Goal: Task Accomplishment & Management: Manage account settings

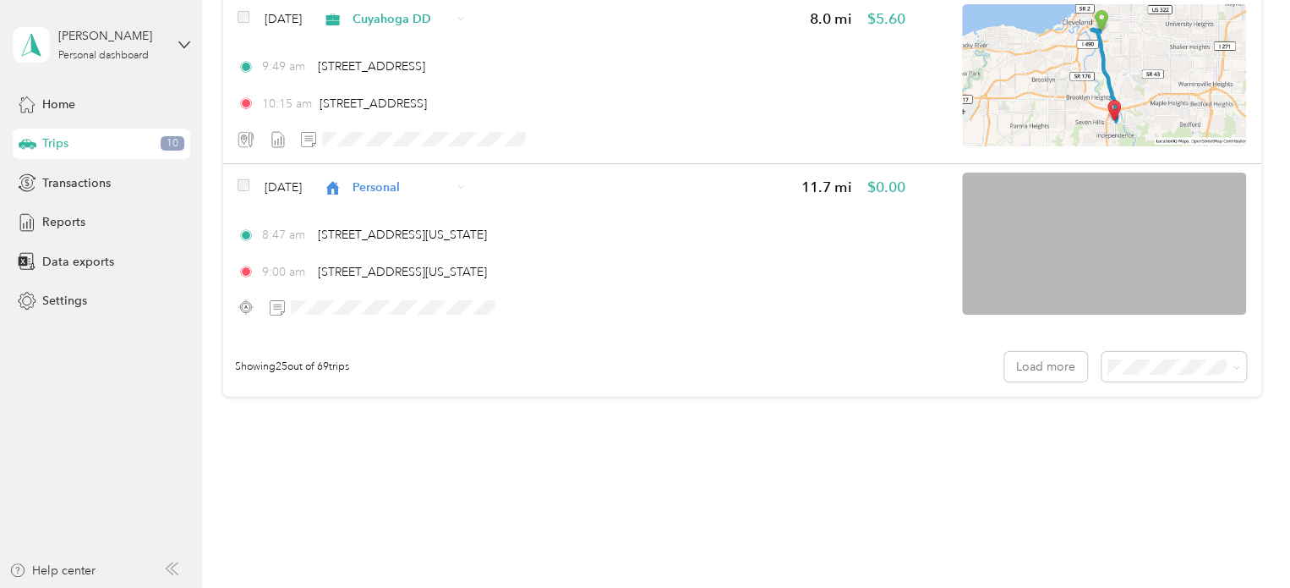
scroll to position [4154, 0]
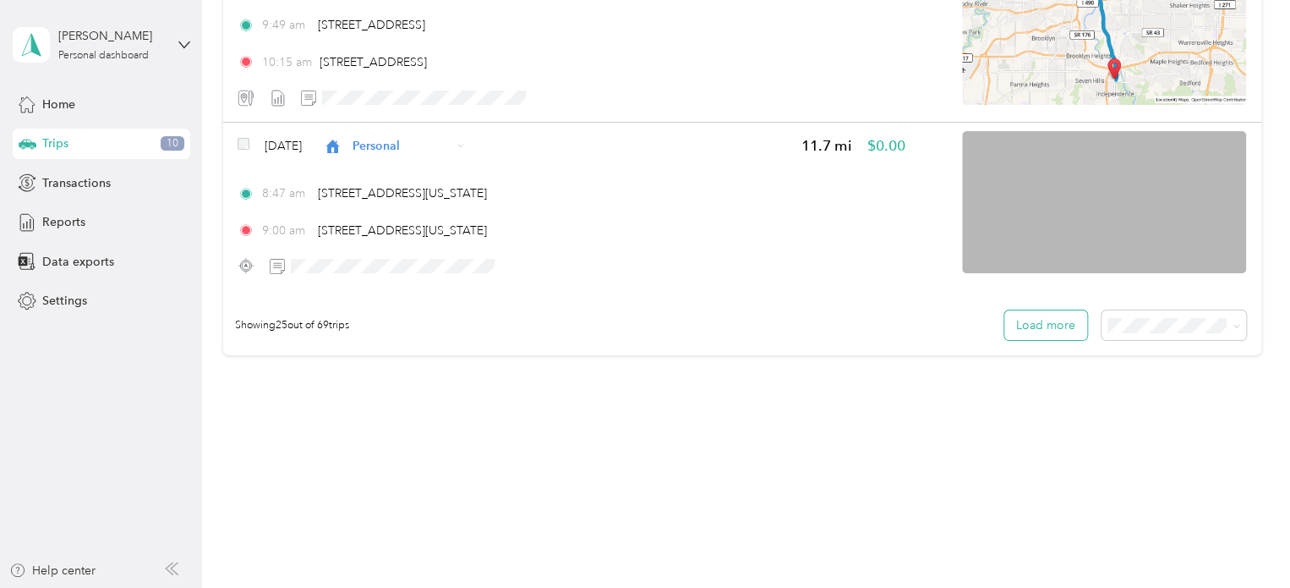
click at [1006, 324] on button "Load more" at bounding box center [1046, 325] width 83 height 30
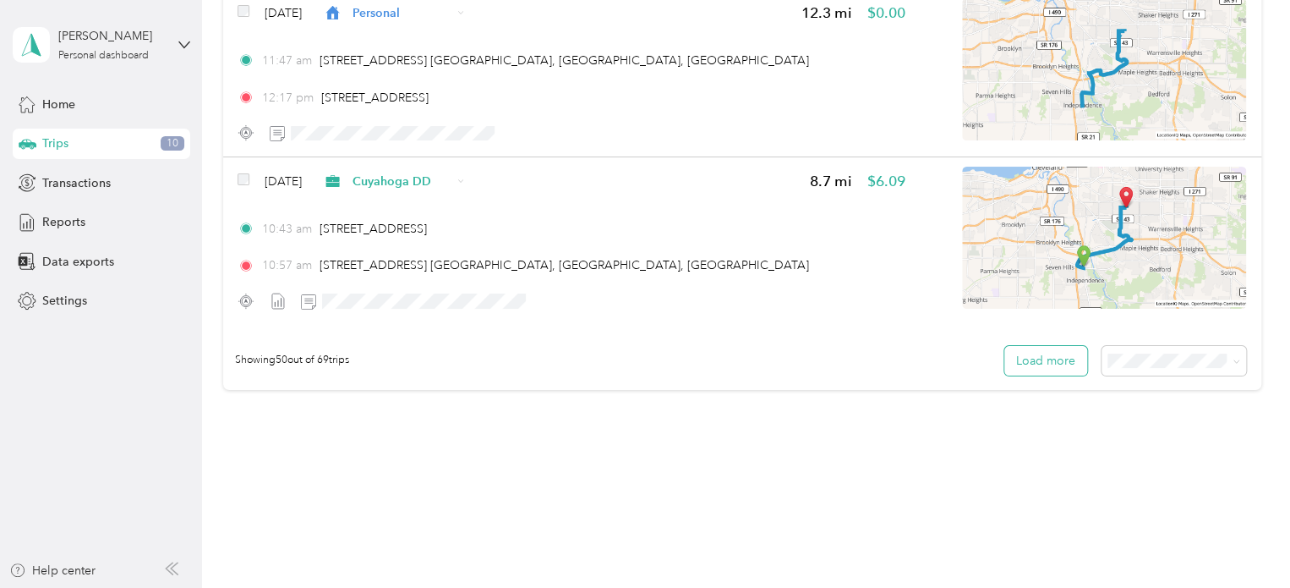
scroll to position [8361, 0]
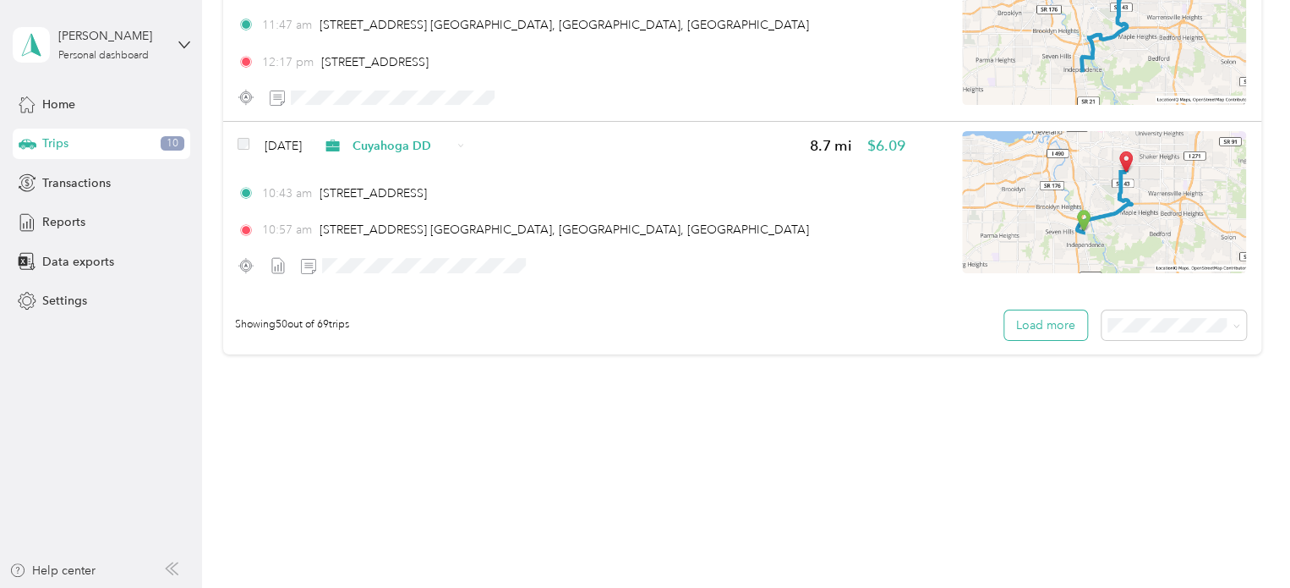
click at [1039, 324] on button "Load more" at bounding box center [1046, 325] width 83 height 30
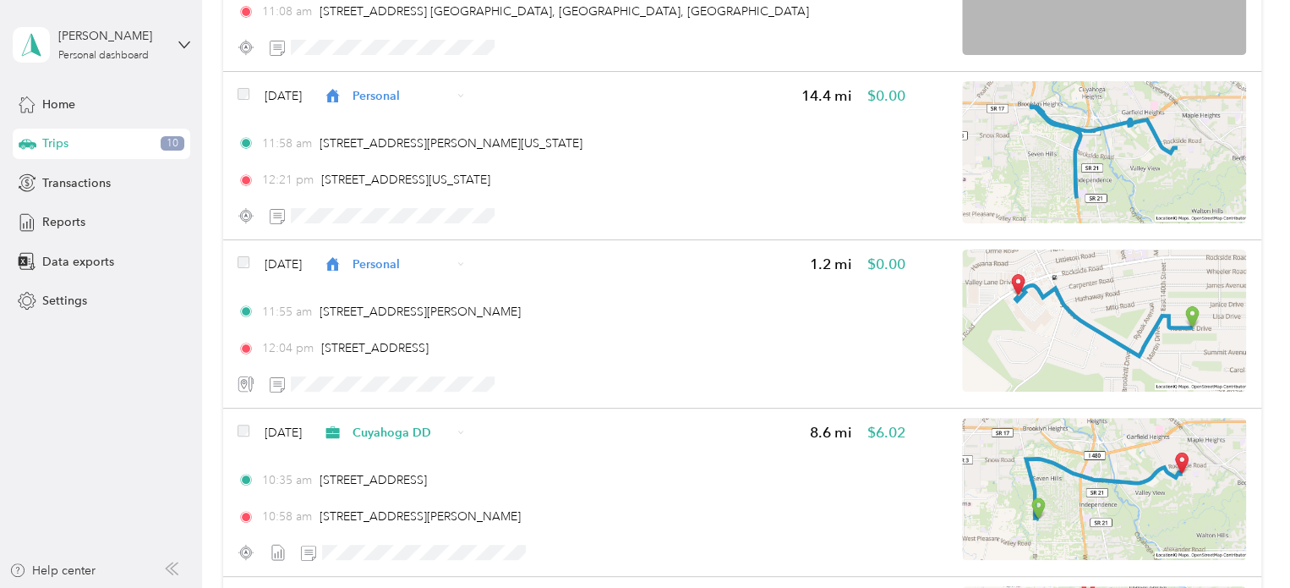
scroll to position [10164, 0]
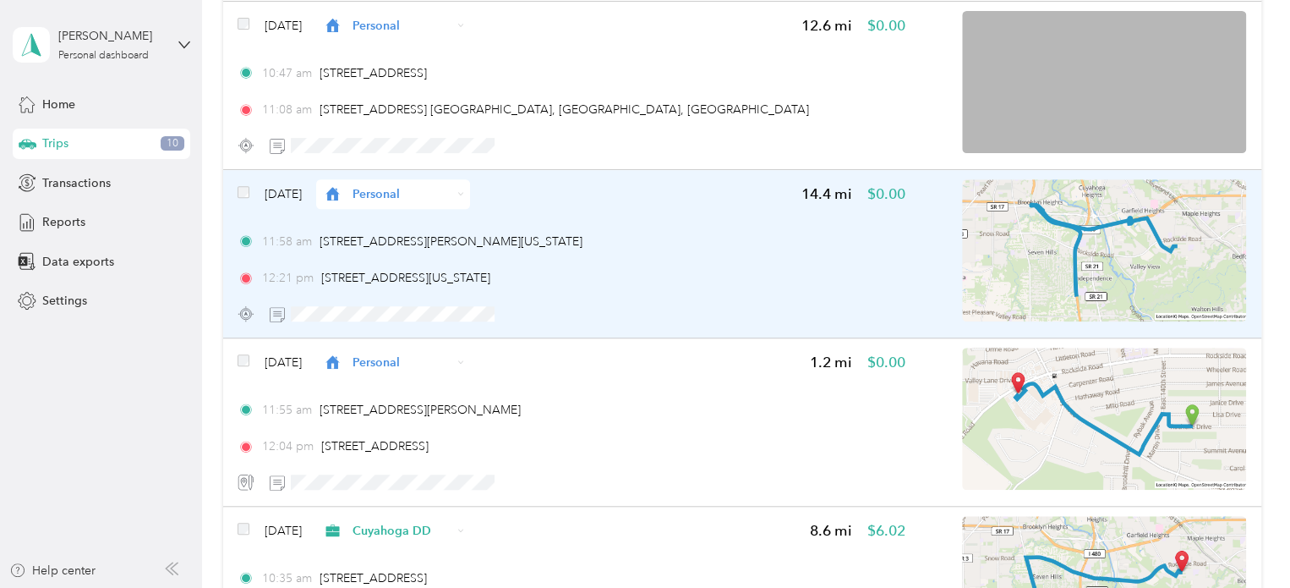
drag, startPoint x: 1222, startPoint y: 240, endPoint x: 1224, endPoint y: 205, distance: 34.8
click at [1224, 205] on img at bounding box center [1104, 250] width 284 height 142
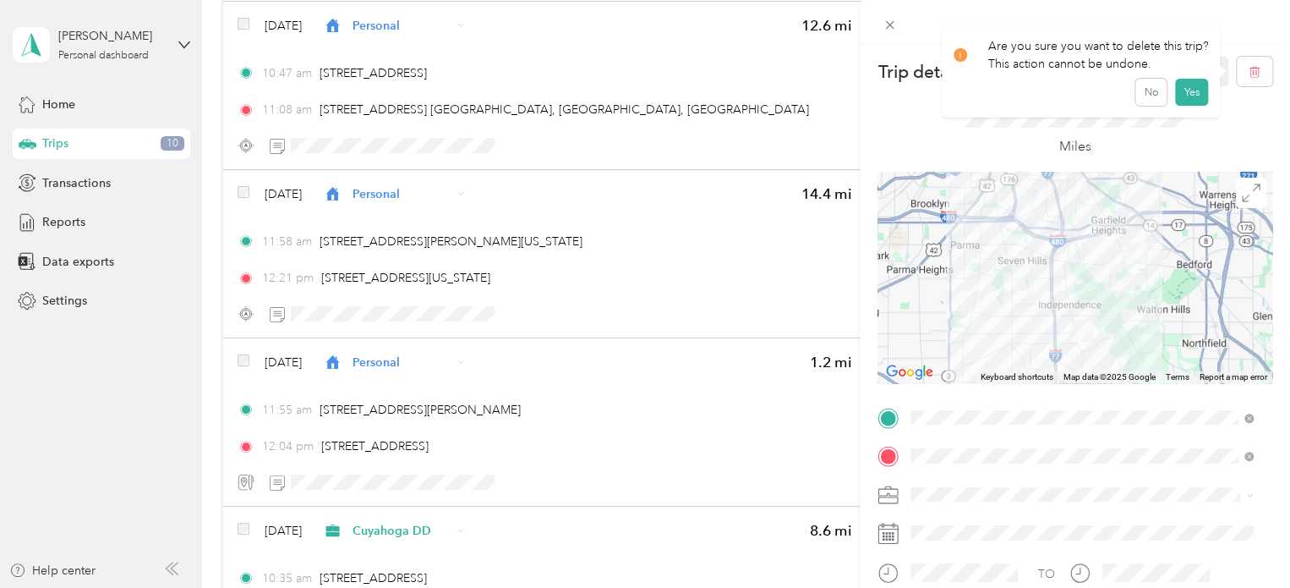
drag, startPoint x: 1245, startPoint y: 67, endPoint x: 890, endPoint y: 124, distance: 359.8
click at [890, 124] on div "Miles" at bounding box center [1075, 128] width 395 height 85
click at [1197, 96] on button "Yes" at bounding box center [1191, 92] width 33 height 27
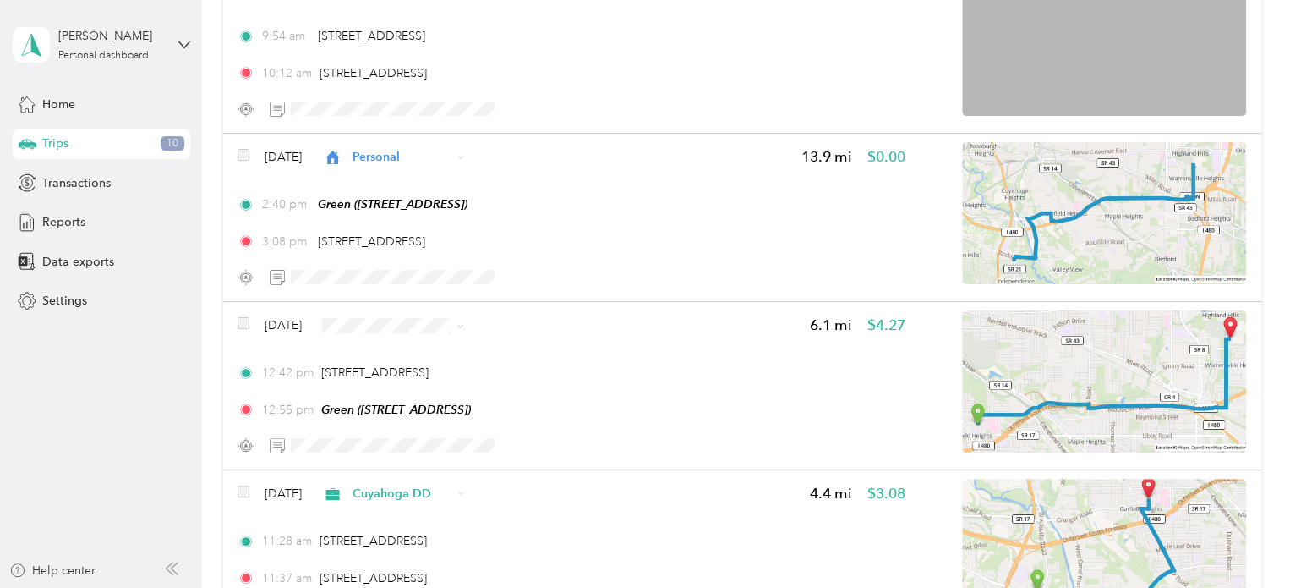
scroll to position [3470, 0]
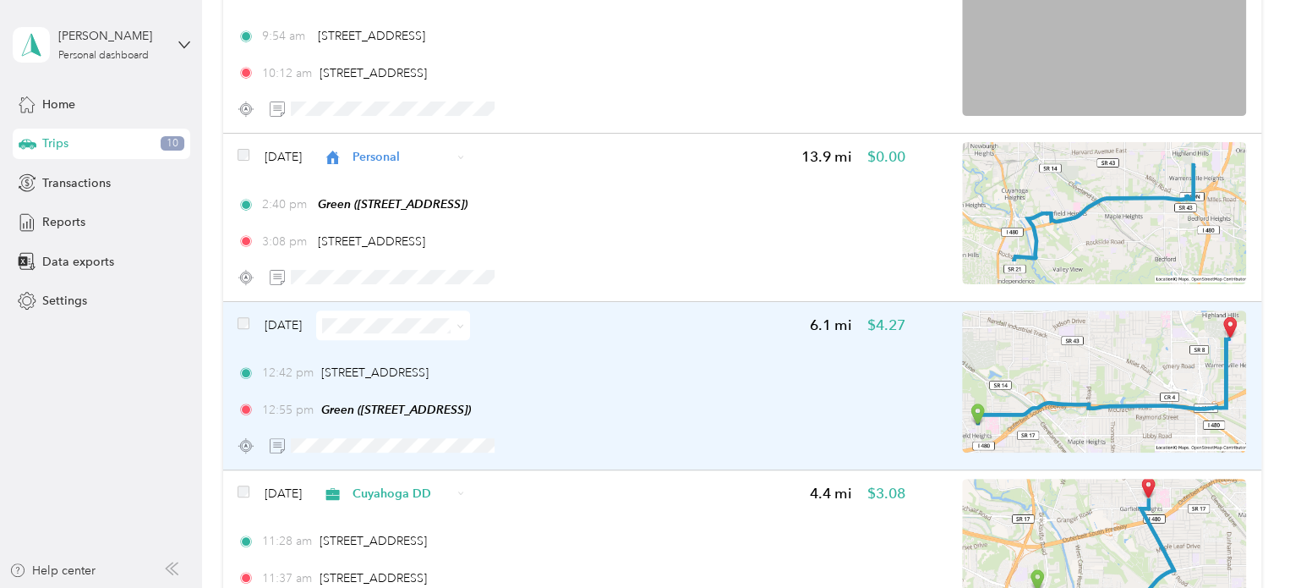
click at [470, 327] on span at bounding box center [393, 325] width 154 height 30
click at [464, 331] on span at bounding box center [458, 325] width 14 height 18
click at [464, 328] on icon at bounding box center [461, 326] width 8 height 8
click at [455, 353] on span "Cuyahoga DD" at bounding box center [443, 356] width 101 height 18
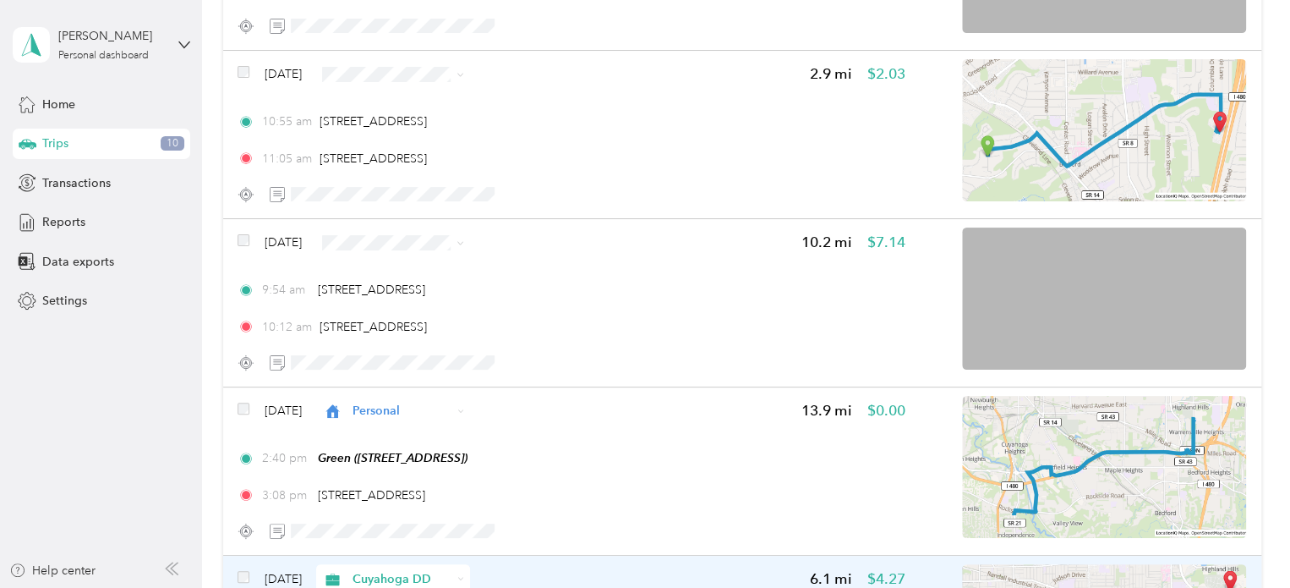
scroll to position [3220, 0]
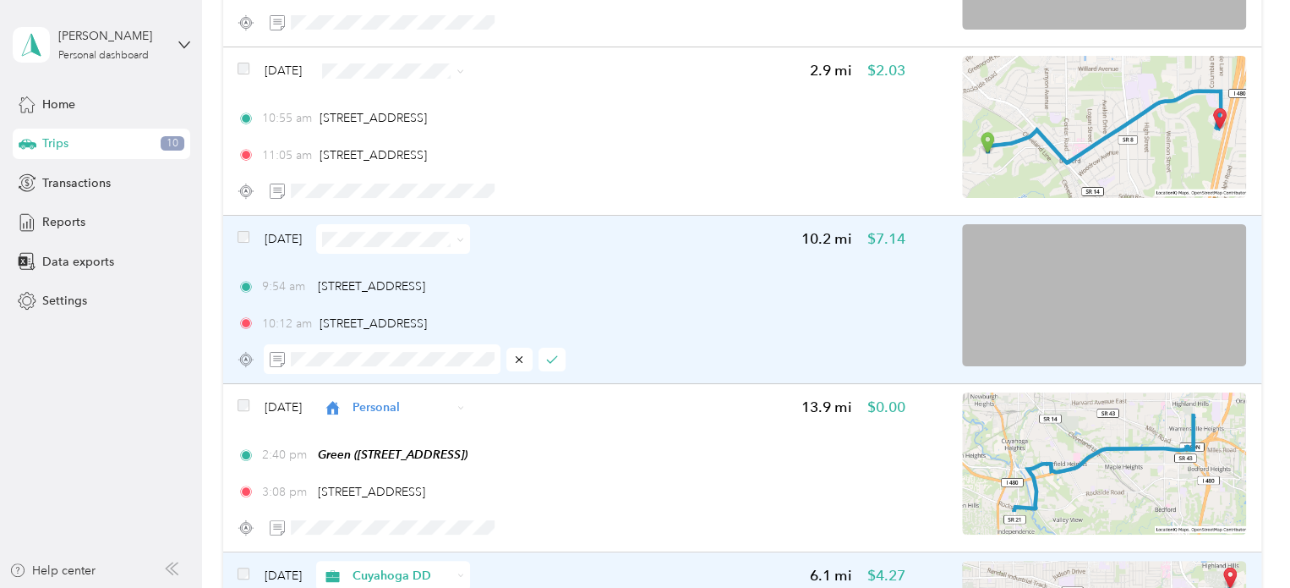
click at [556, 371] on div at bounding box center [415, 359] width 302 height 30
click at [556, 354] on icon "button" at bounding box center [552, 359] width 12 height 12
click at [470, 238] on span at bounding box center [393, 239] width 154 height 30
click at [464, 238] on icon at bounding box center [461, 240] width 8 height 8
click at [415, 293] on span "Personal" at bounding box center [443, 299] width 101 height 18
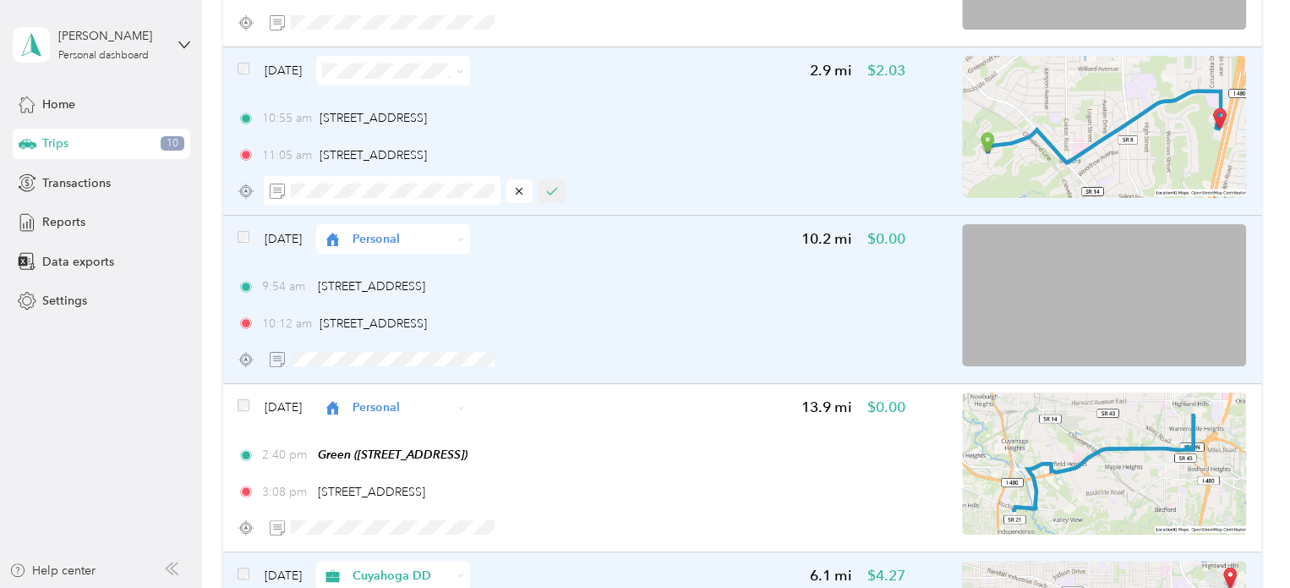
click at [558, 187] on button "button" at bounding box center [552, 191] width 27 height 24
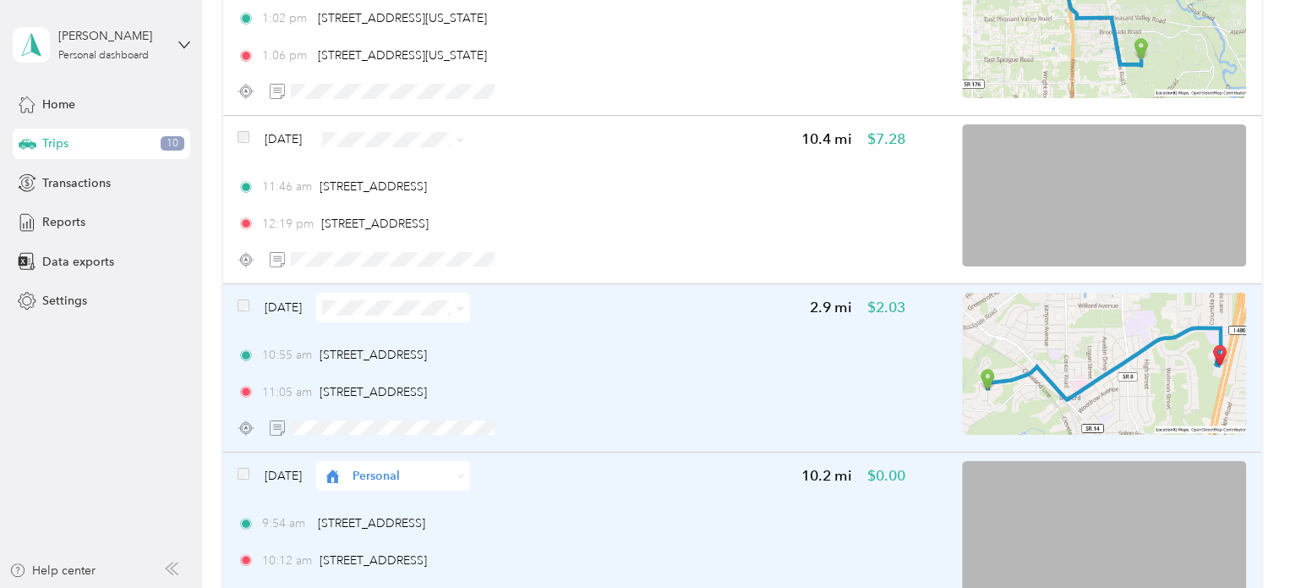
scroll to position [2967, 0]
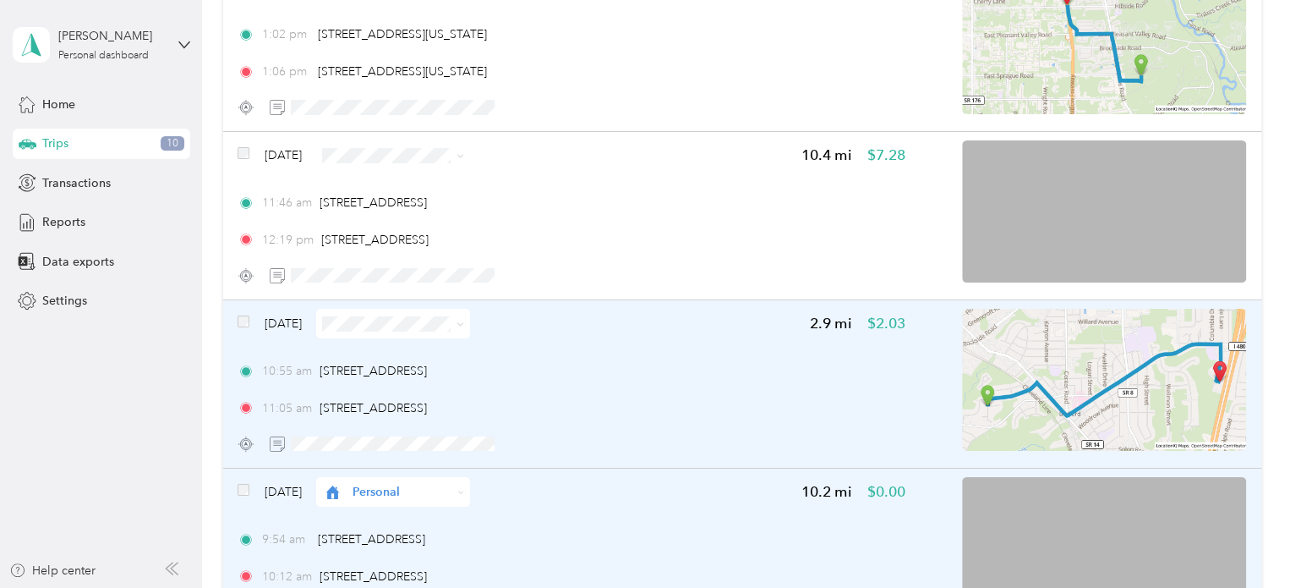
click at [464, 329] on span at bounding box center [461, 323] width 8 height 14
click at [464, 324] on icon at bounding box center [461, 324] width 8 height 8
click at [447, 364] on ol "Cuyahoga DD Personal" at bounding box center [428, 368] width 154 height 59
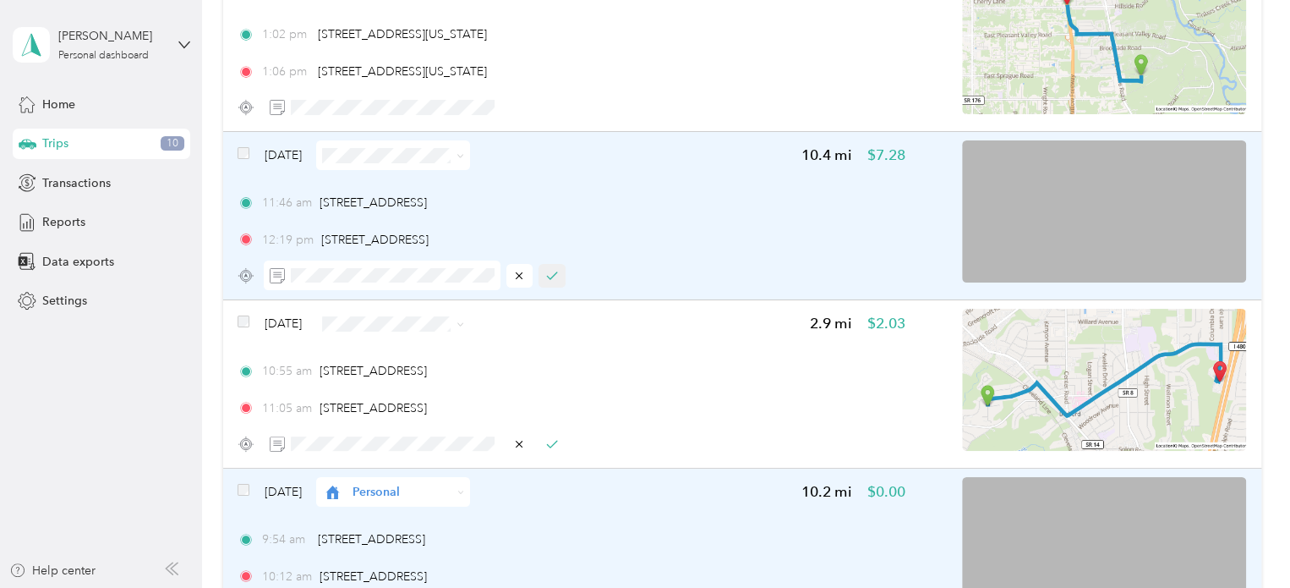
click at [550, 278] on icon "button" at bounding box center [552, 276] width 12 height 12
click at [464, 153] on icon at bounding box center [461, 156] width 8 height 8
click at [431, 212] on span "Personal" at bounding box center [443, 215] width 101 height 18
click at [450, 314] on span at bounding box center [393, 324] width 154 height 30
click at [558, 444] on button "button" at bounding box center [552, 444] width 27 height 24
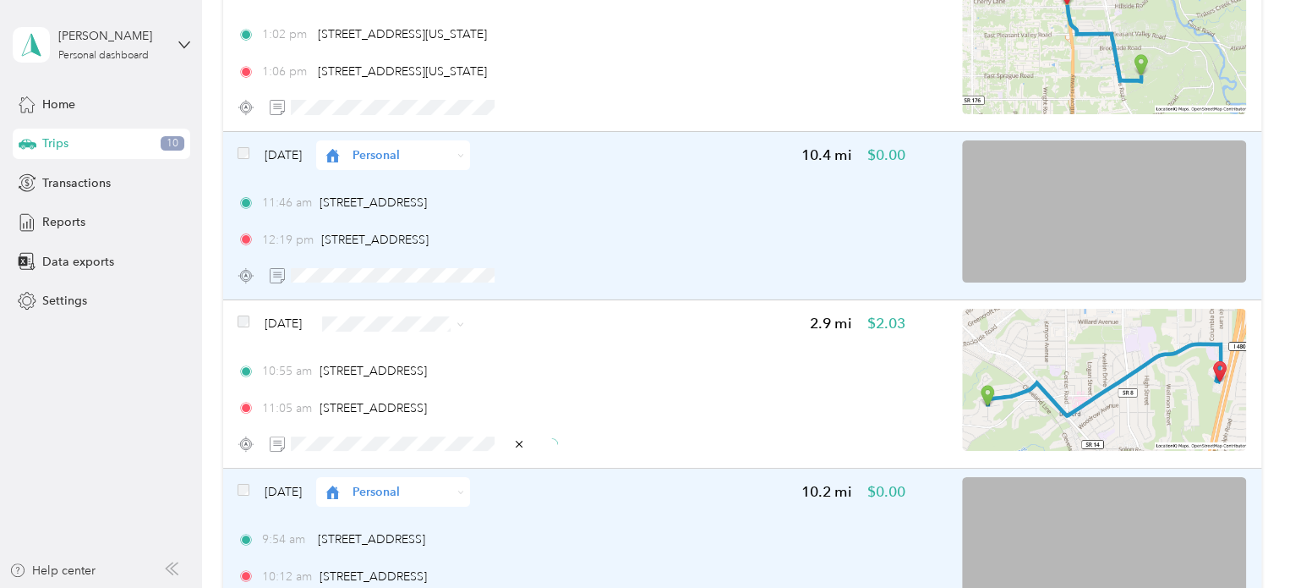
click at [464, 320] on icon at bounding box center [461, 324] width 8 height 8
click at [440, 348] on span "Cuyahoga DD" at bounding box center [443, 346] width 101 height 18
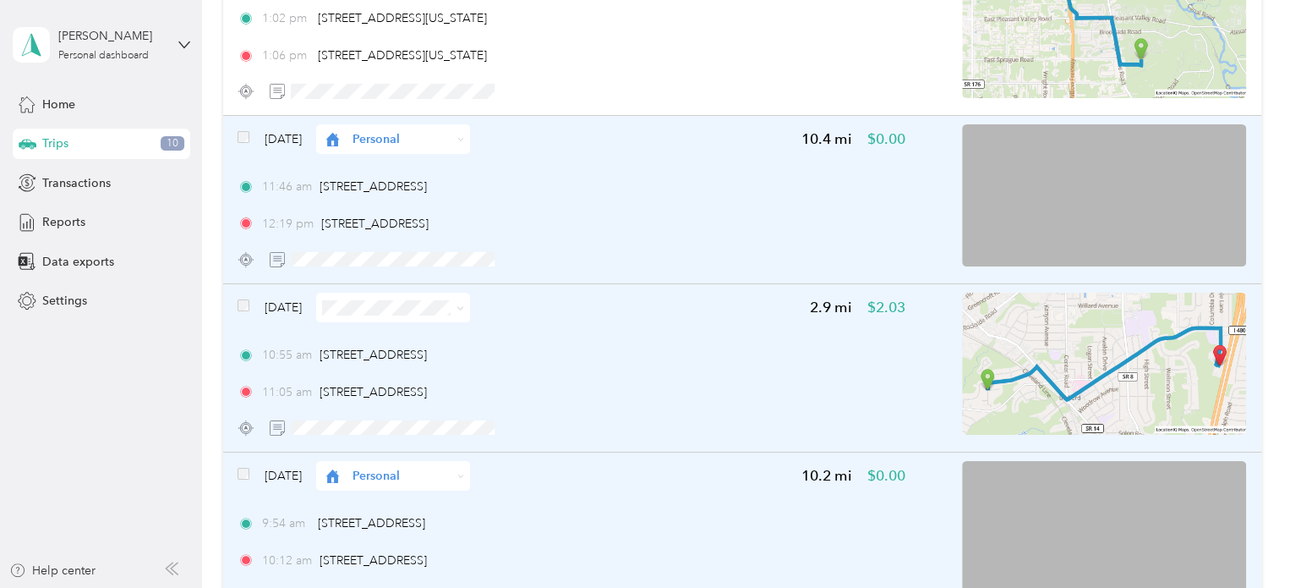
scroll to position [2984, 0]
click at [470, 308] on span at bounding box center [393, 307] width 154 height 30
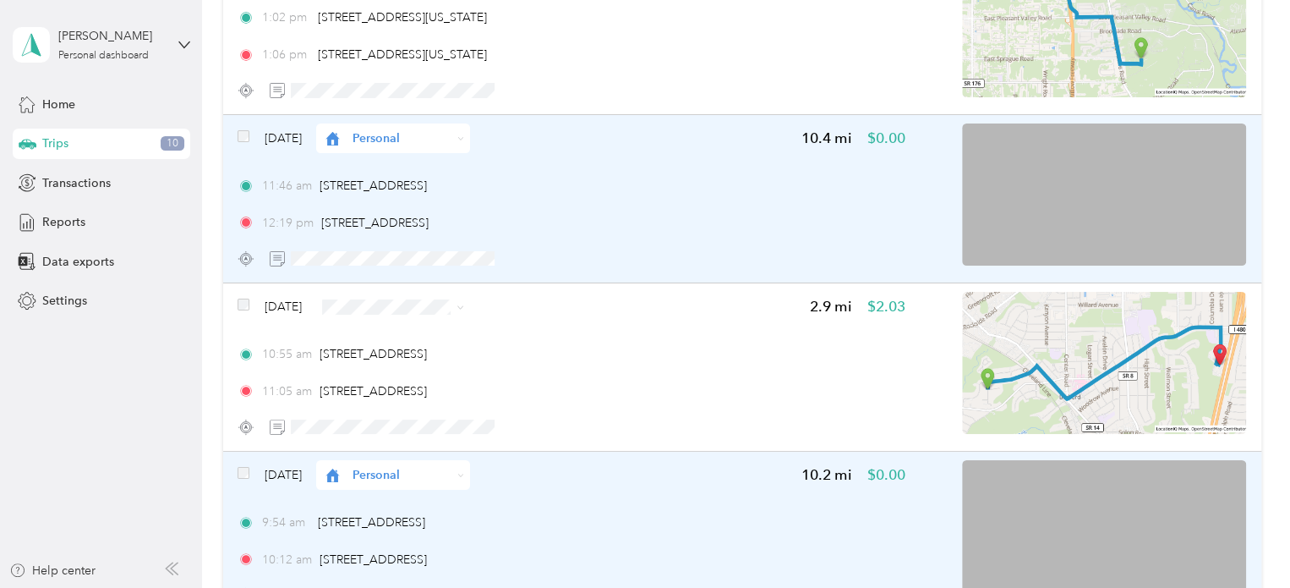
click at [464, 310] on span at bounding box center [461, 306] width 8 height 14
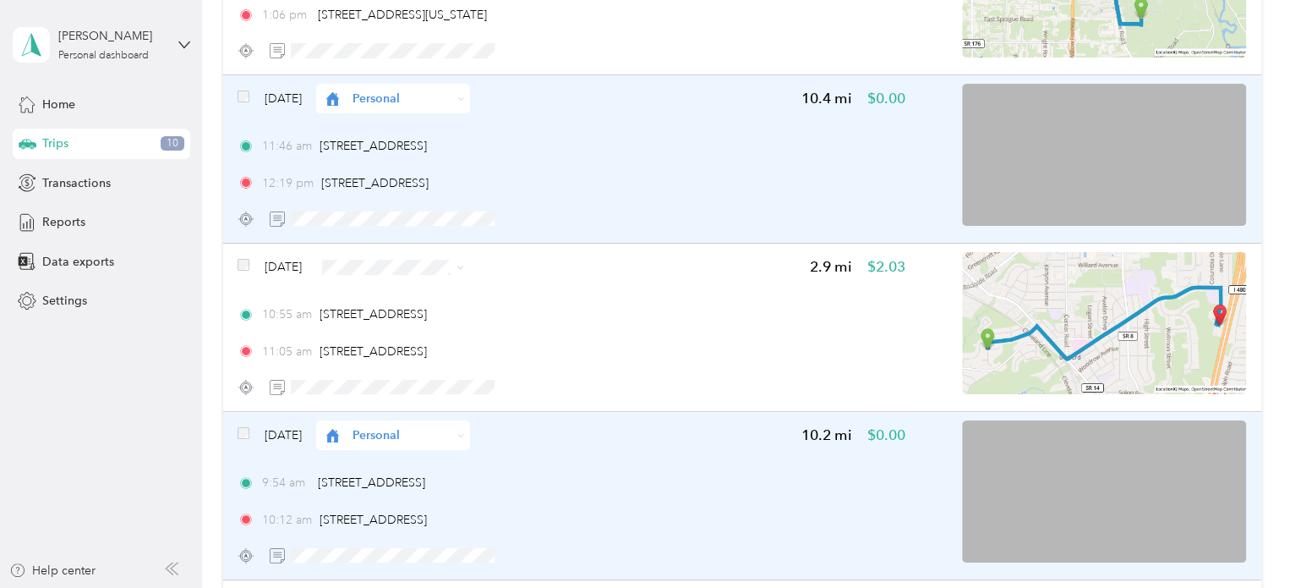
scroll to position [2954, 0]
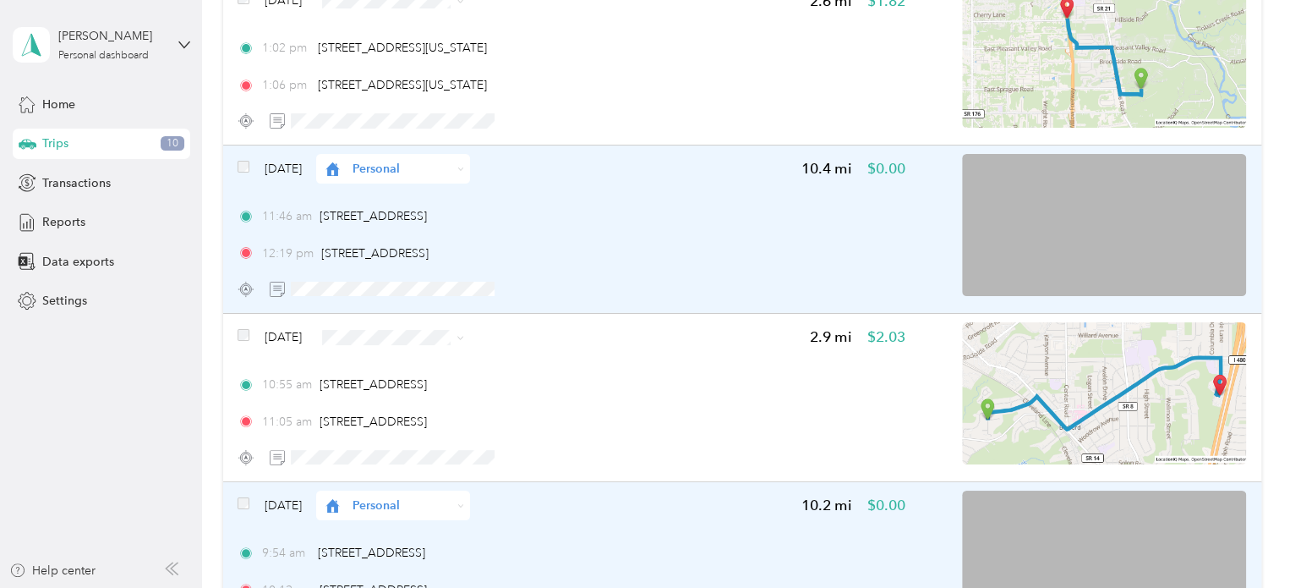
click at [464, 335] on icon at bounding box center [461, 338] width 8 height 8
click at [463, 364] on span "Cuyahoga DD" at bounding box center [443, 368] width 101 height 18
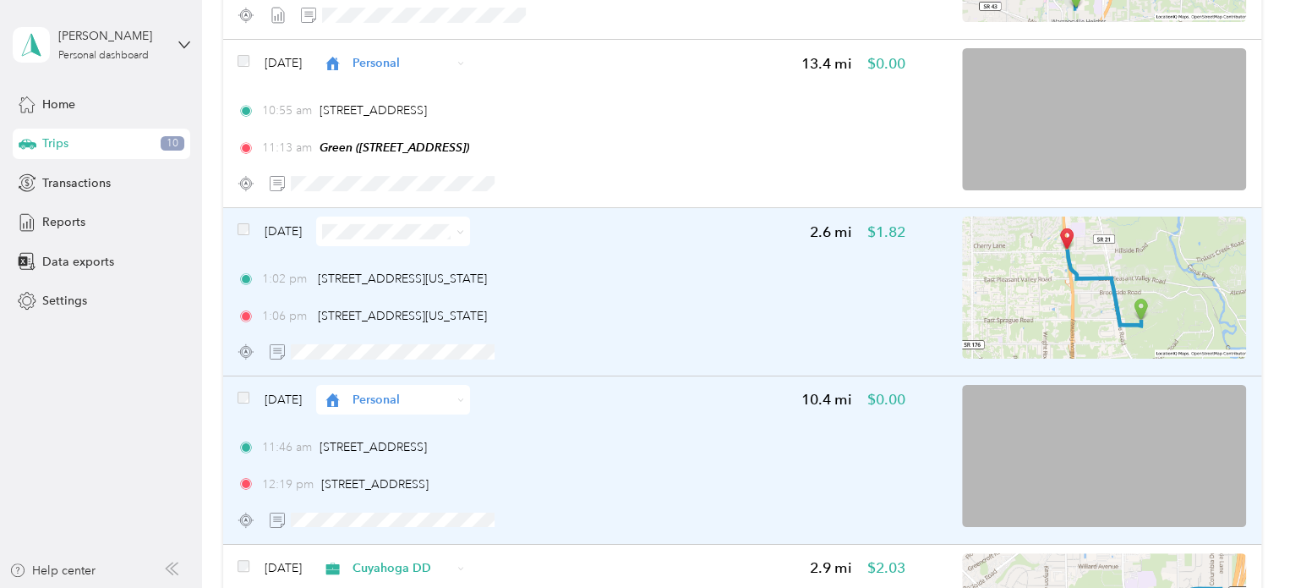
scroll to position [2723, 0]
click at [1183, 346] on img at bounding box center [1104, 287] width 284 height 142
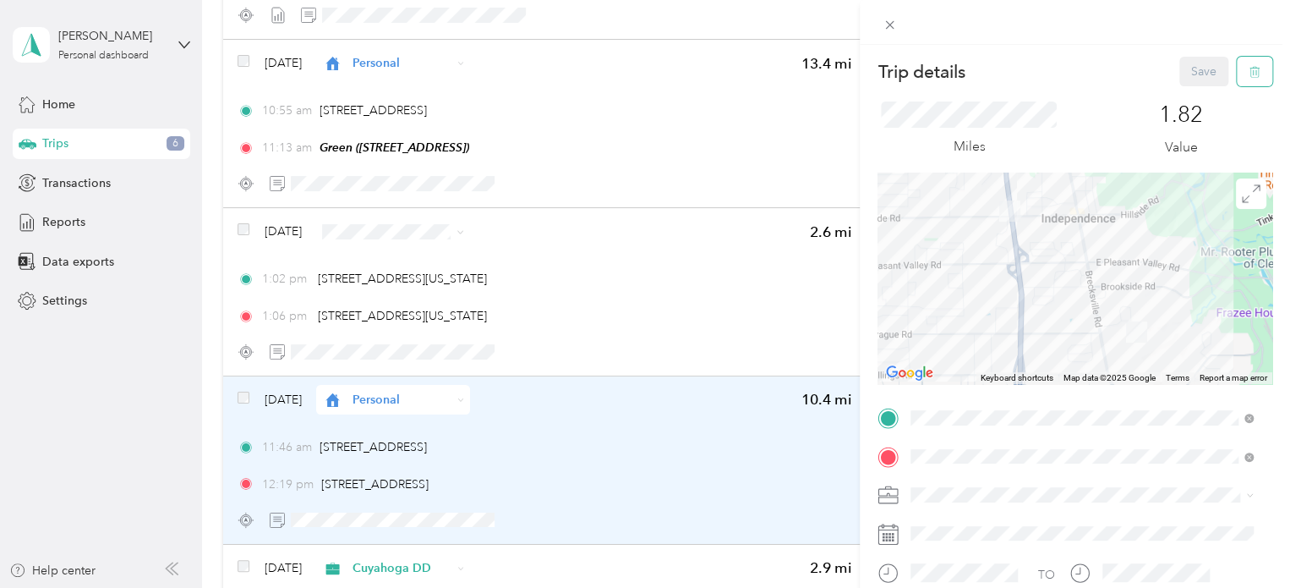
click at [1249, 75] on icon "button" at bounding box center [1255, 72] width 12 height 12
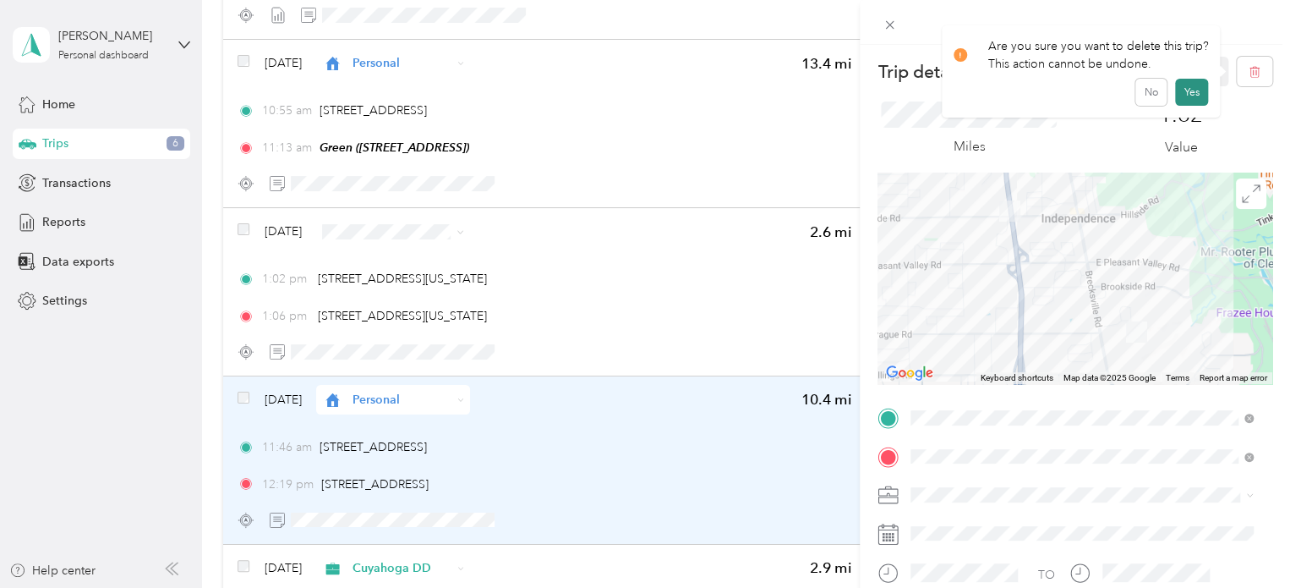
click at [1196, 90] on button "Yes" at bounding box center [1191, 92] width 33 height 27
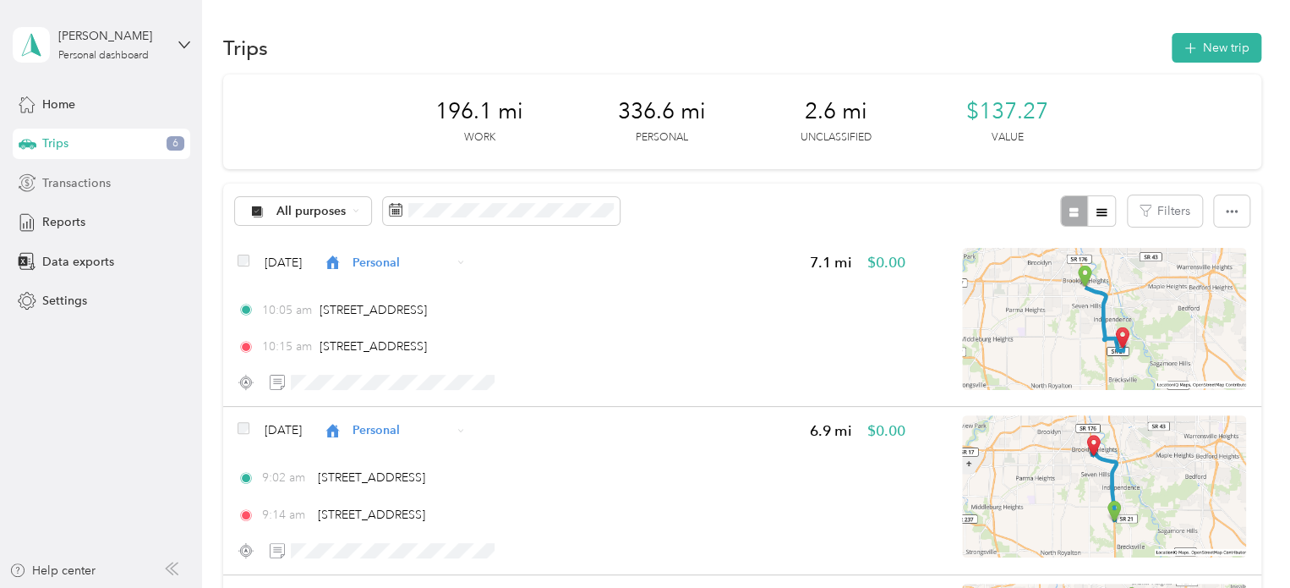
click at [108, 185] on span "Transactions" at bounding box center [76, 183] width 68 height 18
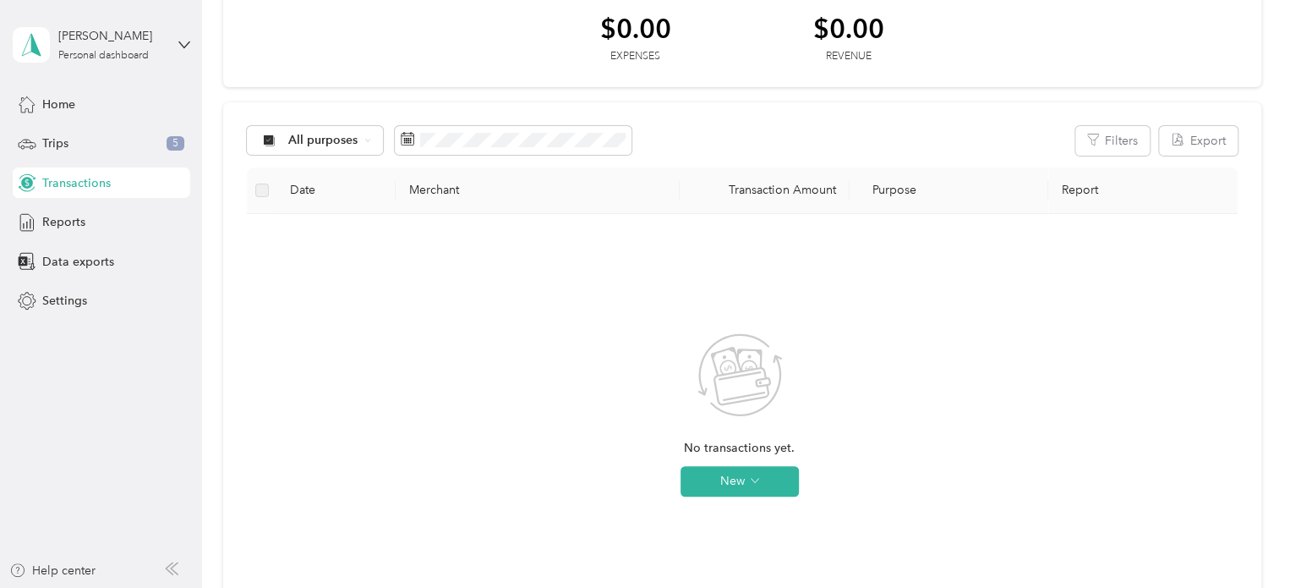
scroll to position [85, 0]
click at [92, 226] on div "Reports" at bounding box center [102, 222] width 178 height 30
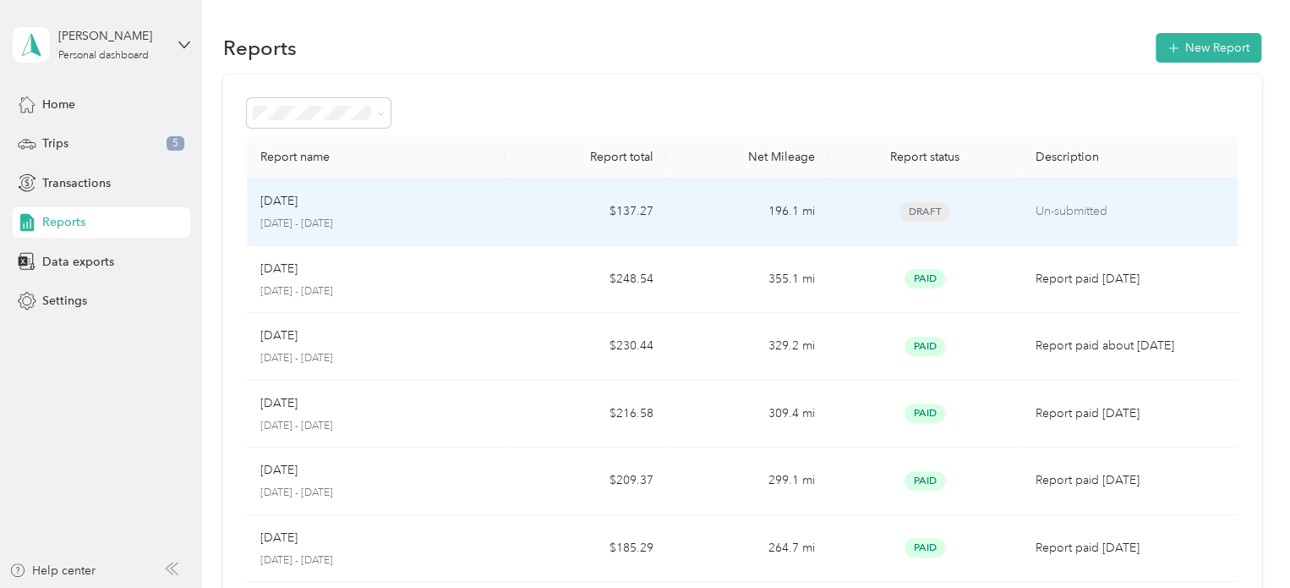
click at [1072, 205] on p "Un-submitted" at bounding box center [1130, 211] width 189 height 19
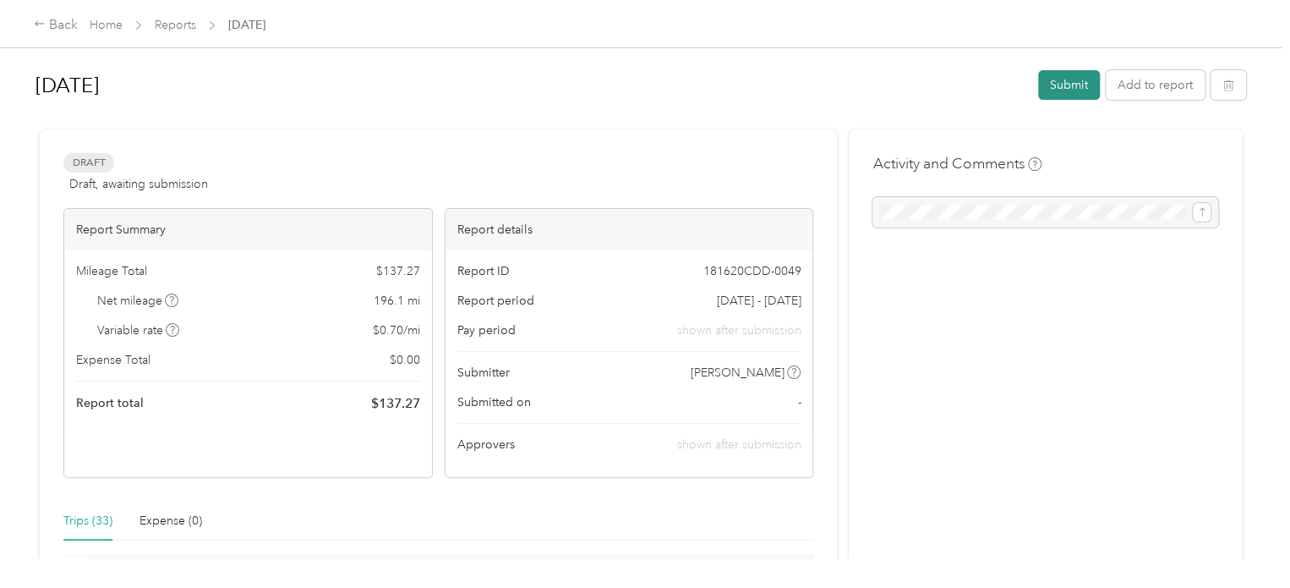
click at [1069, 89] on button "Submit" at bounding box center [1069, 85] width 62 height 30
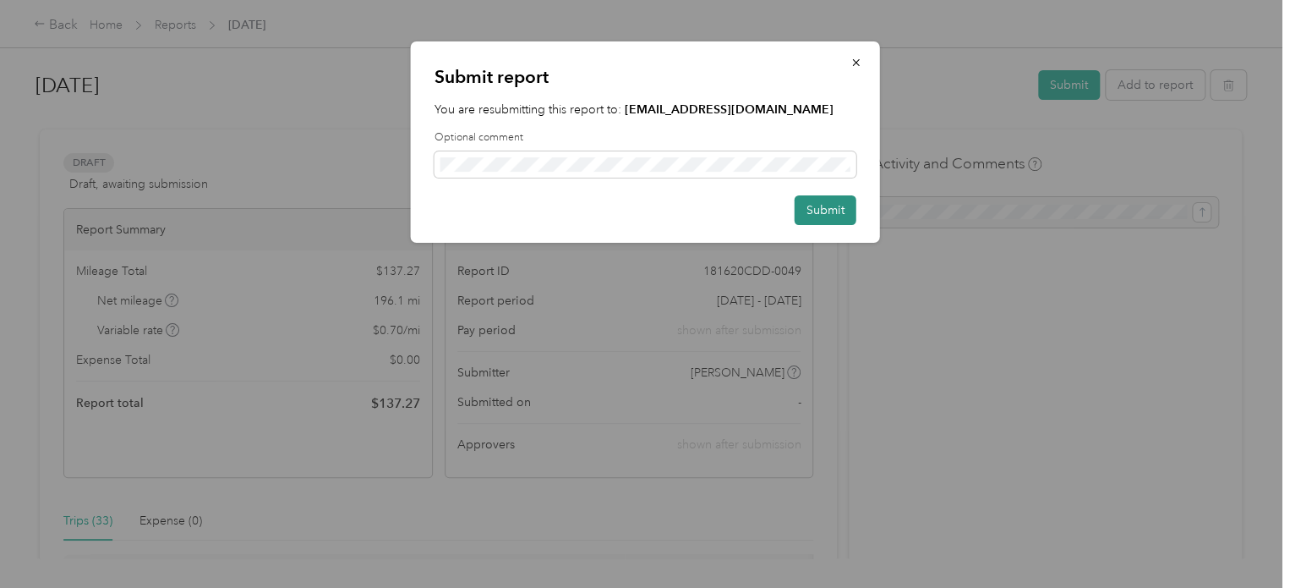
click at [832, 201] on button "Submit" at bounding box center [826, 210] width 62 height 30
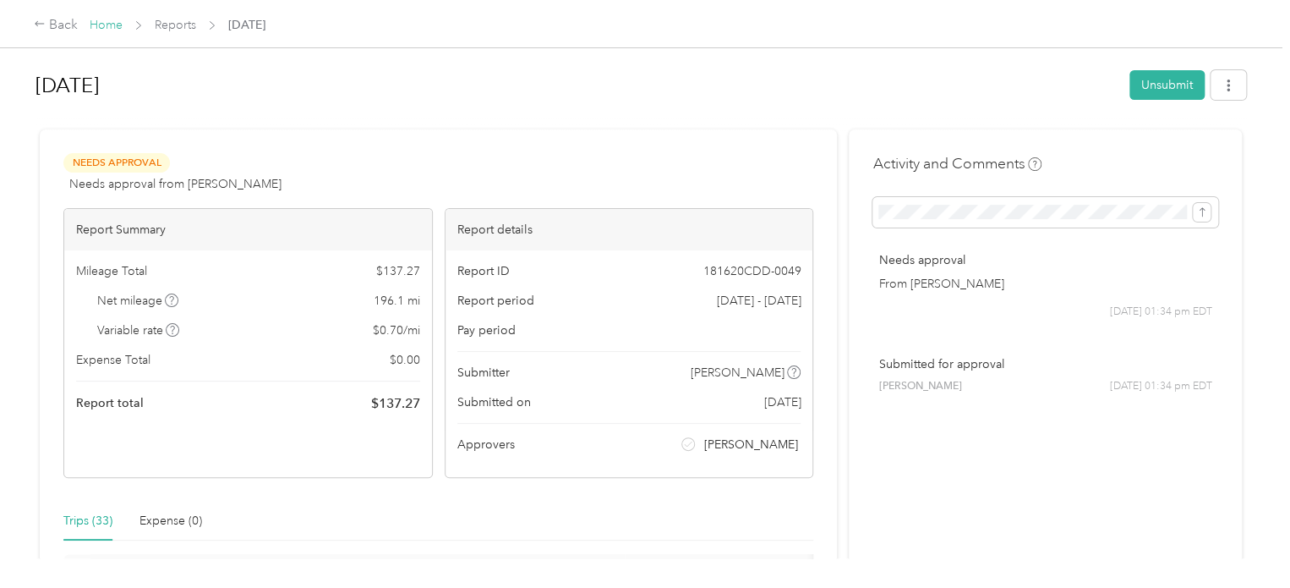
click at [118, 30] on link "Home" at bounding box center [106, 25] width 33 height 14
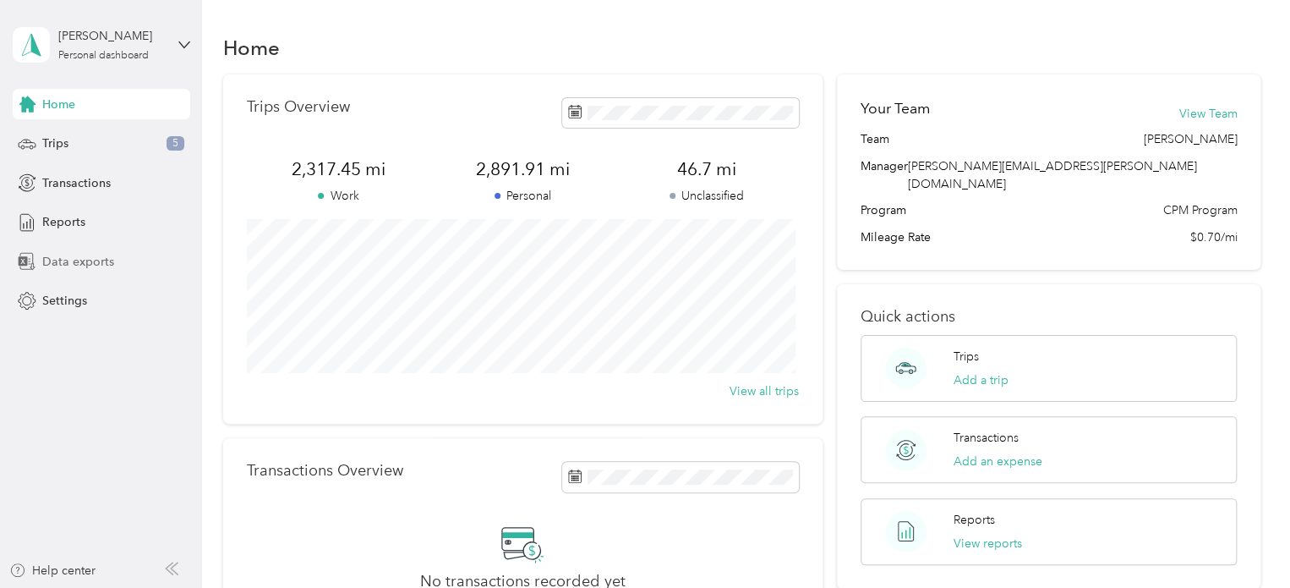
click at [74, 261] on span "Data exports" at bounding box center [78, 262] width 72 height 18
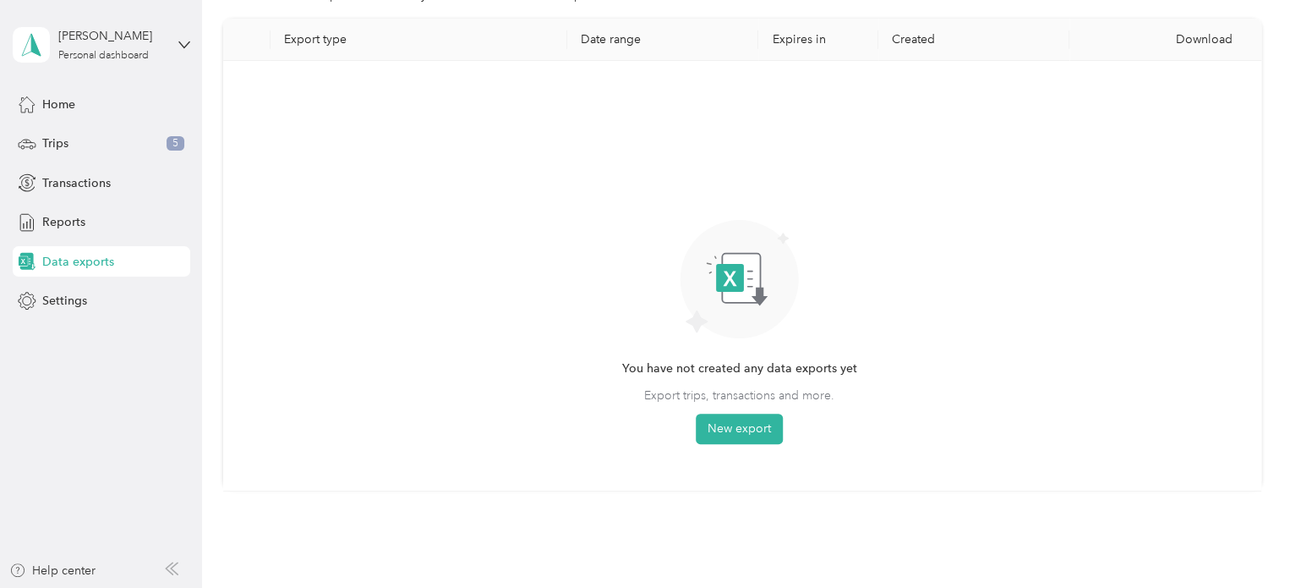
scroll to position [117, 0]
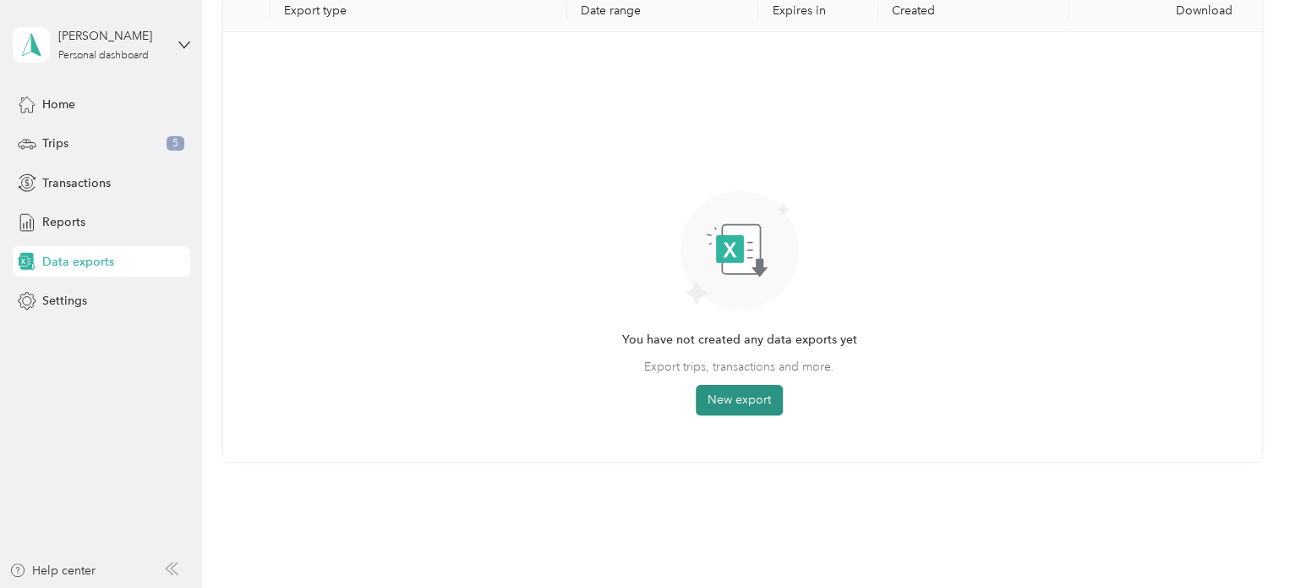
click at [754, 406] on button "New export" at bounding box center [739, 400] width 87 height 30
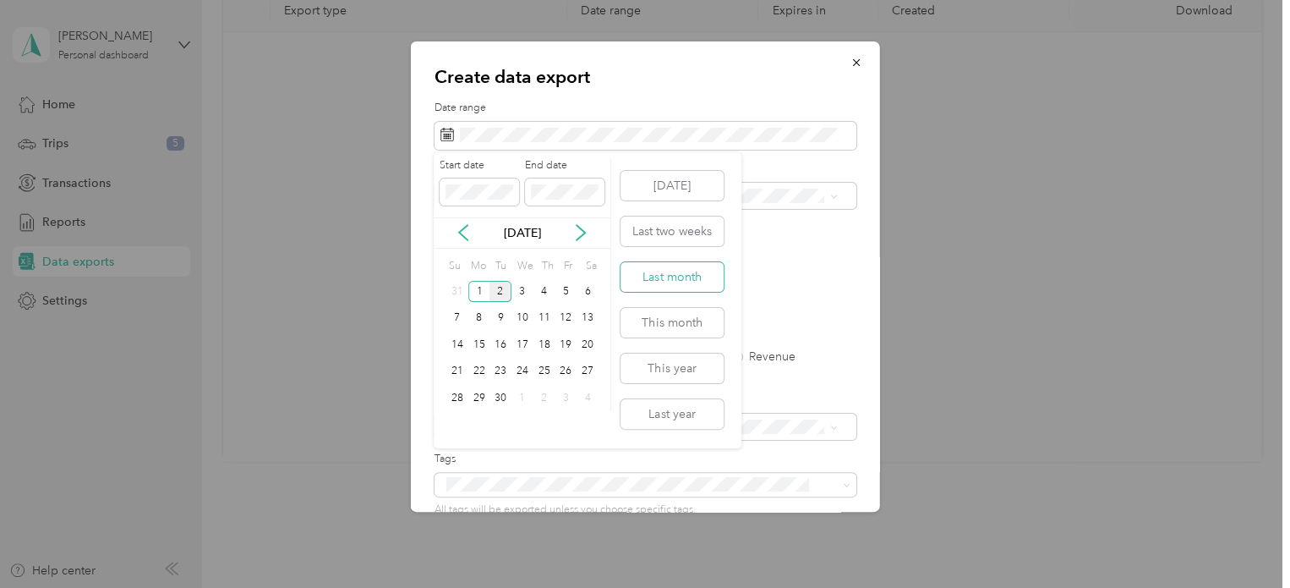
click at [683, 277] on button "Last month" at bounding box center [672, 277] width 103 height 30
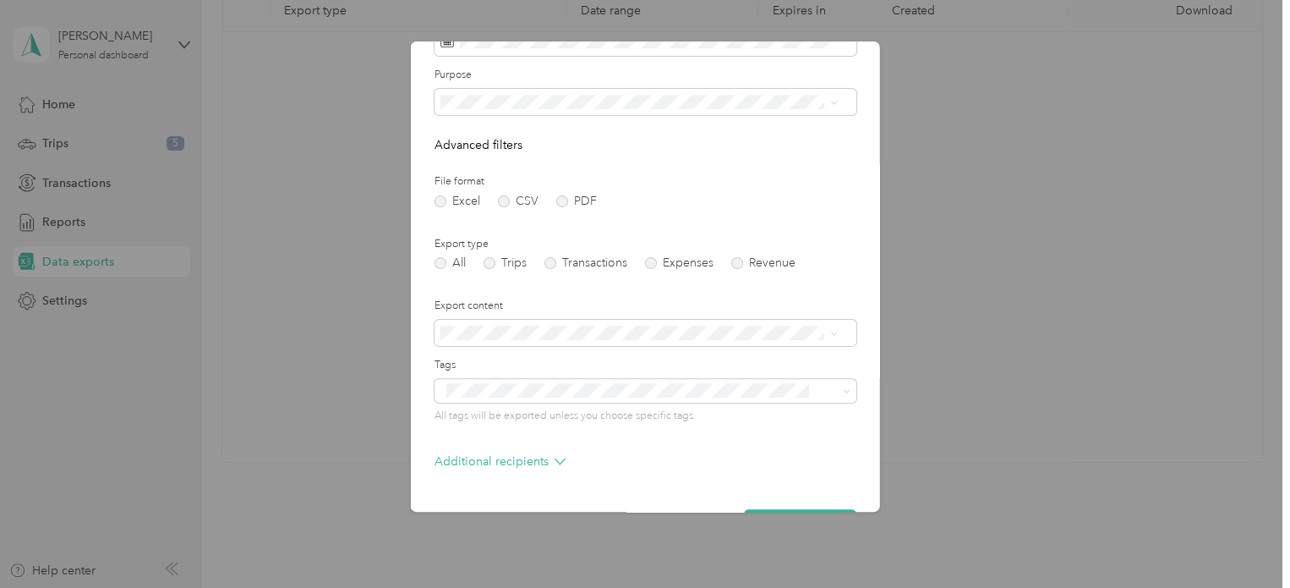
scroll to position [95, 0]
click at [490, 263] on label "Trips" at bounding box center [505, 262] width 43 height 12
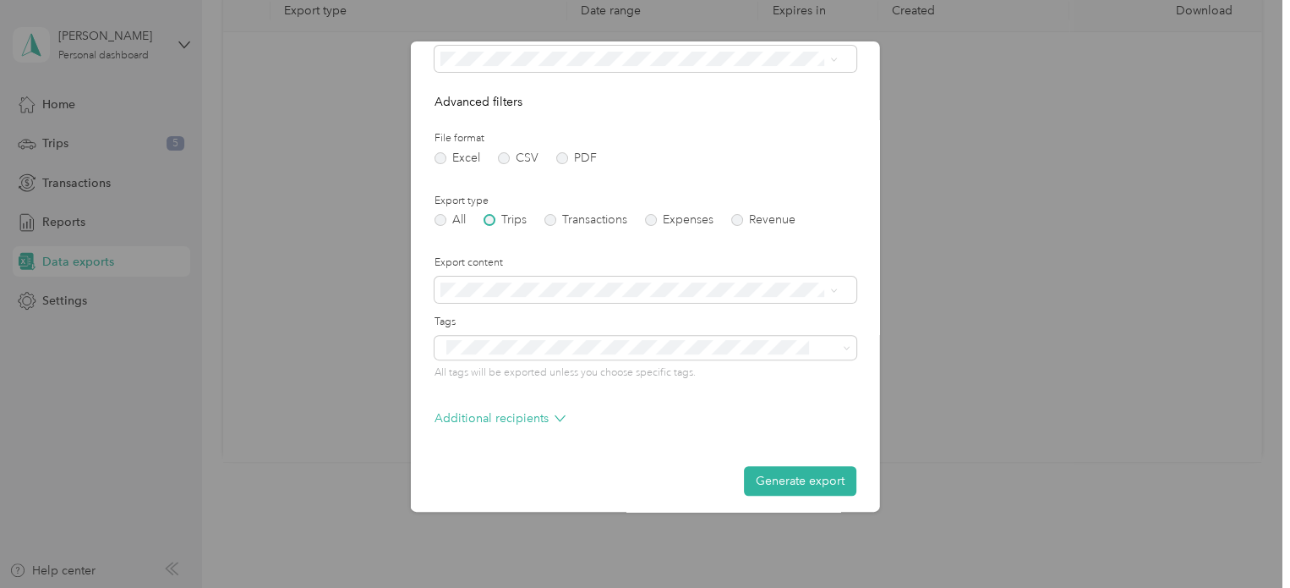
scroll to position [145, 0]
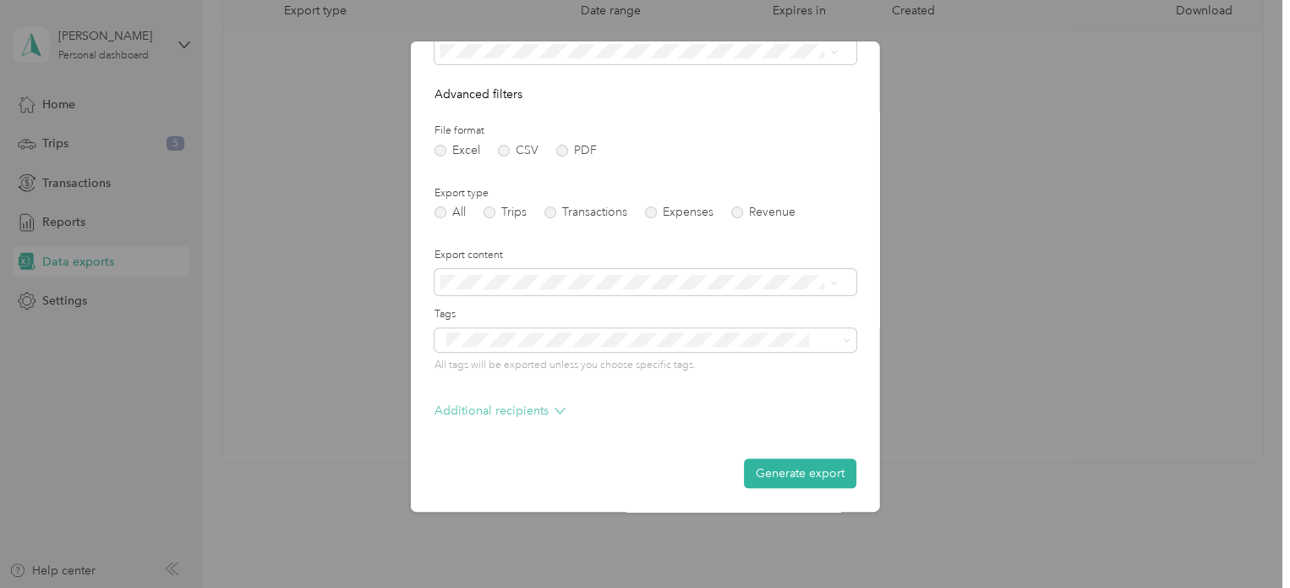
click at [514, 413] on p "Additional recipients" at bounding box center [500, 411] width 131 height 18
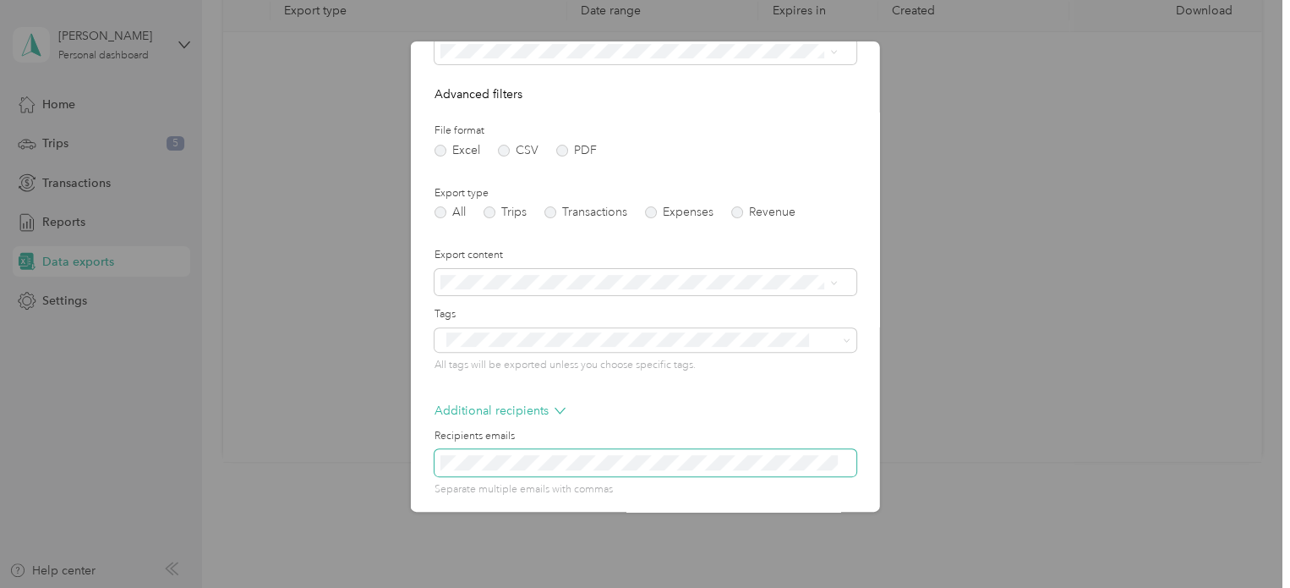
click at [494, 472] on span at bounding box center [646, 462] width 422 height 27
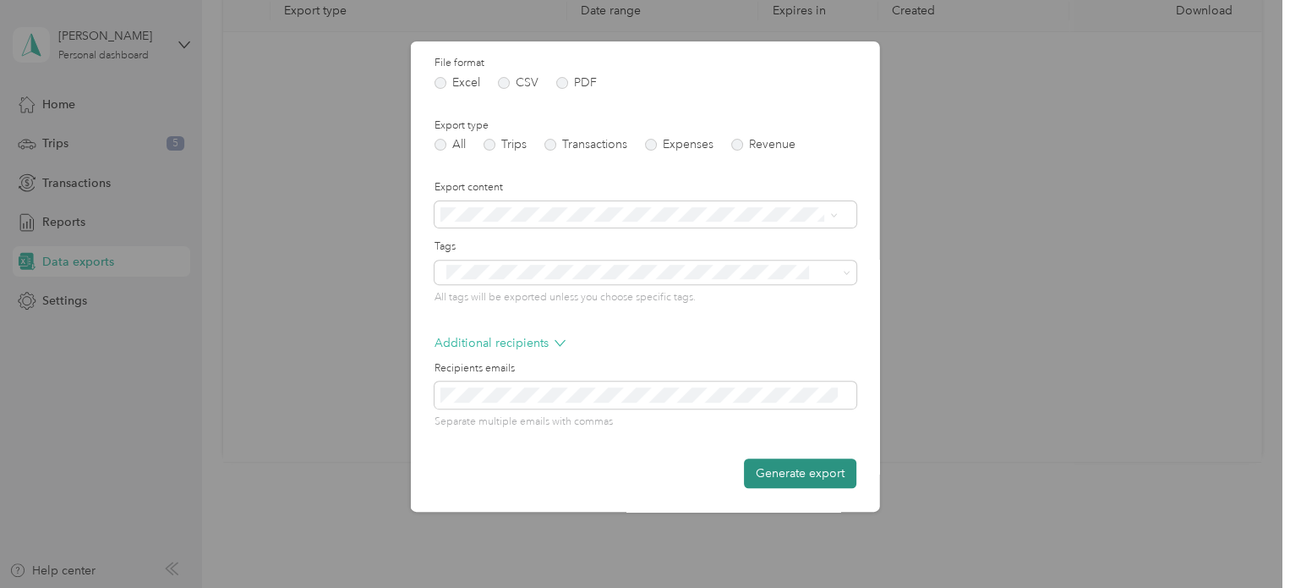
click at [770, 464] on button "Generate export" at bounding box center [800, 473] width 112 height 30
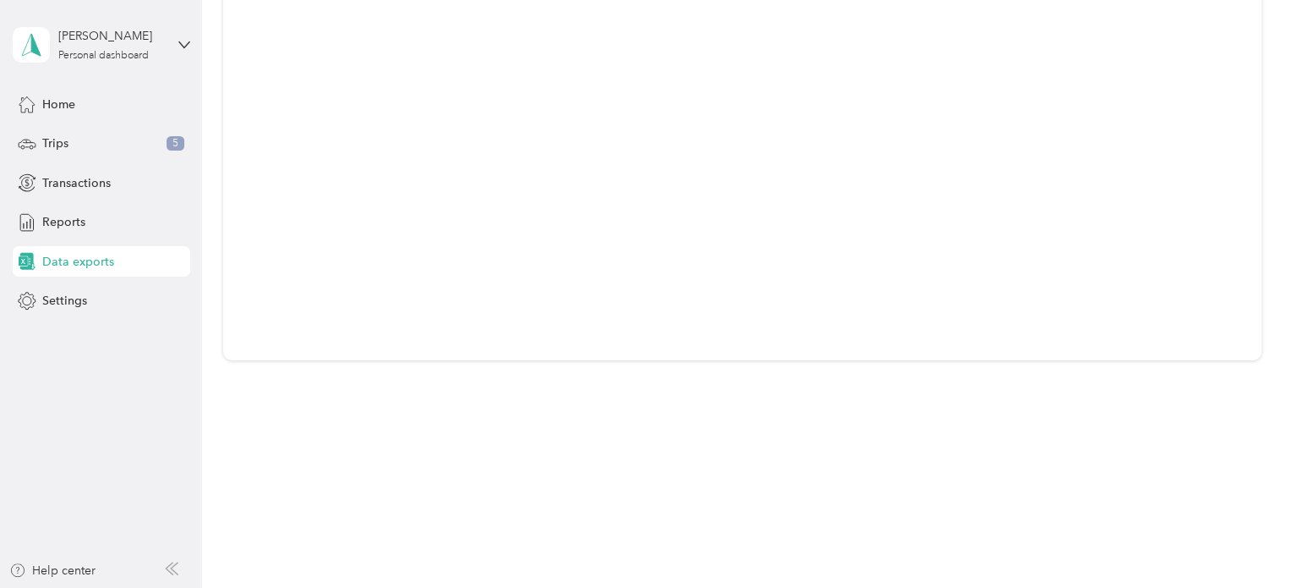
scroll to position [0, 0]
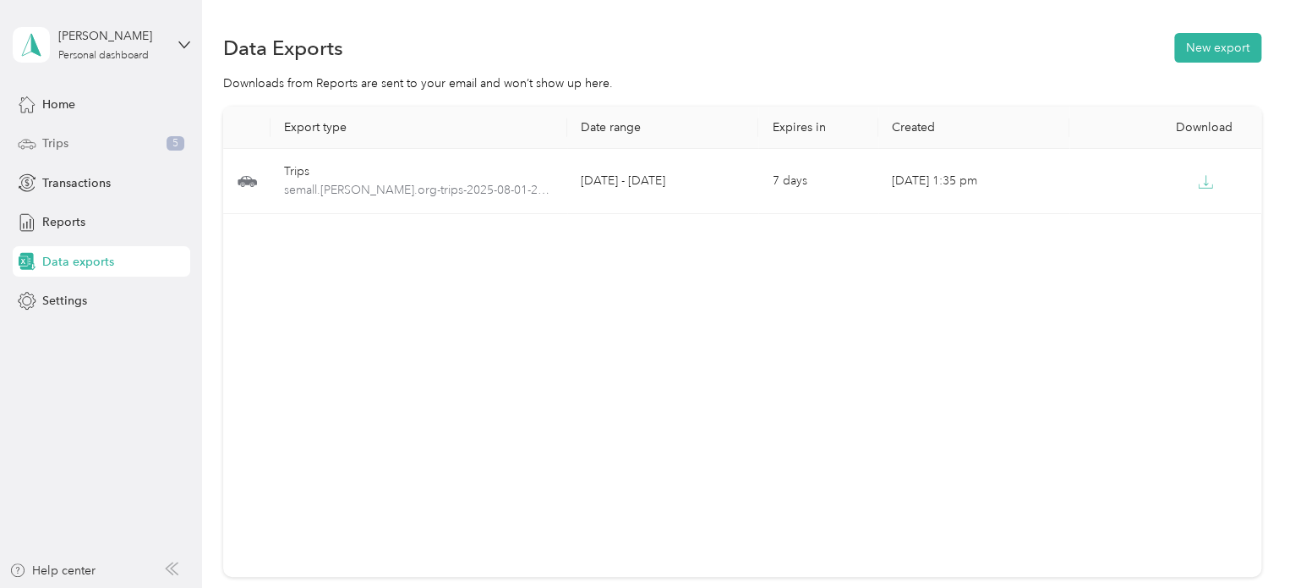
click at [91, 138] on div "Trips 5" at bounding box center [102, 144] width 178 height 30
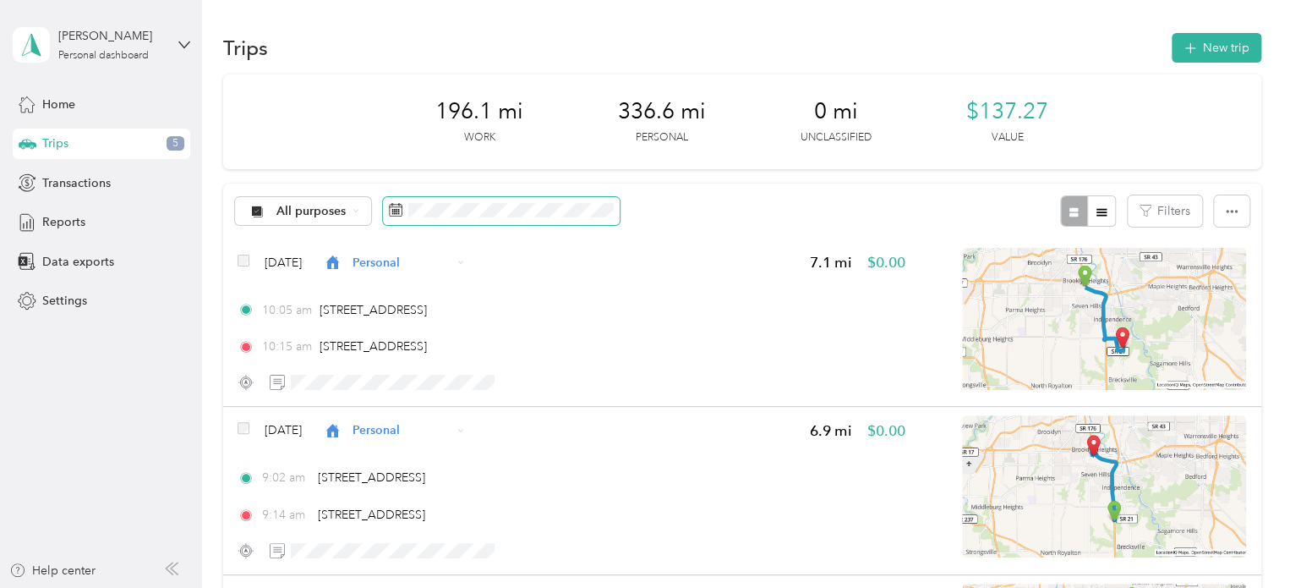
click at [416, 218] on span at bounding box center [501, 211] width 237 height 29
click at [405, 211] on span at bounding box center [501, 211] width 237 height 29
click at [383, 198] on span at bounding box center [501, 211] width 237 height 29
click at [403, 208] on span at bounding box center [501, 211] width 237 height 29
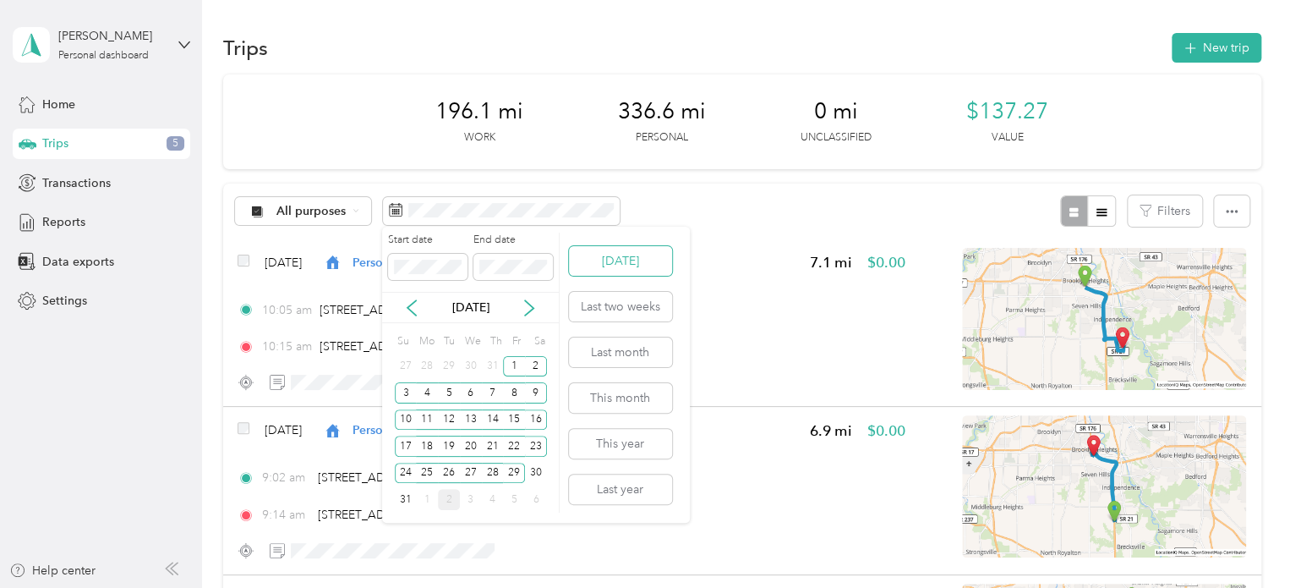
click at [594, 266] on button "[DATE]" at bounding box center [620, 261] width 103 height 30
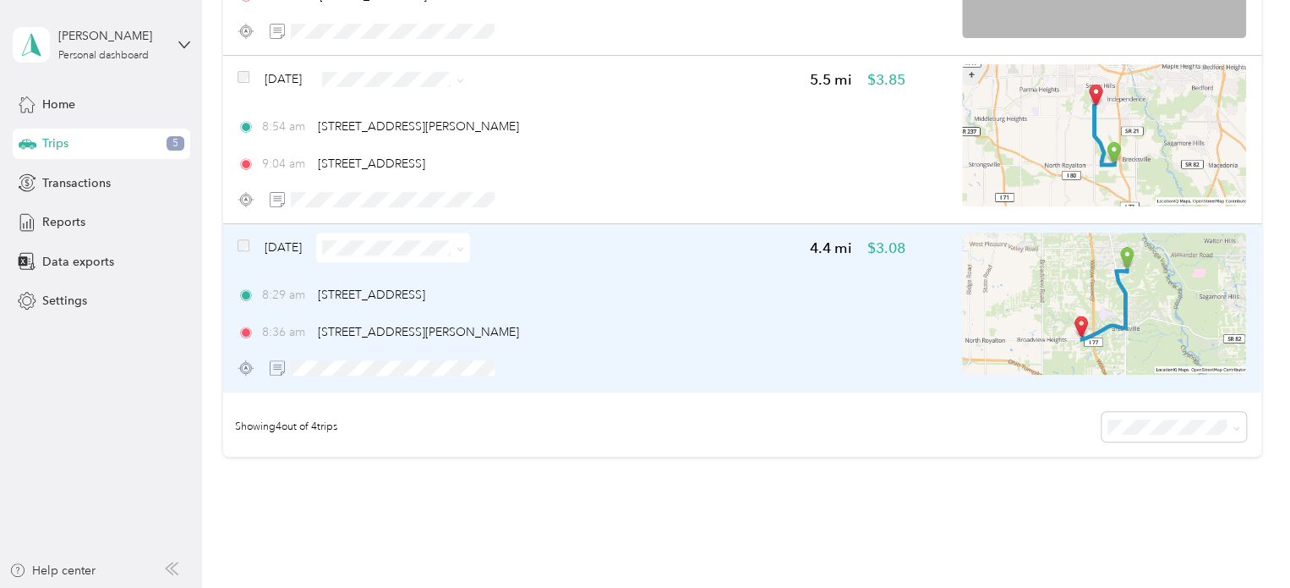
scroll to position [519, 0]
click at [1071, 282] on img at bounding box center [1104, 304] width 284 height 142
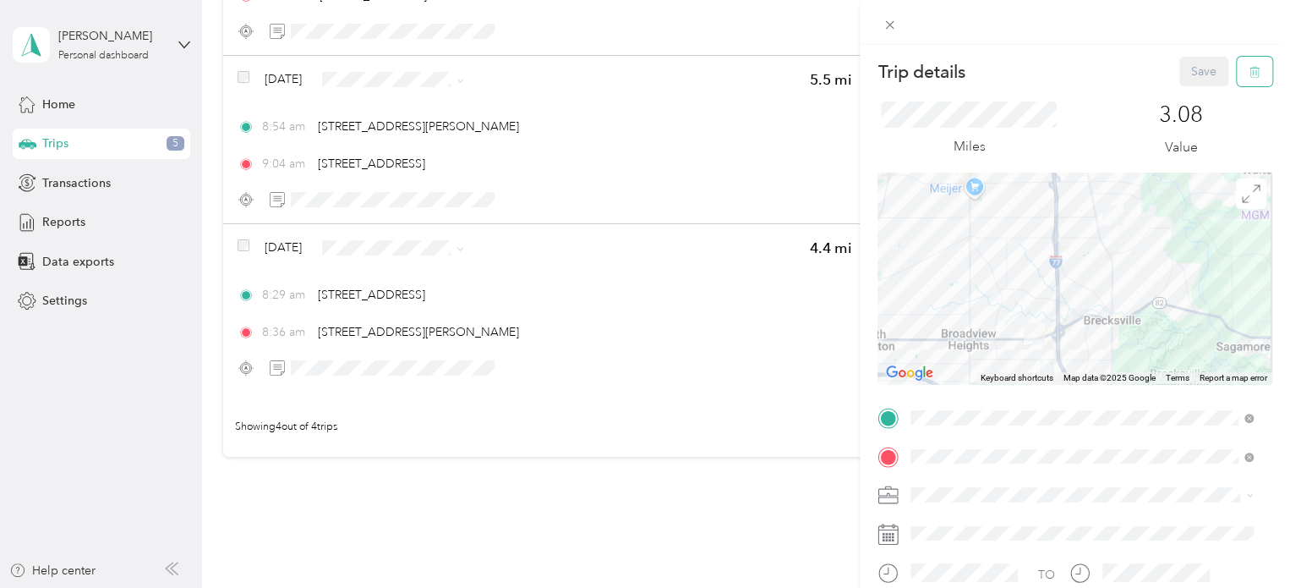
click at [1249, 77] on icon "button" at bounding box center [1255, 72] width 12 height 12
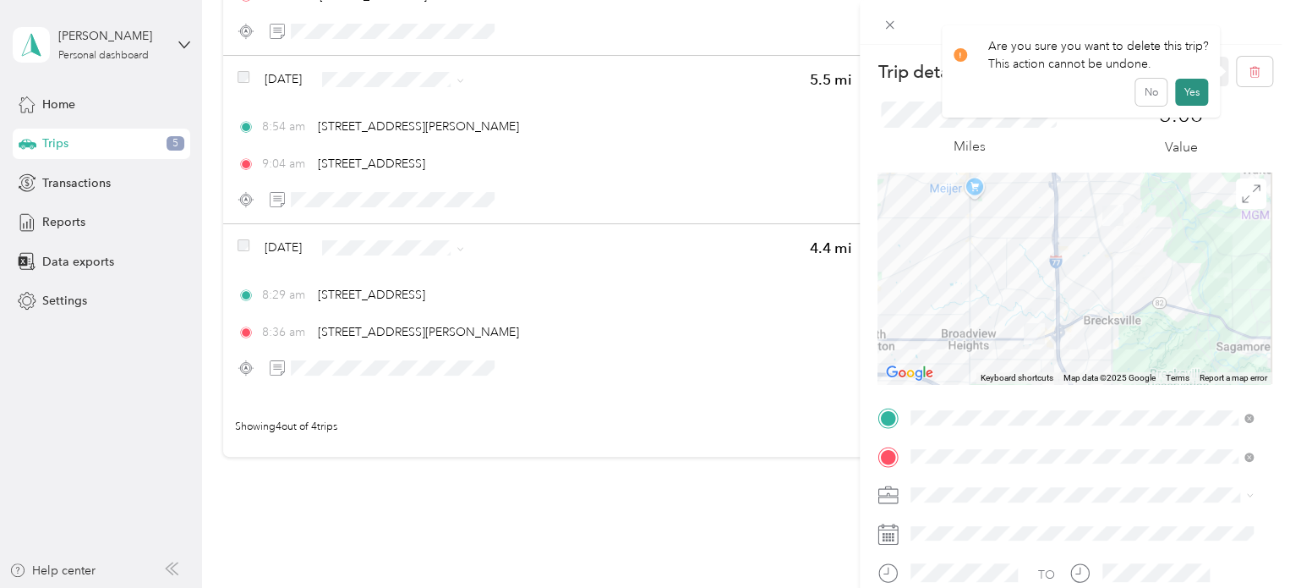
click at [1196, 95] on button "Yes" at bounding box center [1191, 92] width 33 height 27
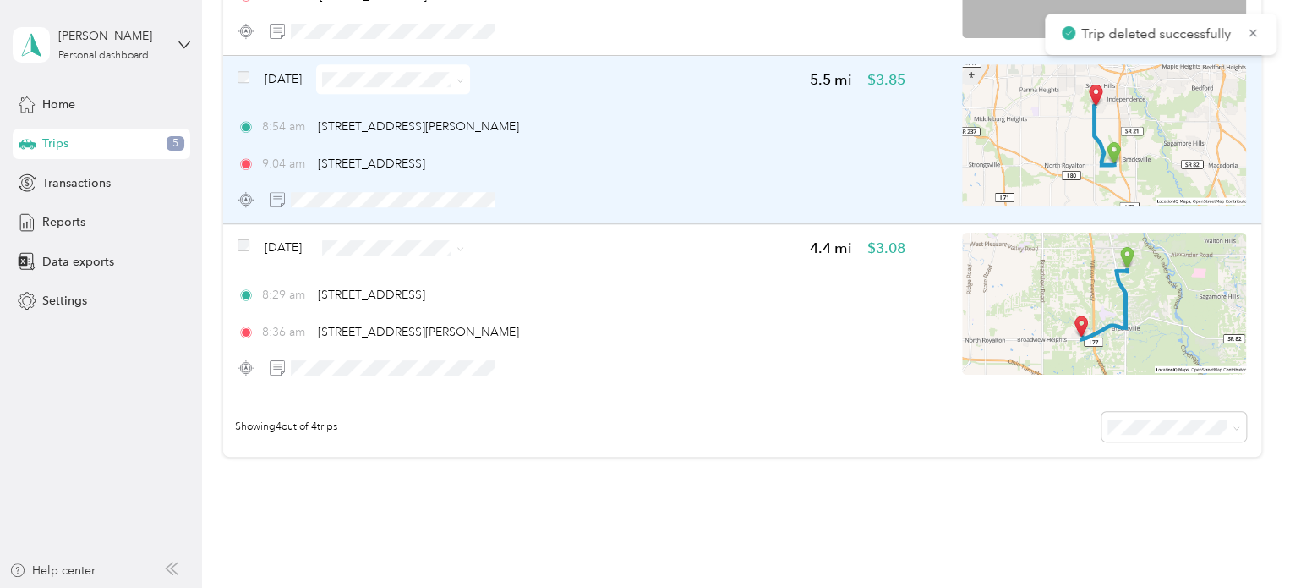
scroll to position [453, 0]
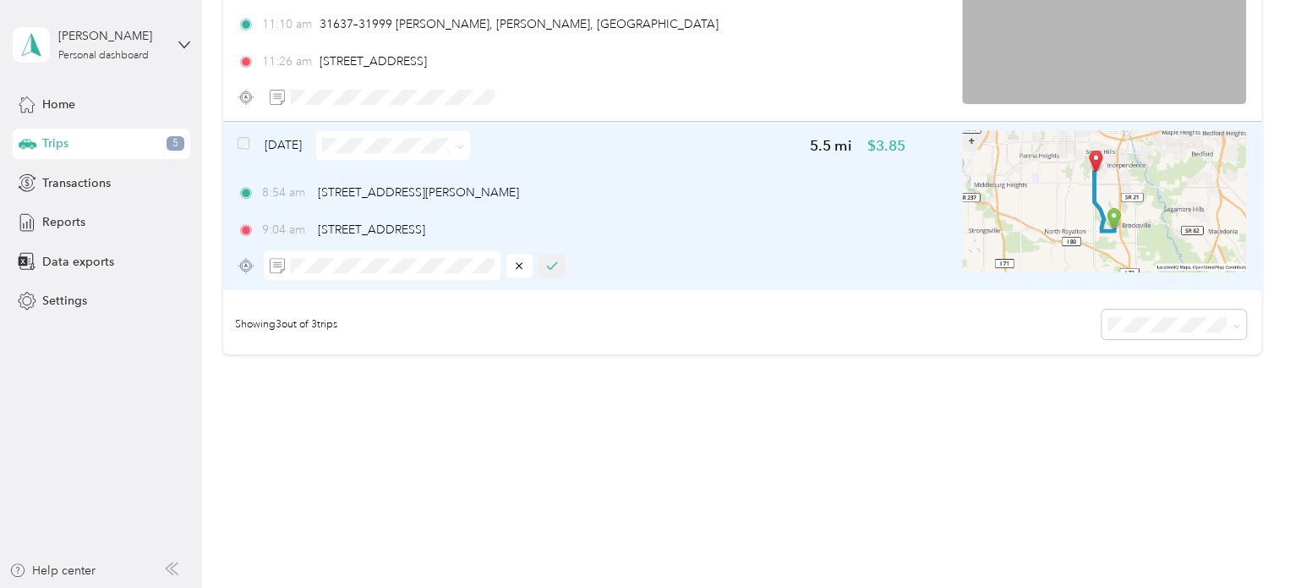
click at [551, 270] on icon "button" at bounding box center [552, 266] width 12 height 12
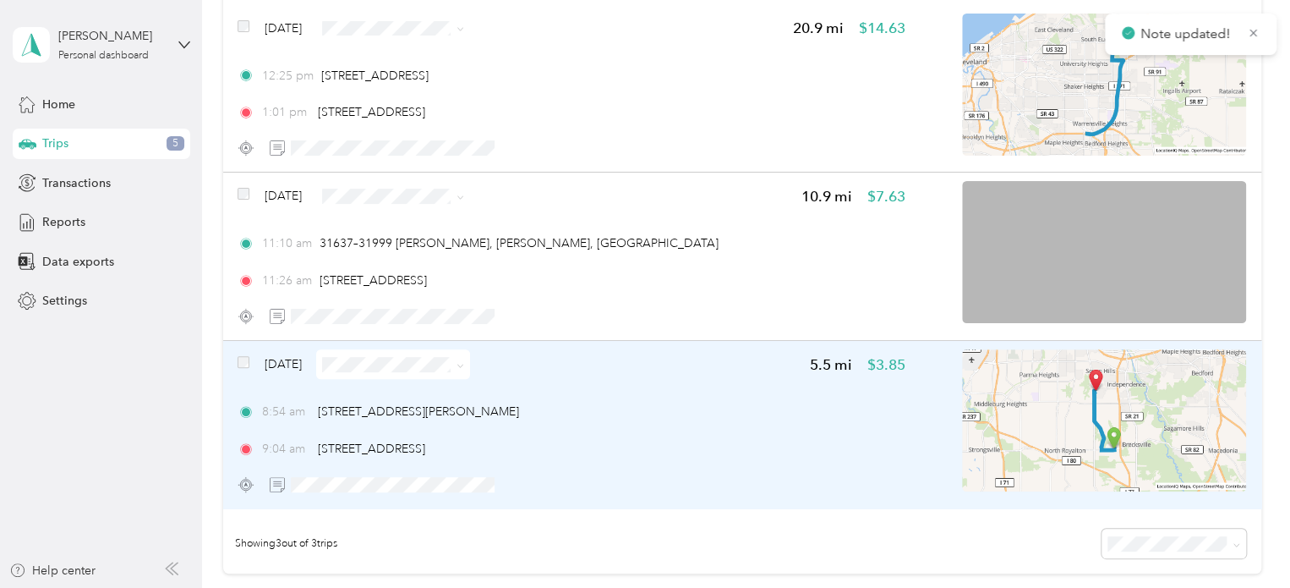
scroll to position [194, 0]
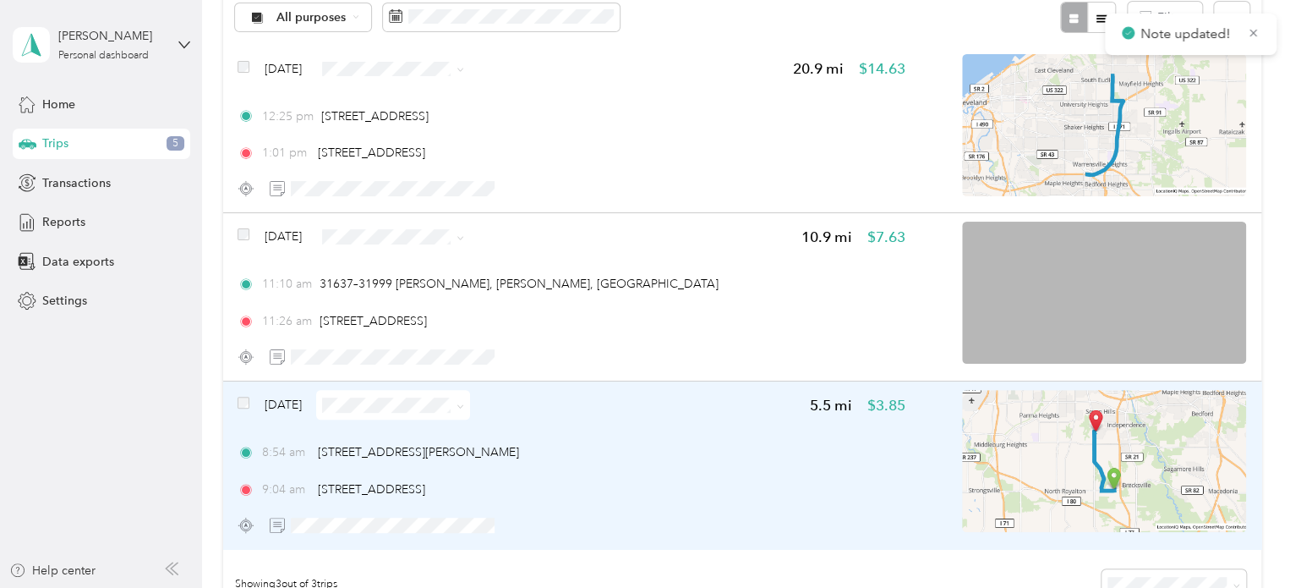
click at [464, 405] on icon at bounding box center [461, 406] width 8 height 8
click at [386, 469] on li "Personal" at bounding box center [419, 465] width 154 height 30
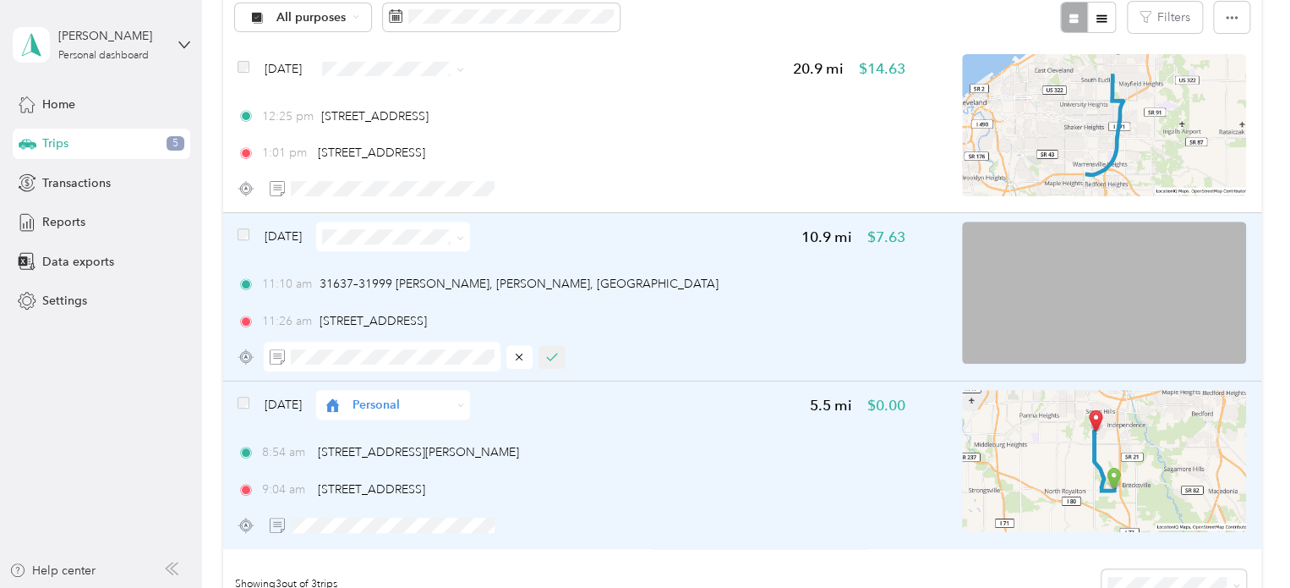
click at [550, 354] on icon "button" at bounding box center [552, 357] width 12 height 12
click at [464, 240] on icon at bounding box center [461, 238] width 8 height 8
click at [450, 258] on span "Cuyahoga DD" at bounding box center [435, 258] width 101 height 18
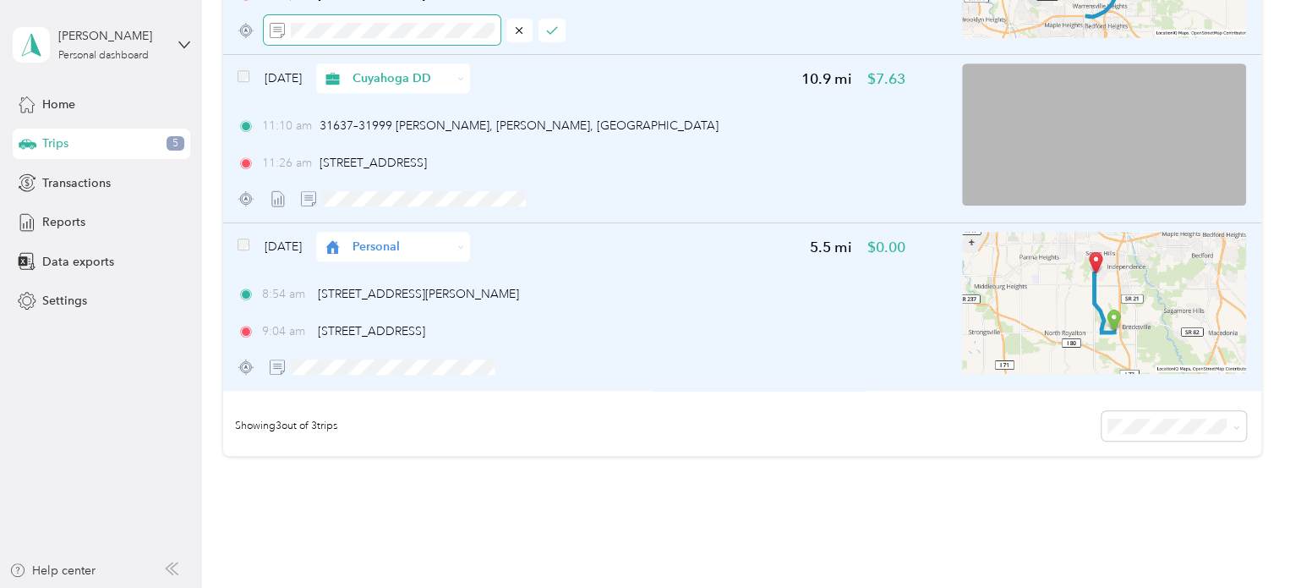
scroll to position [353, 0]
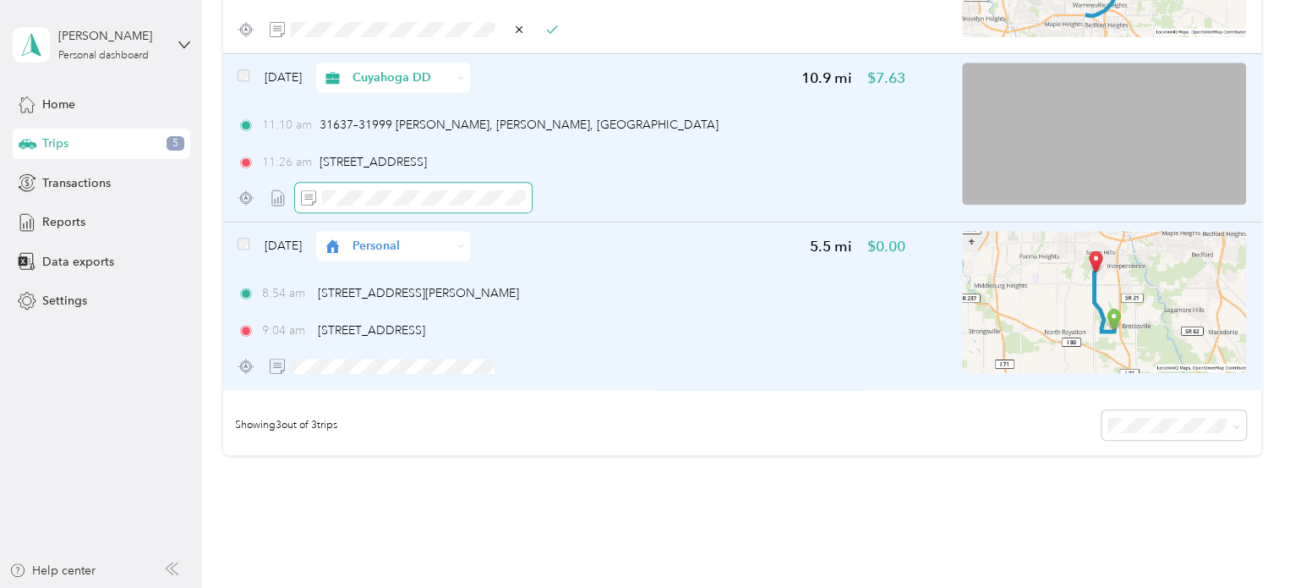
drag, startPoint x: 389, startPoint y: 185, endPoint x: 379, endPoint y: 188, distance: 10.5
click at [379, 188] on span at bounding box center [413, 198] width 237 height 30
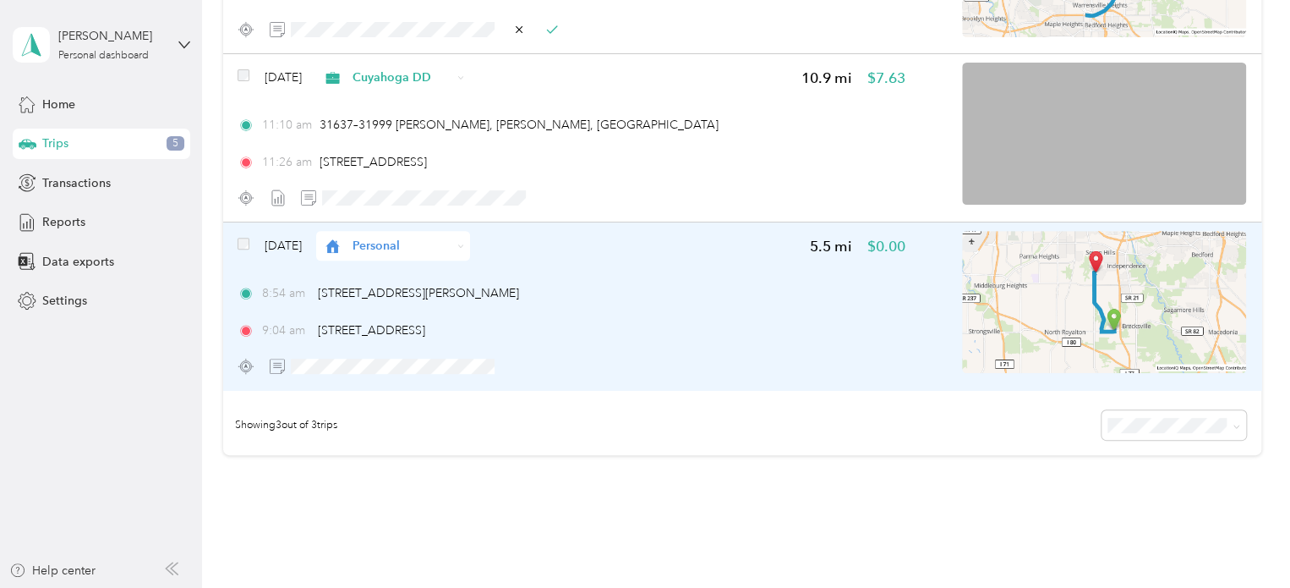
click at [393, 227] on div "[DATE] Personal 5.5 mi $0.00 8:54 am [STREET_ADDRESS][PERSON_NAME] 9:04 am [STR…" at bounding box center [742, 305] width 1038 height 167
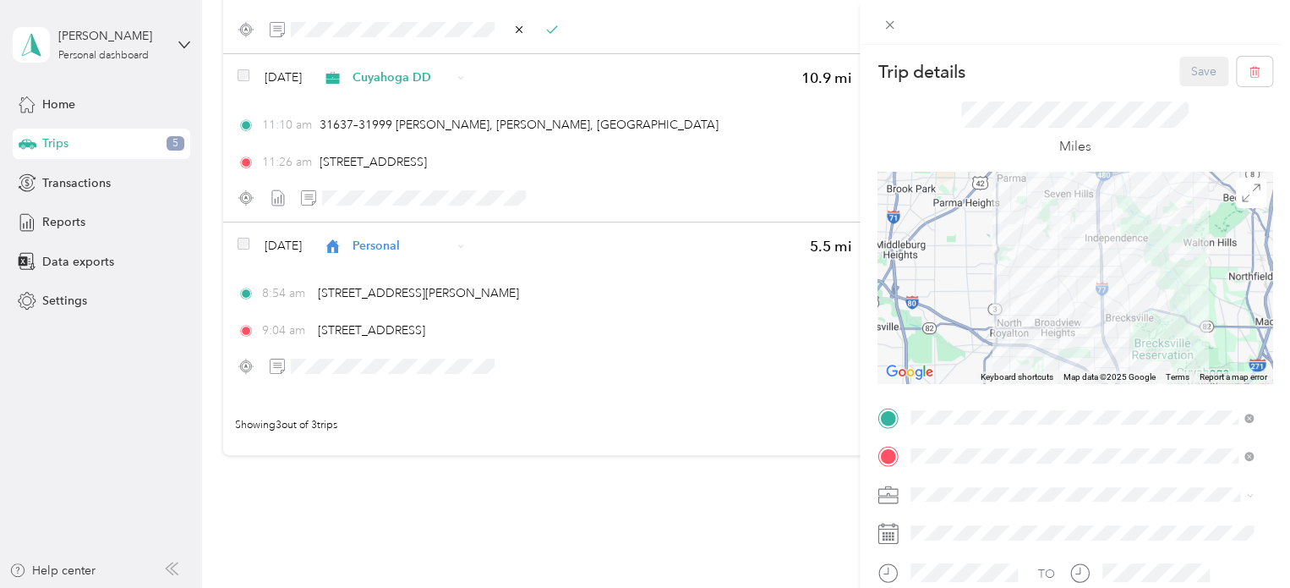
click at [392, 195] on div "Trip details Save This trip cannot be edited because it is either under review,…" at bounding box center [645, 294] width 1290 height 588
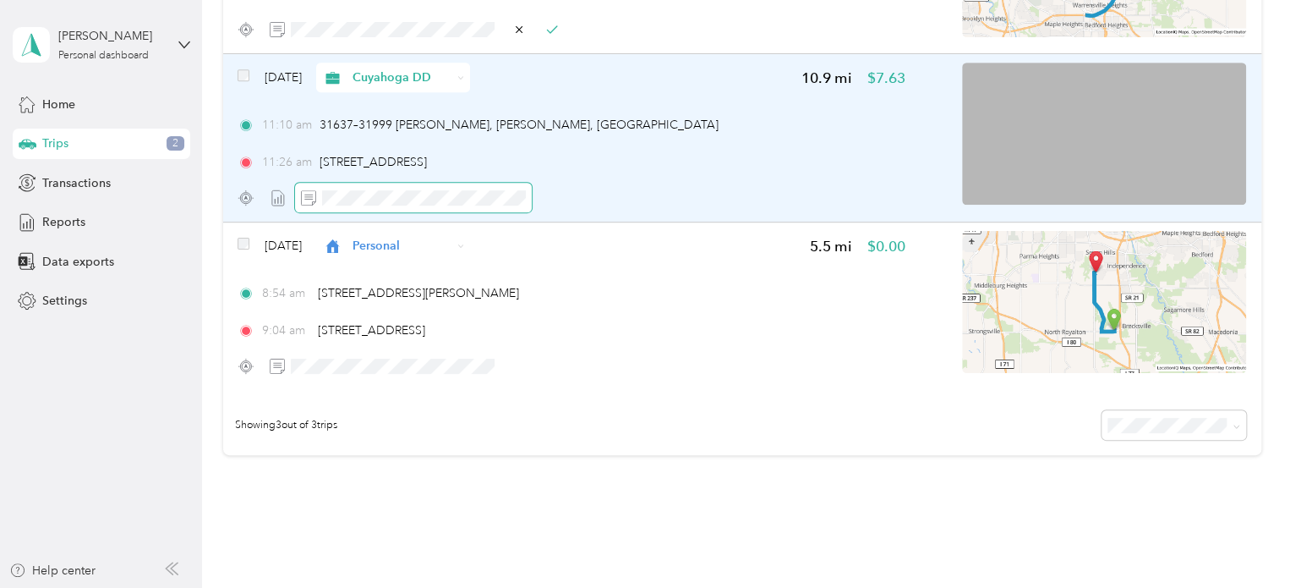
drag, startPoint x: 294, startPoint y: 199, endPoint x: 383, endPoint y: 188, distance: 89.5
click at [383, 188] on span at bounding box center [413, 198] width 237 height 30
drag, startPoint x: 383, startPoint y: 188, endPoint x: 307, endPoint y: 192, distance: 76.2
click at [307, 192] on icon at bounding box center [308, 197] width 15 height 15
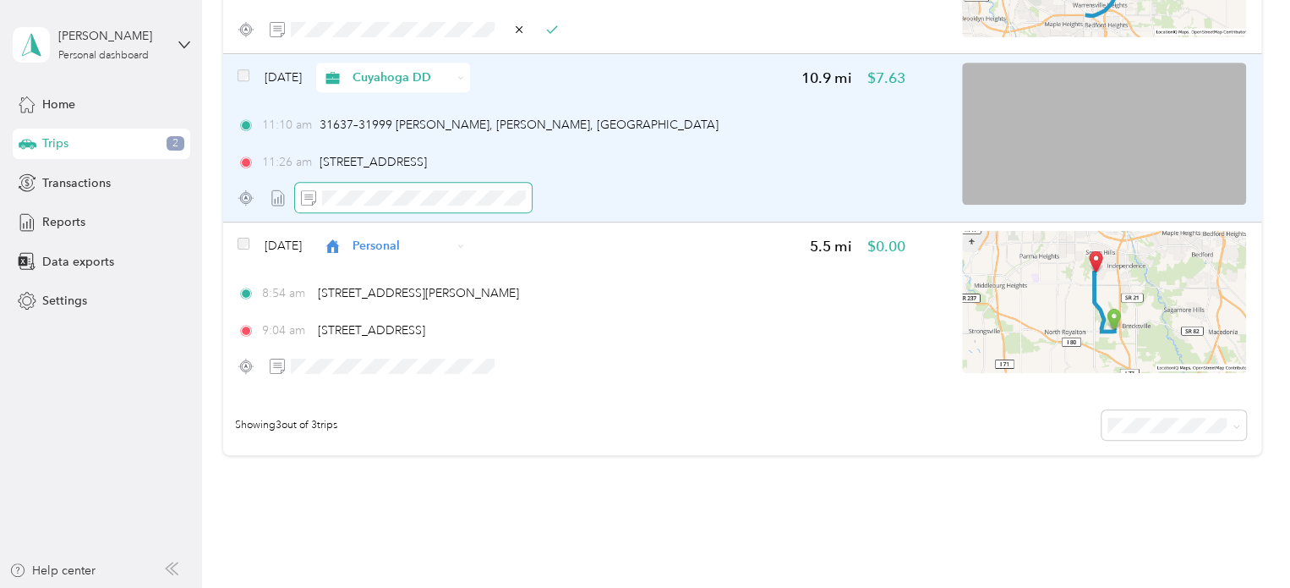
click at [354, 187] on span at bounding box center [413, 198] width 237 height 30
click at [589, 192] on icon "button" at bounding box center [584, 198] width 12 height 12
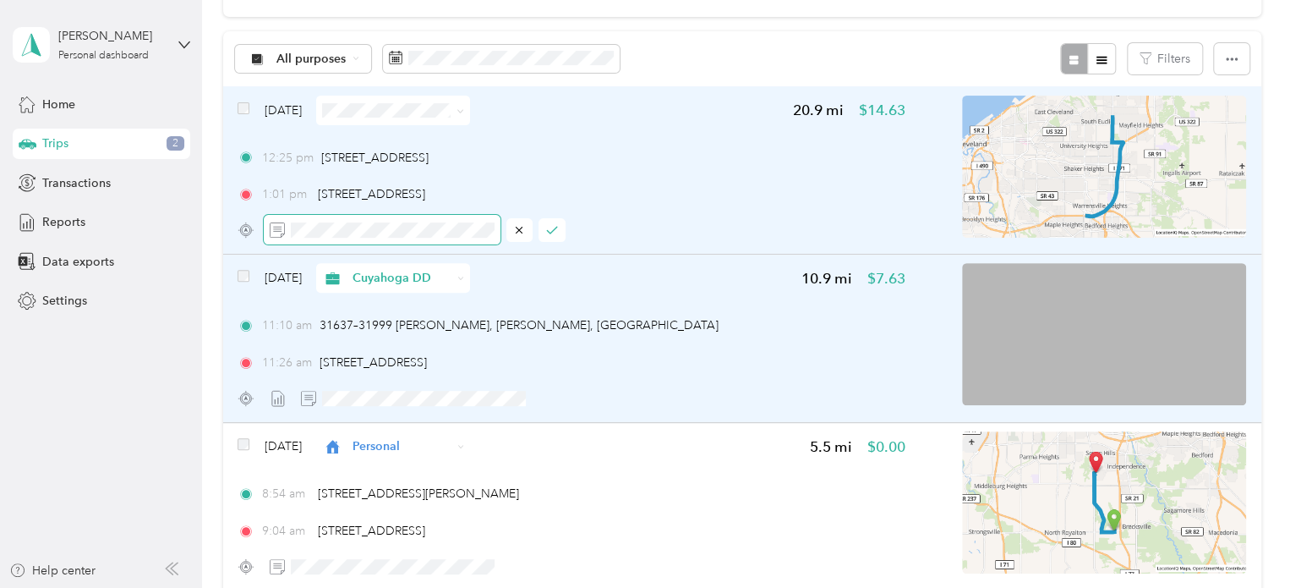
scroll to position [152, 0]
click at [1103, 185] on img at bounding box center [1104, 167] width 284 height 142
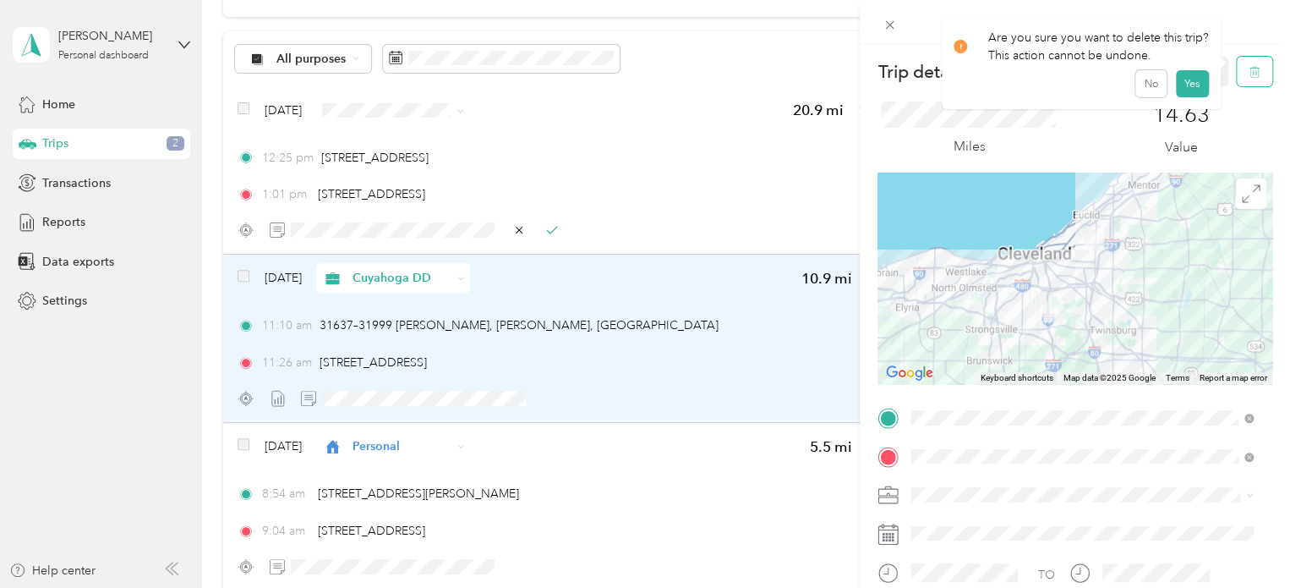
click at [1249, 71] on icon "button" at bounding box center [1255, 72] width 12 height 12
click at [1184, 90] on button "Yes" at bounding box center [1191, 92] width 33 height 27
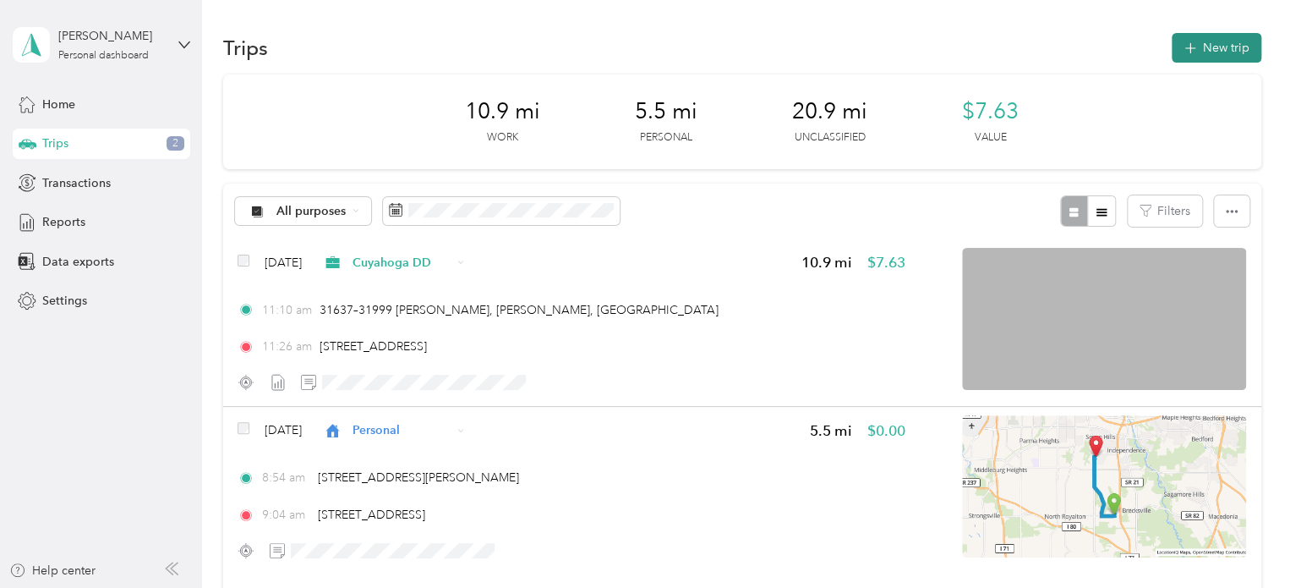
click at [1190, 57] on button "New trip" at bounding box center [1217, 48] width 90 height 30
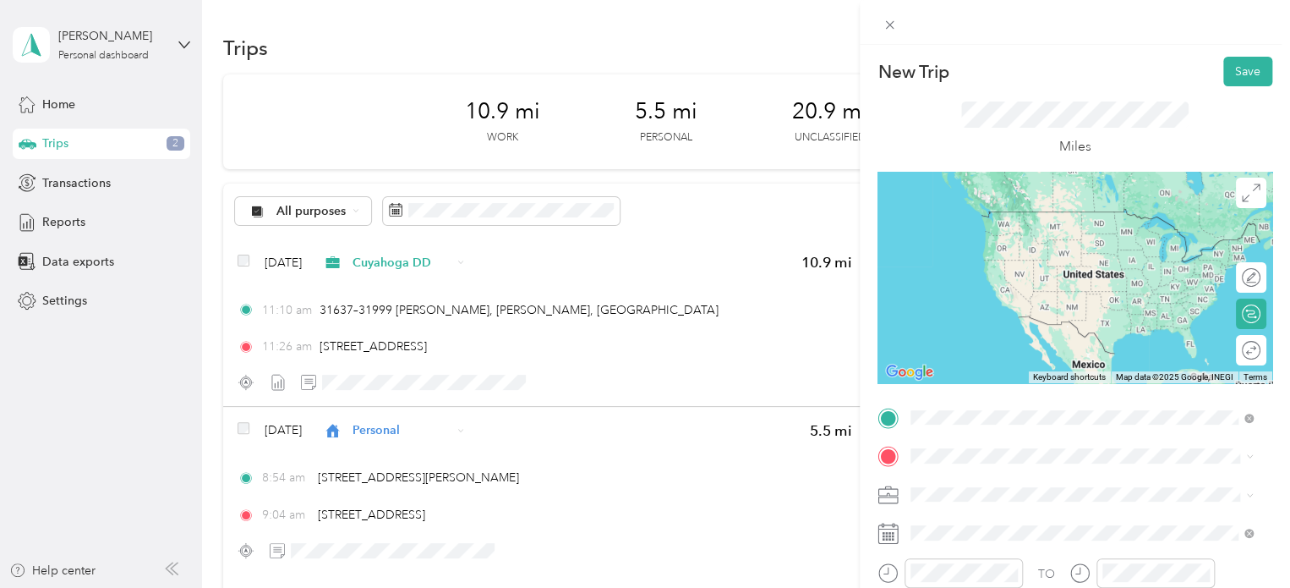
click at [997, 219] on span "[STREET_ADDRESS][US_STATE]" at bounding box center [1027, 211] width 169 height 15
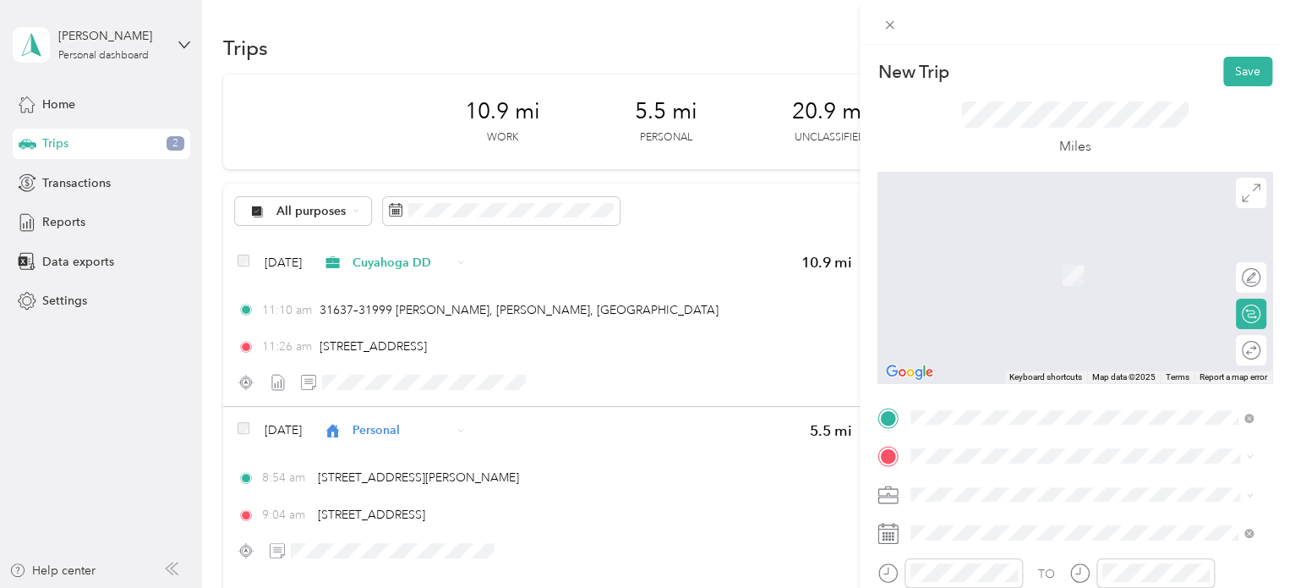
click at [1032, 266] on li "[STREET_ADDRESS][US_STATE]" at bounding box center [1082, 249] width 354 height 35
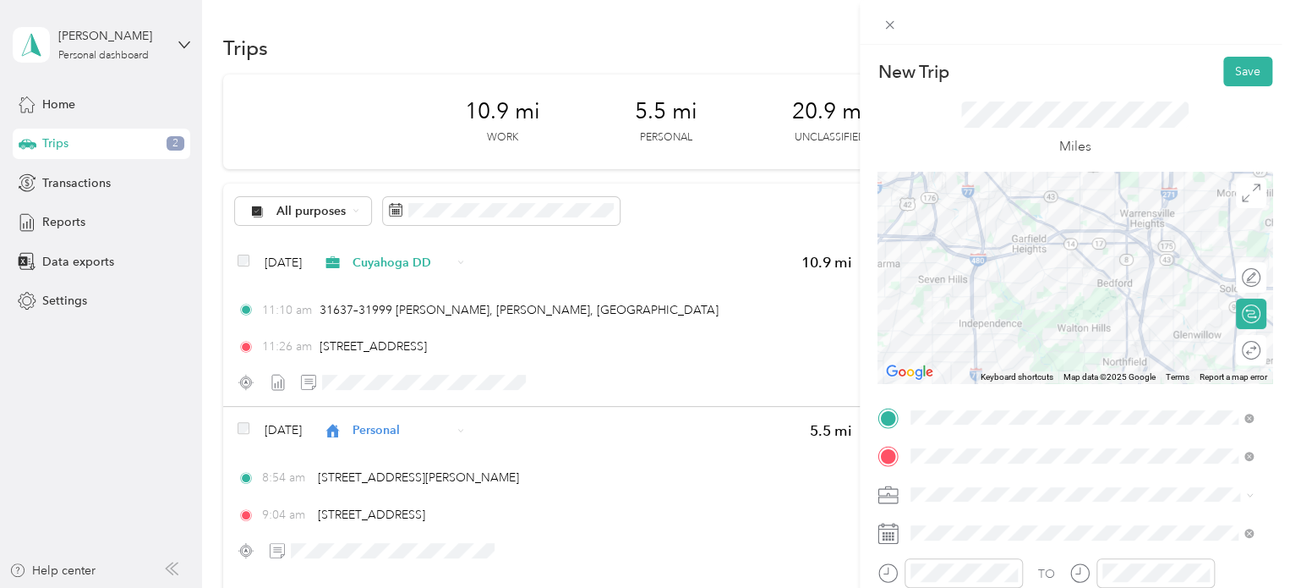
click at [1043, 346] on div at bounding box center [1075, 277] width 395 height 211
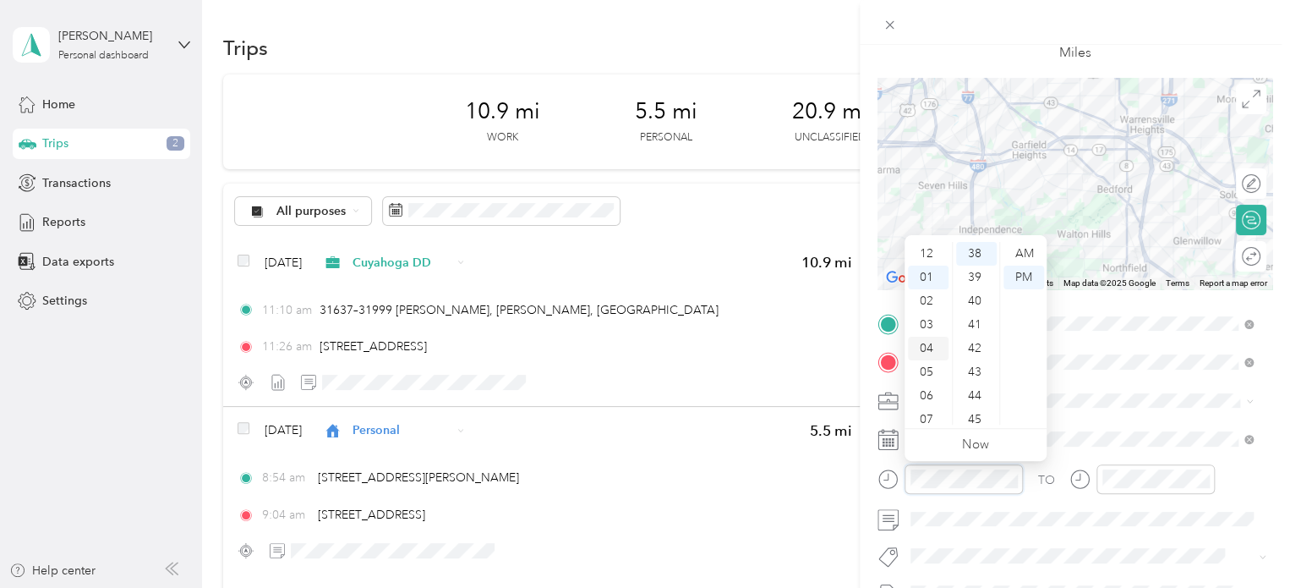
scroll to position [101, 0]
click at [930, 364] on div "09" at bounding box center [928, 365] width 41 height 24
click at [979, 271] on div "48" at bounding box center [976, 269] width 41 height 24
click at [1025, 250] on div "AM" at bounding box center [1024, 254] width 41 height 24
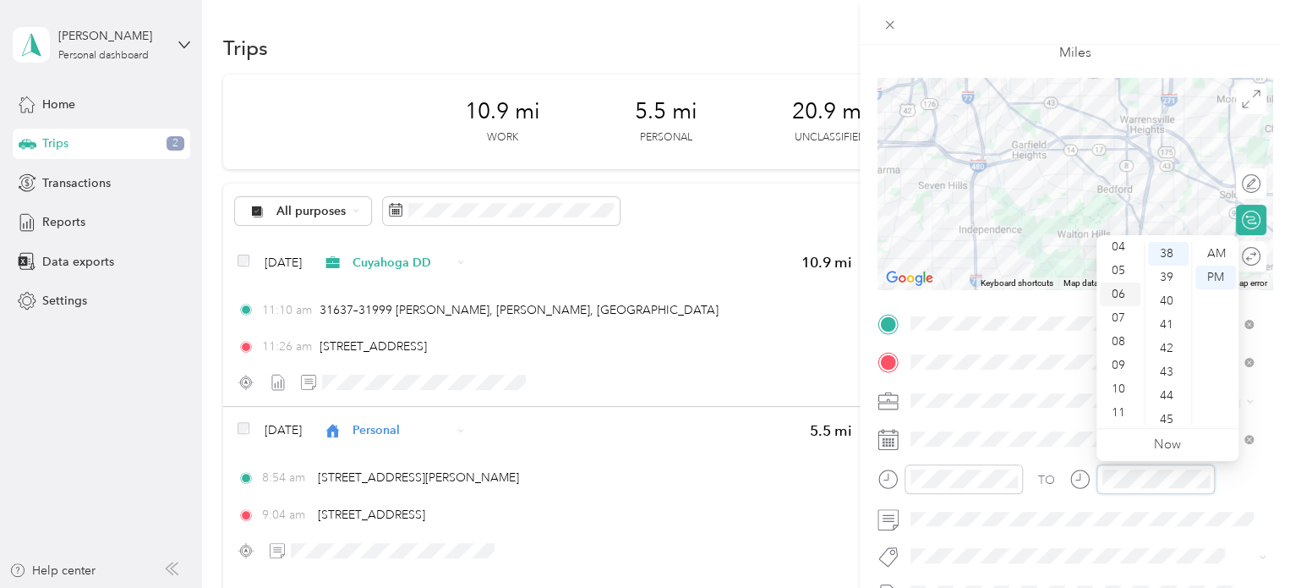
scroll to position [101, 0]
drag, startPoint x: 1126, startPoint y: 380, endPoint x: 1177, endPoint y: 310, distance: 85.9
click at [1177, 310] on div "40" at bounding box center [1168, 301] width 41 height 24
click at [1170, 392] on div "18" at bounding box center [1168, 396] width 41 height 24
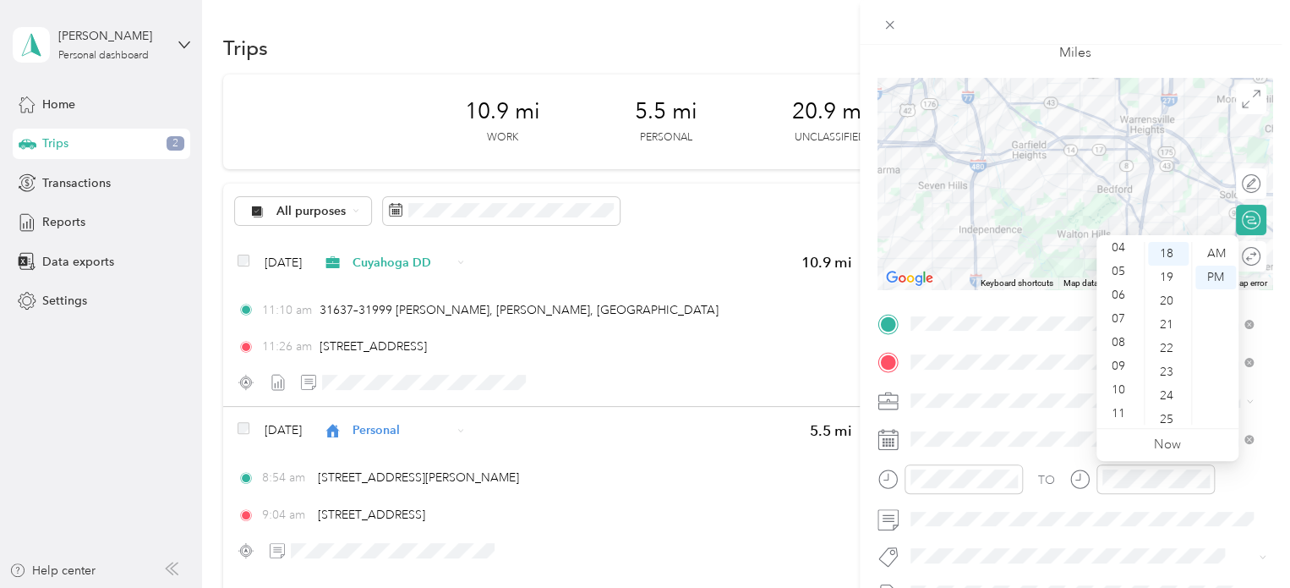
scroll to position [426, 0]
click at [1230, 253] on div "AM" at bounding box center [1216, 254] width 41 height 24
click at [1122, 405] on div "11" at bounding box center [1120, 413] width 41 height 24
click at [1123, 392] on div "10" at bounding box center [1120, 389] width 41 height 24
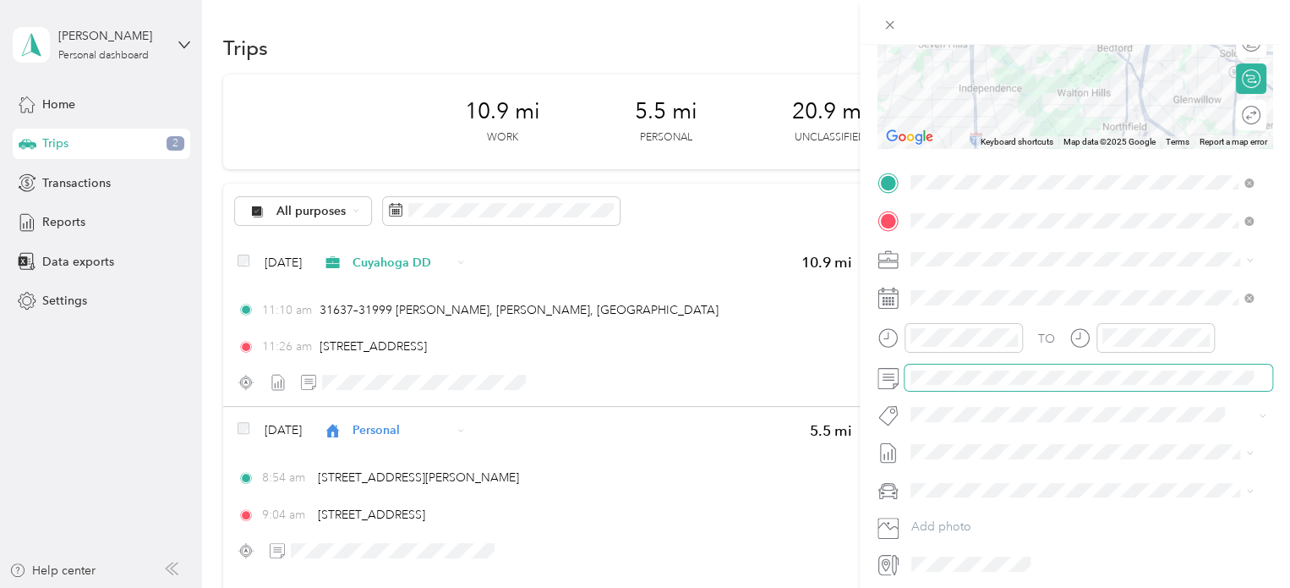
scroll to position [0, 0]
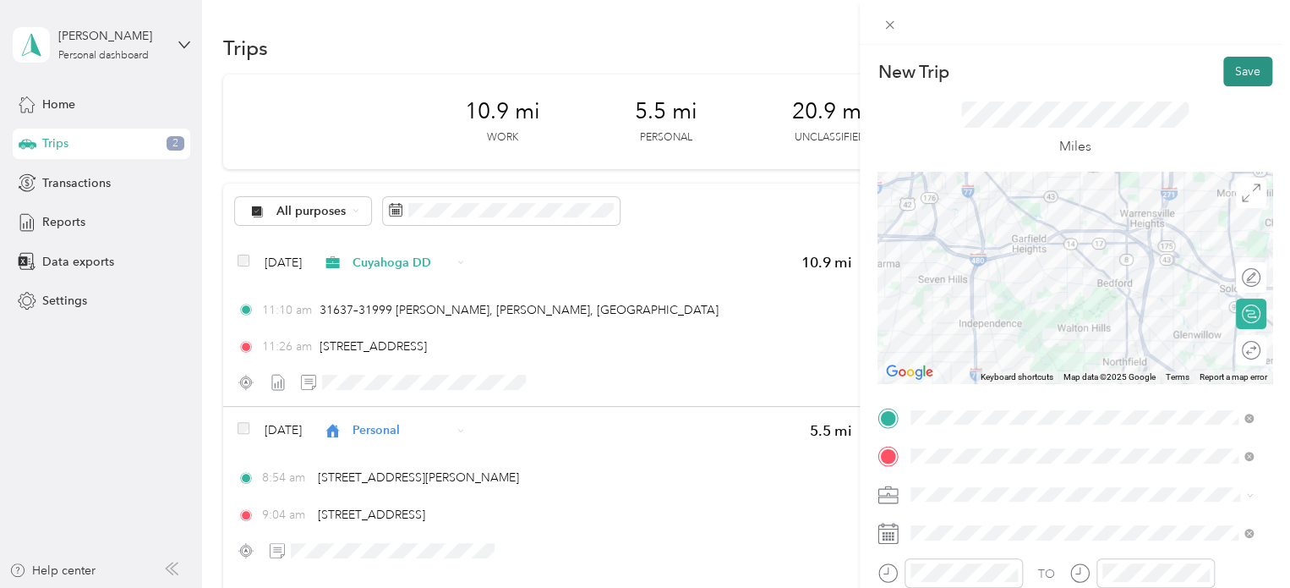
click at [1251, 60] on button "Save" at bounding box center [1248, 72] width 49 height 30
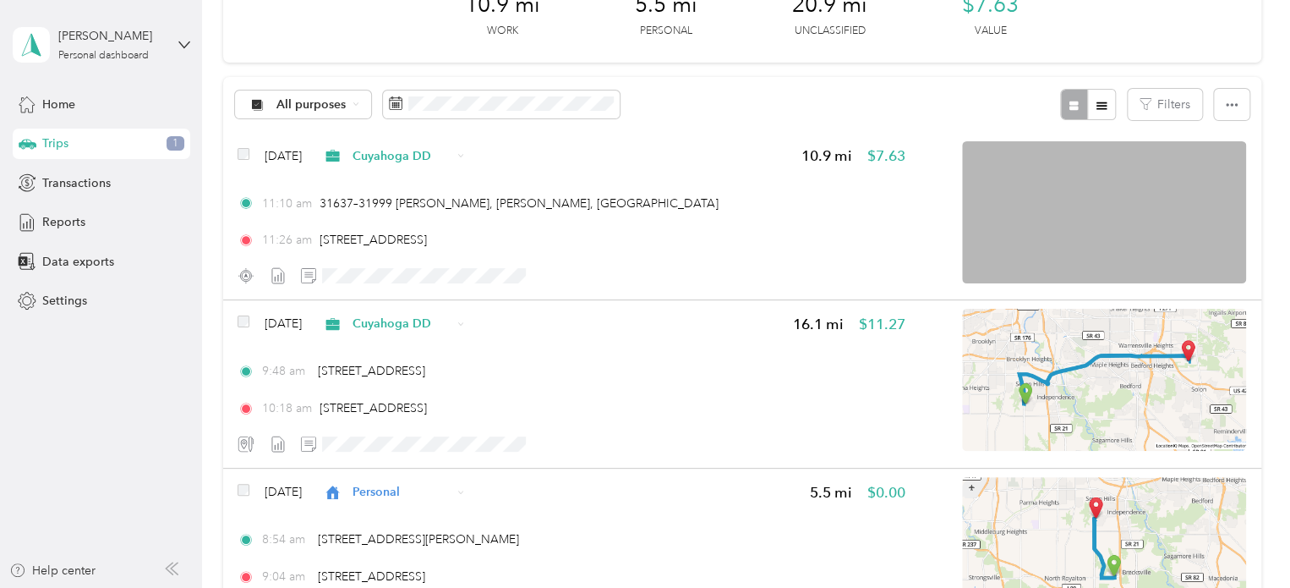
scroll to position [154, 0]
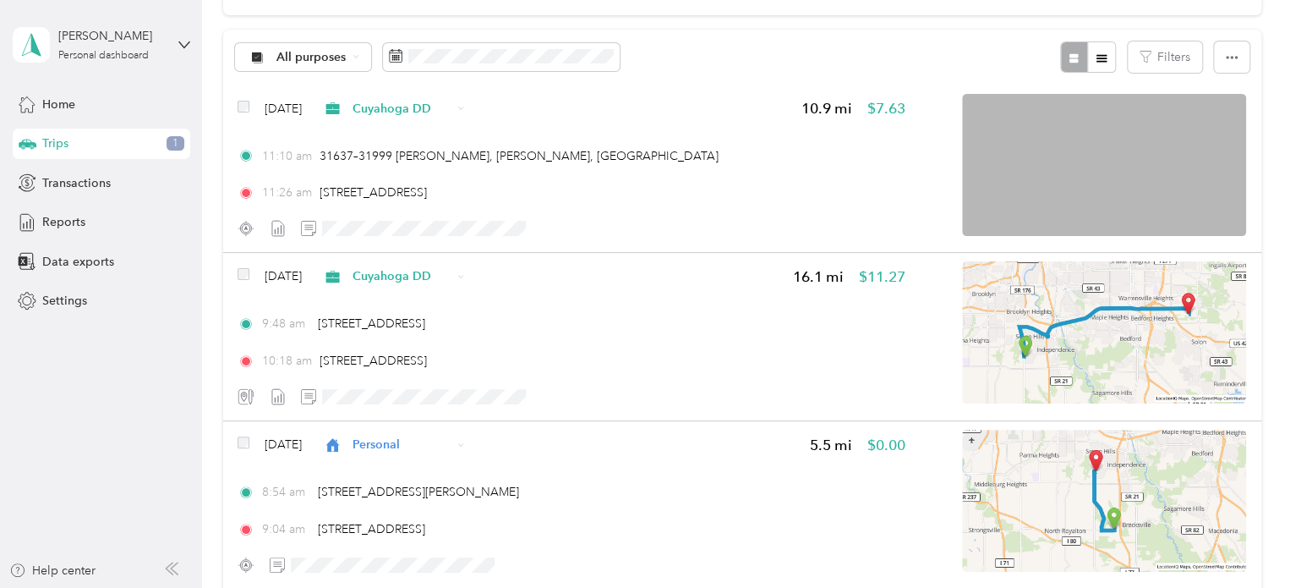
click at [1085, 193] on img at bounding box center [1104, 165] width 284 height 142
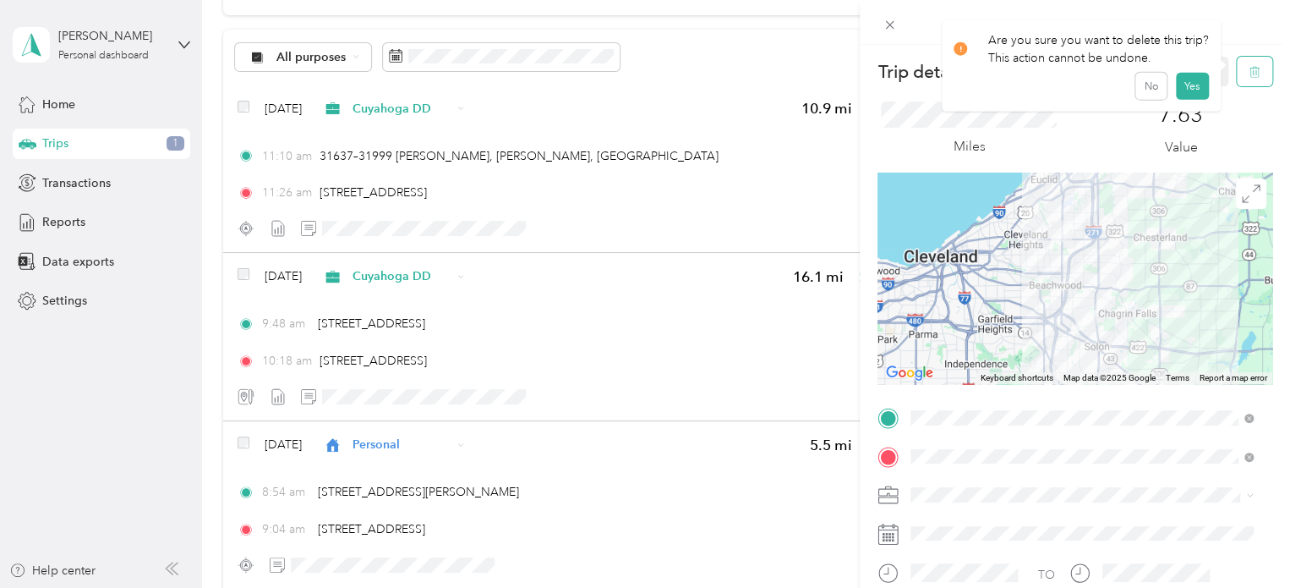
click at [1249, 64] on span "button" at bounding box center [1255, 71] width 12 height 14
click at [1186, 97] on button "Yes" at bounding box center [1191, 92] width 33 height 27
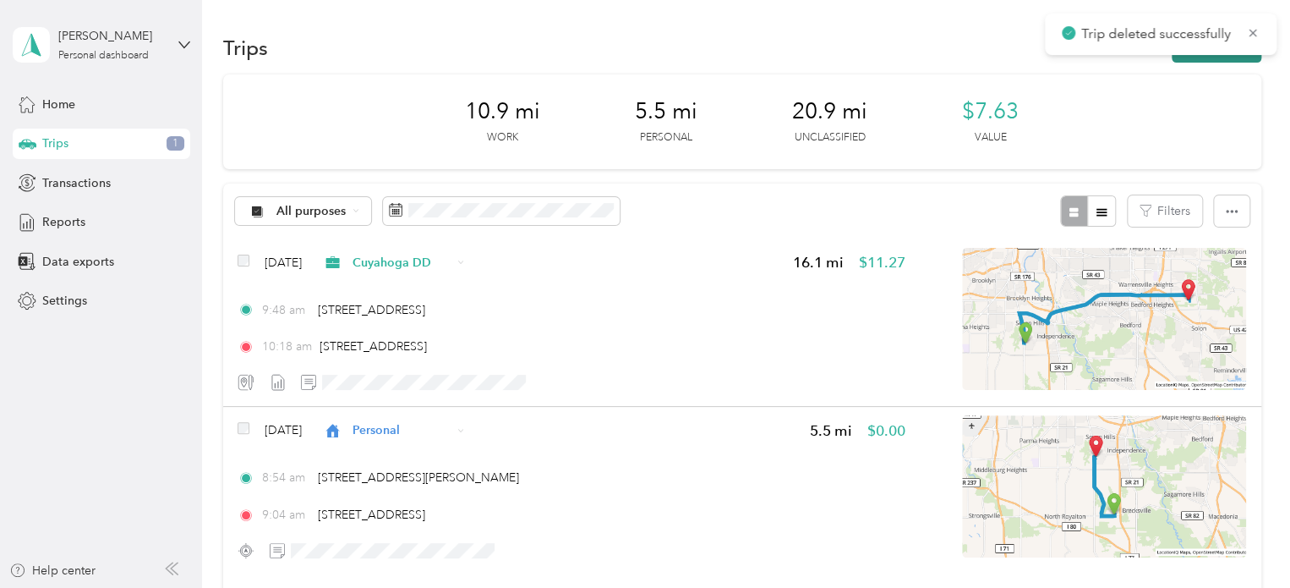
click at [1180, 62] on button "New trip" at bounding box center [1217, 48] width 90 height 30
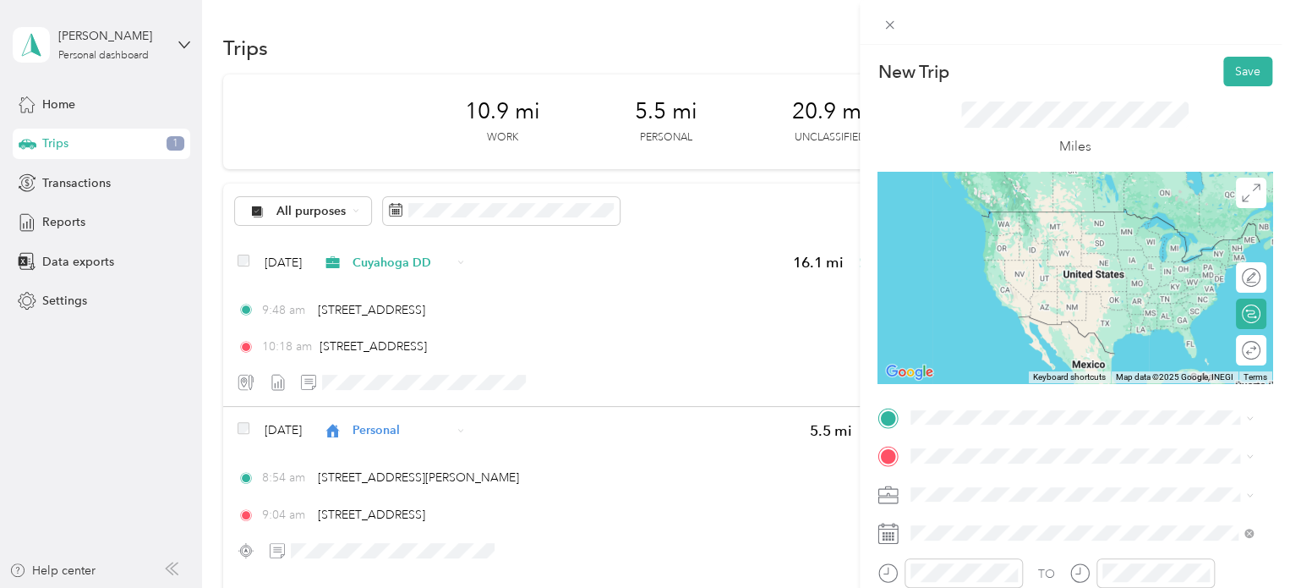
click at [1038, 213] on span "[STREET_ADDRESS][US_STATE]" at bounding box center [1027, 205] width 169 height 15
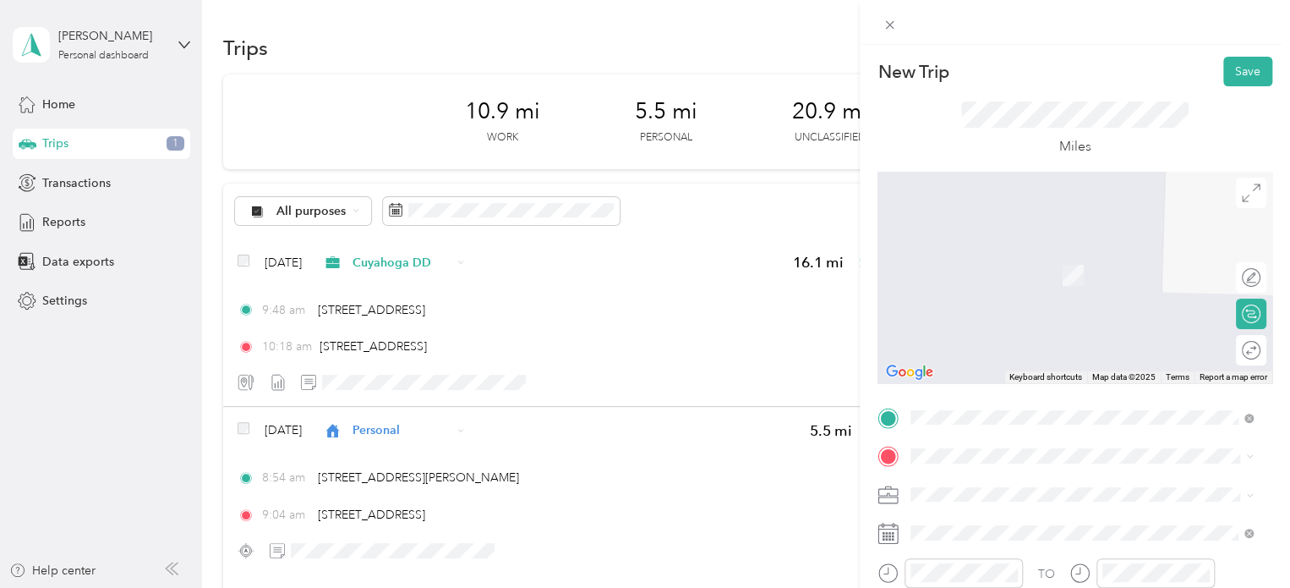
click at [988, 510] on span "[STREET_ADDRESS][US_STATE]" at bounding box center [1027, 512] width 169 height 15
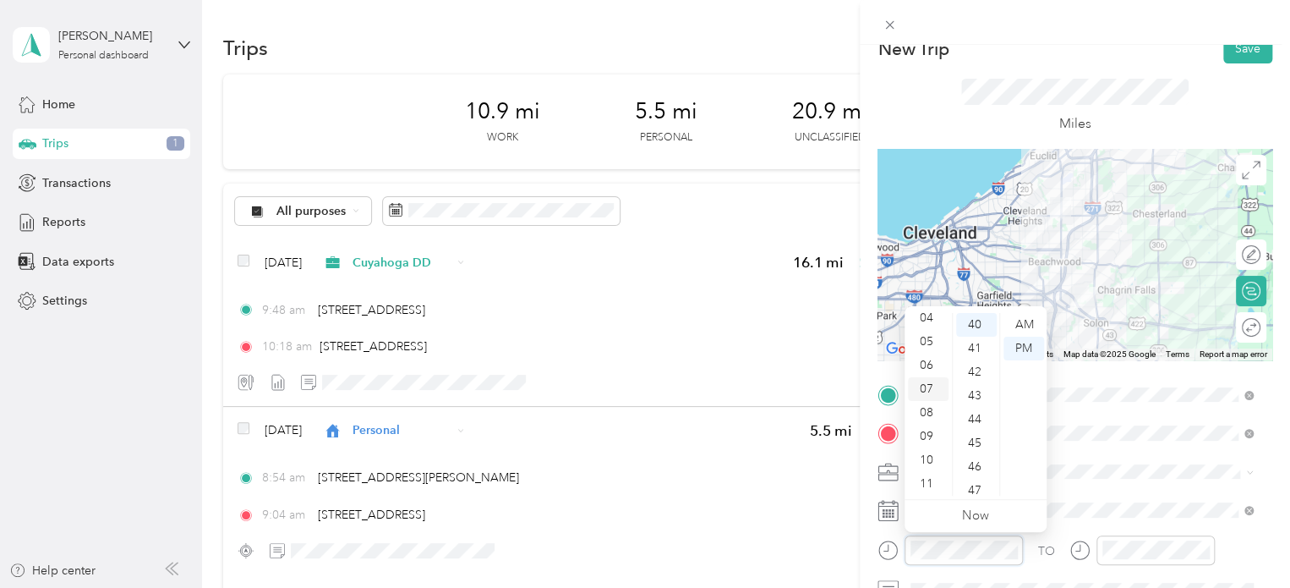
scroll to position [101, 0]
drag, startPoint x: 930, startPoint y: 481, endPoint x: 981, endPoint y: 493, distance: 52.1
click at [981, 493] on div "47" at bounding box center [976, 491] width 41 height 24
click at [980, 393] on div "10" at bounding box center [976, 396] width 41 height 24
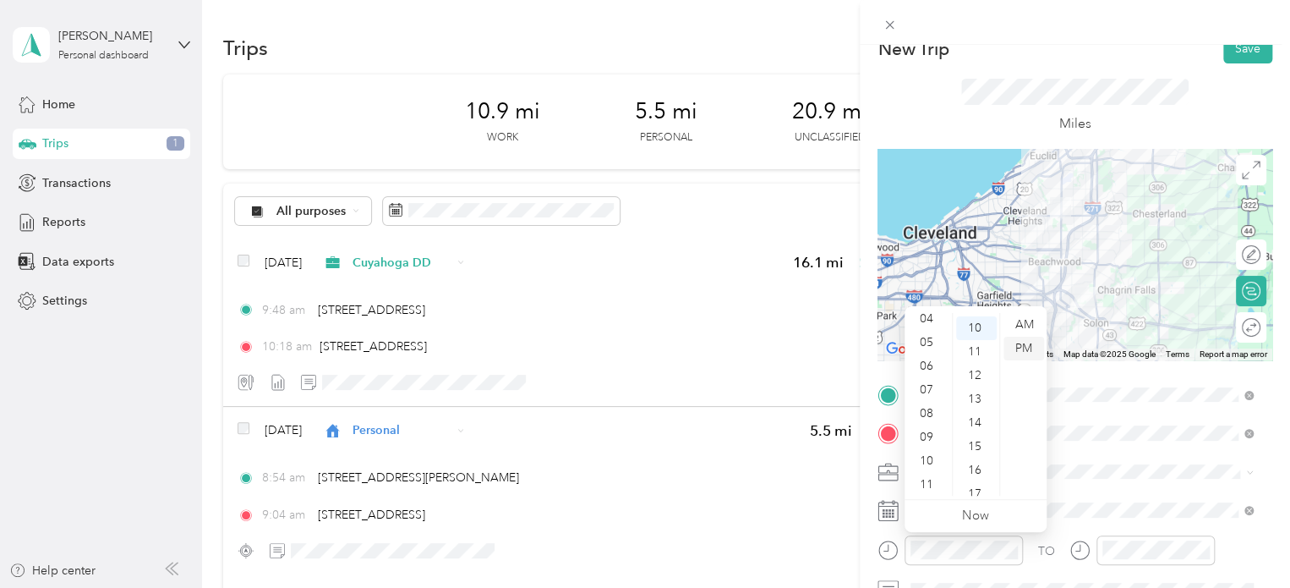
scroll to position [237, 0]
click at [1029, 327] on div "AM" at bounding box center [1024, 325] width 41 height 24
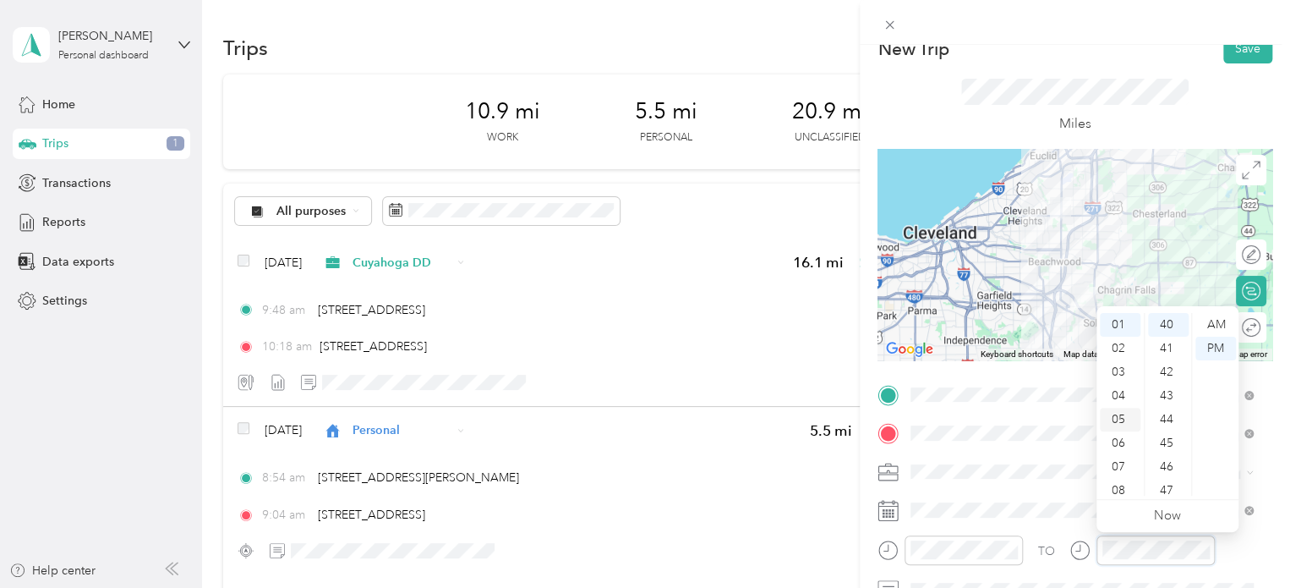
scroll to position [94, 0]
click at [1116, 488] on div "11" at bounding box center [1120, 491] width 41 height 24
click at [1164, 387] on div "28" at bounding box center [1168, 384] width 41 height 24
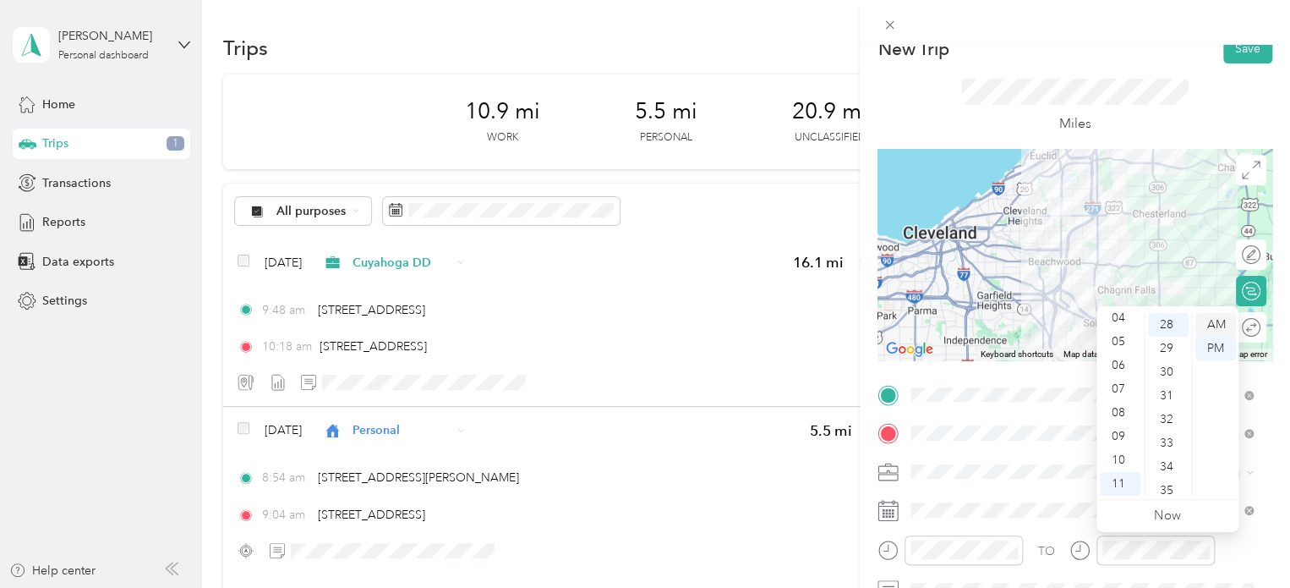
click at [1208, 328] on div "AM" at bounding box center [1216, 325] width 41 height 24
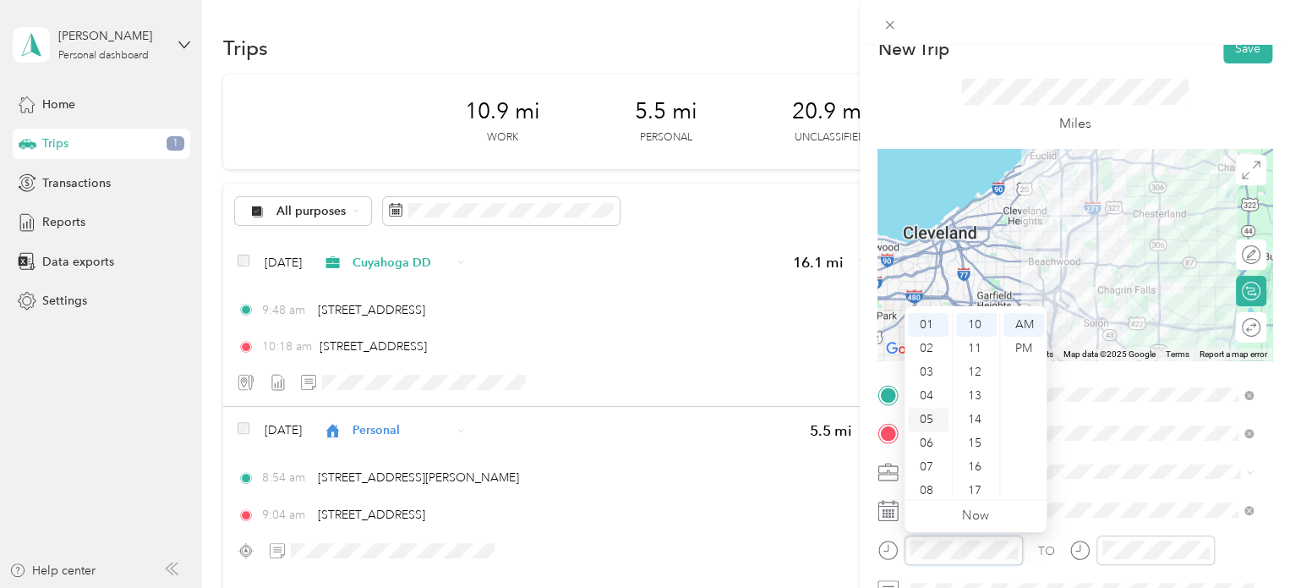
scroll to position [101, 0]
click at [928, 487] on div "11" at bounding box center [928, 484] width 41 height 24
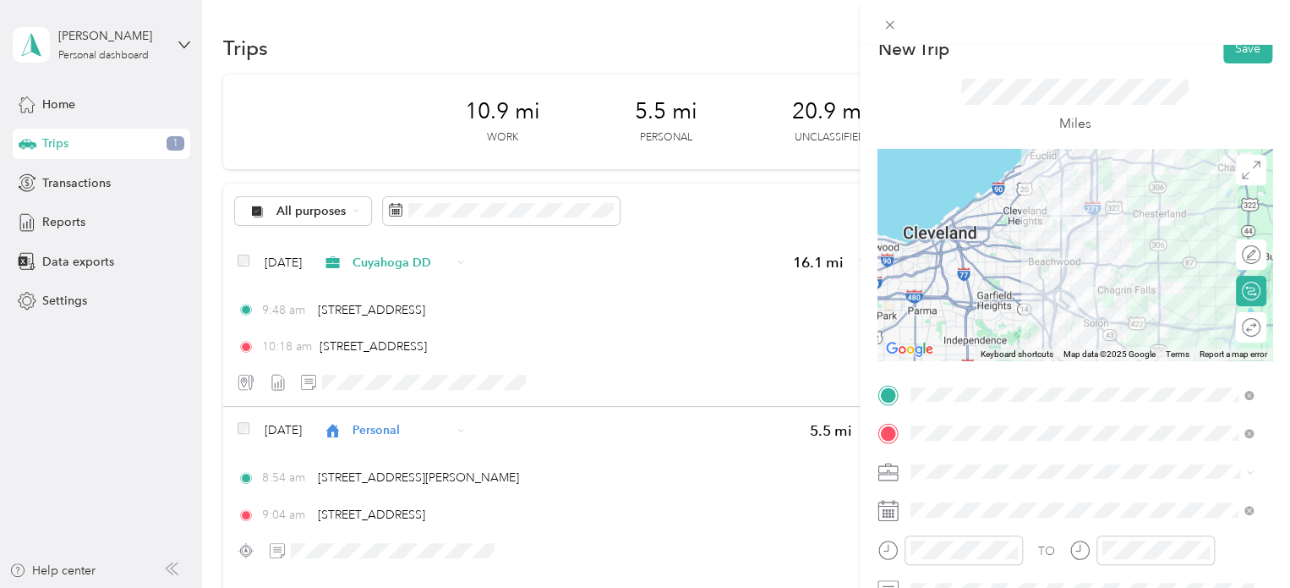
click at [1076, 280] on div at bounding box center [1075, 254] width 395 height 211
click at [1054, 292] on div at bounding box center [1075, 254] width 395 height 211
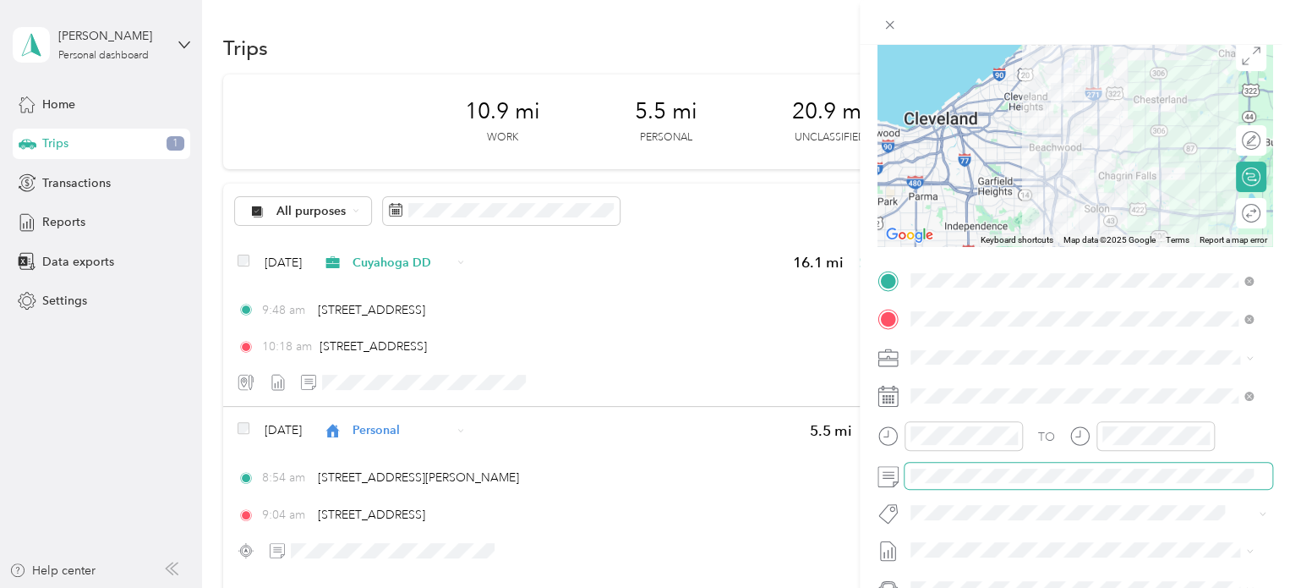
scroll to position [0, 0]
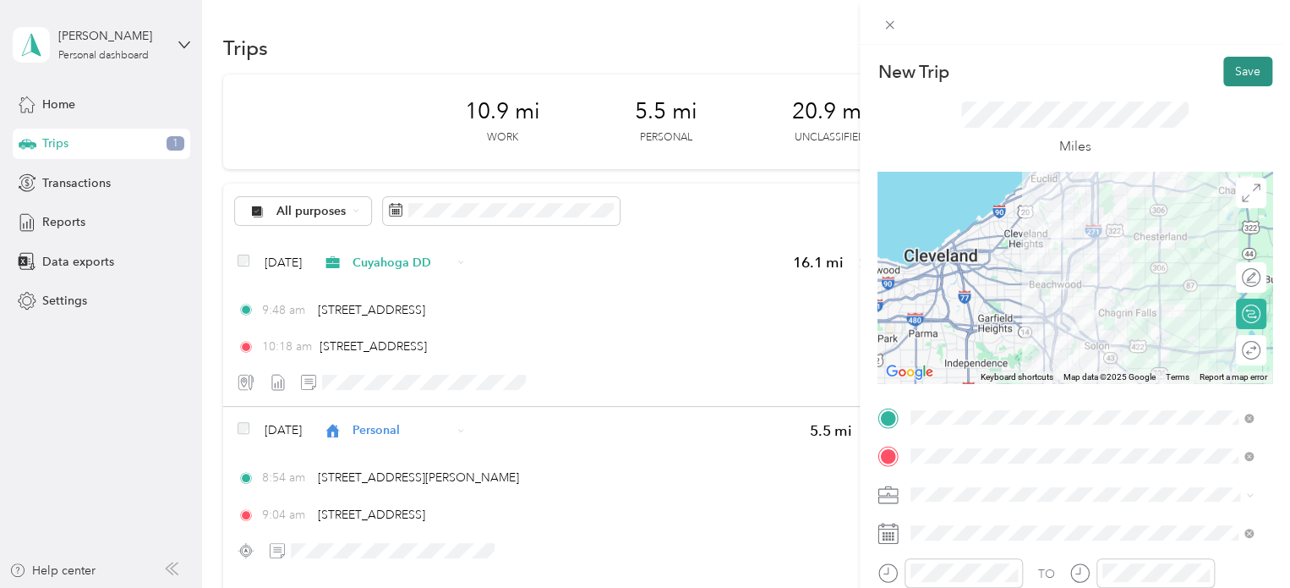
click at [1235, 64] on button "Save" at bounding box center [1248, 72] width 49 height 30
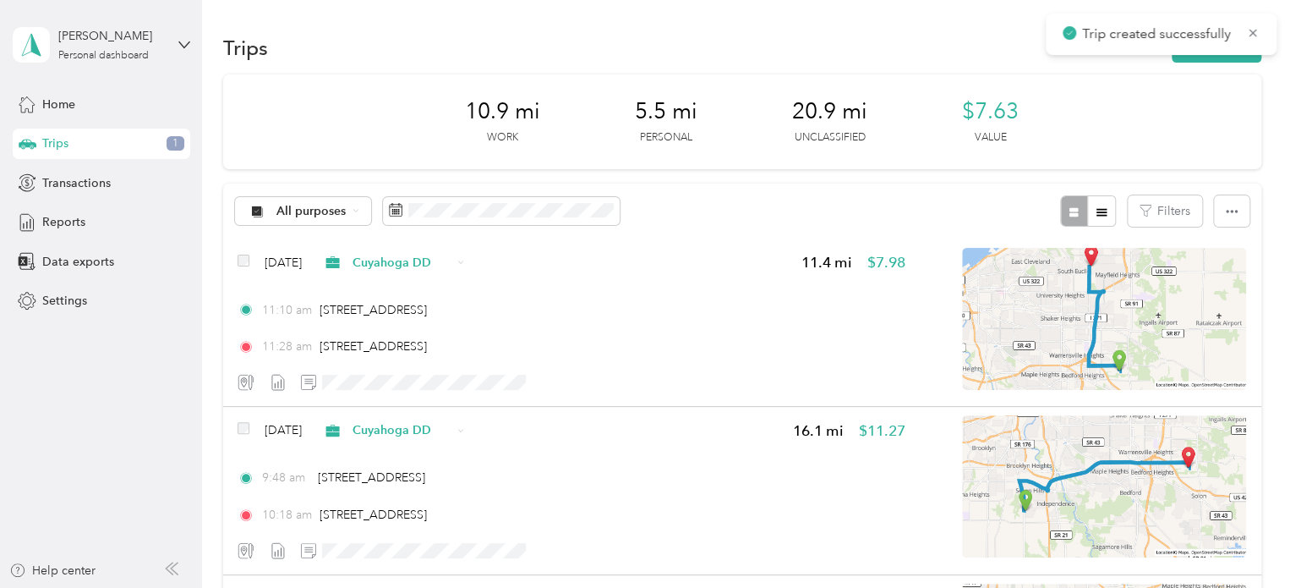
click at [1231, 52] on div "Trip created successfully" at bounding box center [1161, 34] width 231 height 41
click at [1207, 64] on div "Trips New trip" at bounding box center [742, 48] width 1038 height 36
click at [1198, 51] on button "New trip" at bounding box center [1217, 48] width 90 height 30
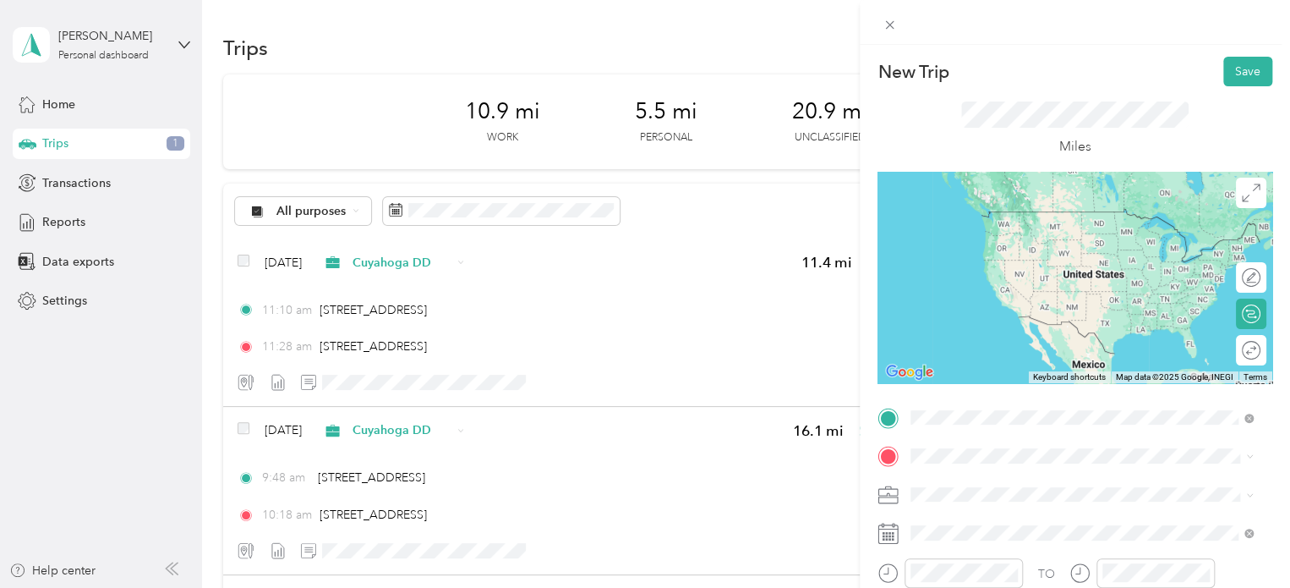
click at [988, 486] on span "[STREET_ADDRESS][US_STATE]" at bounding box center [1027, 478] width 169 height 15
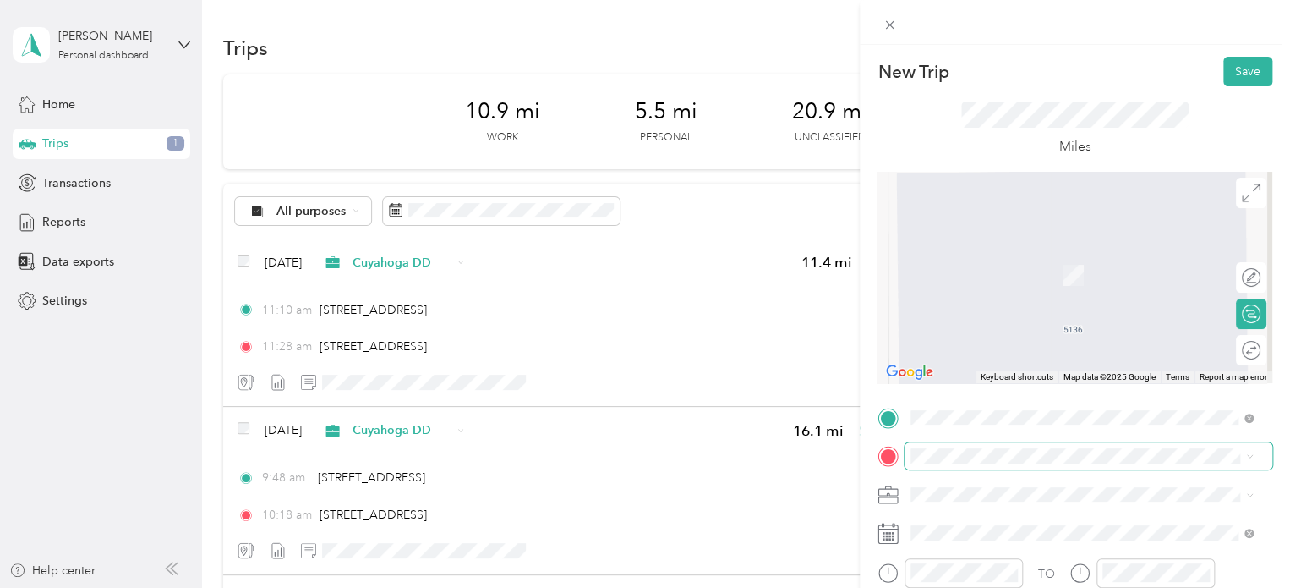
click at [964, 446] on span at bounding box center [1089, 455] width 368 height 27
click at [983, 550] on div "Green [STREET_ADDRESS]" at bounding box center [996, 533] width 107 height 36
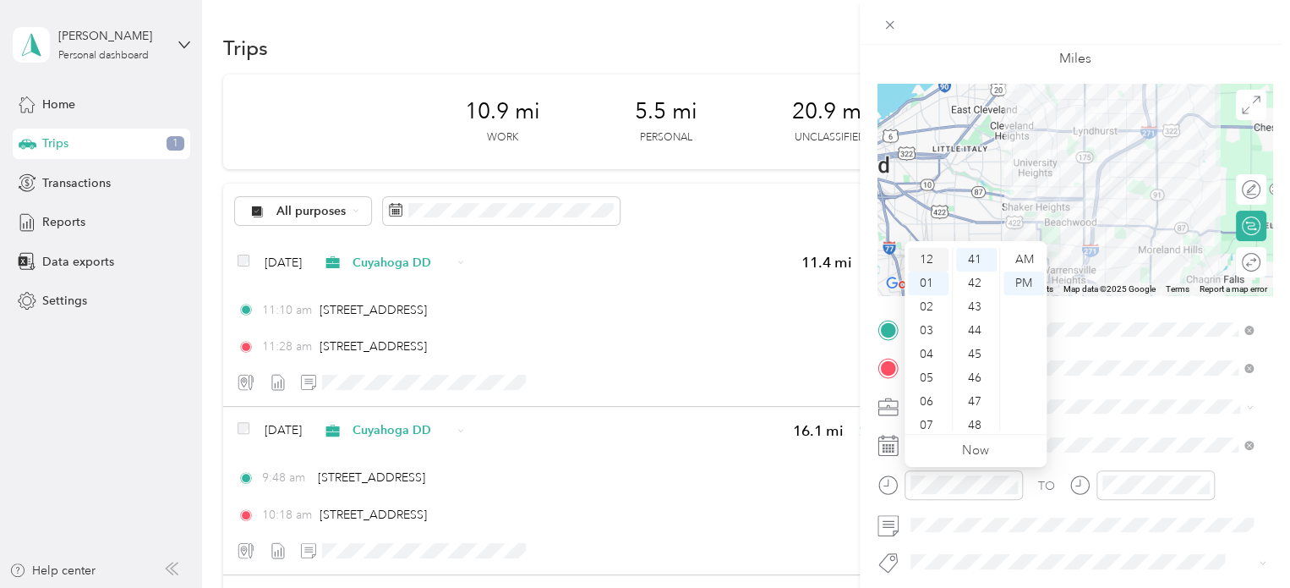
click at [929, 261] on div "12" at bounding box center [928, 260] width 41 height 24
click at [979, 315] on div "20" at bounding box center [976, 314] width 41 height 24
click at [1016, 291] on div "PM" at bounding box center [1024, 283] width 41 height 24
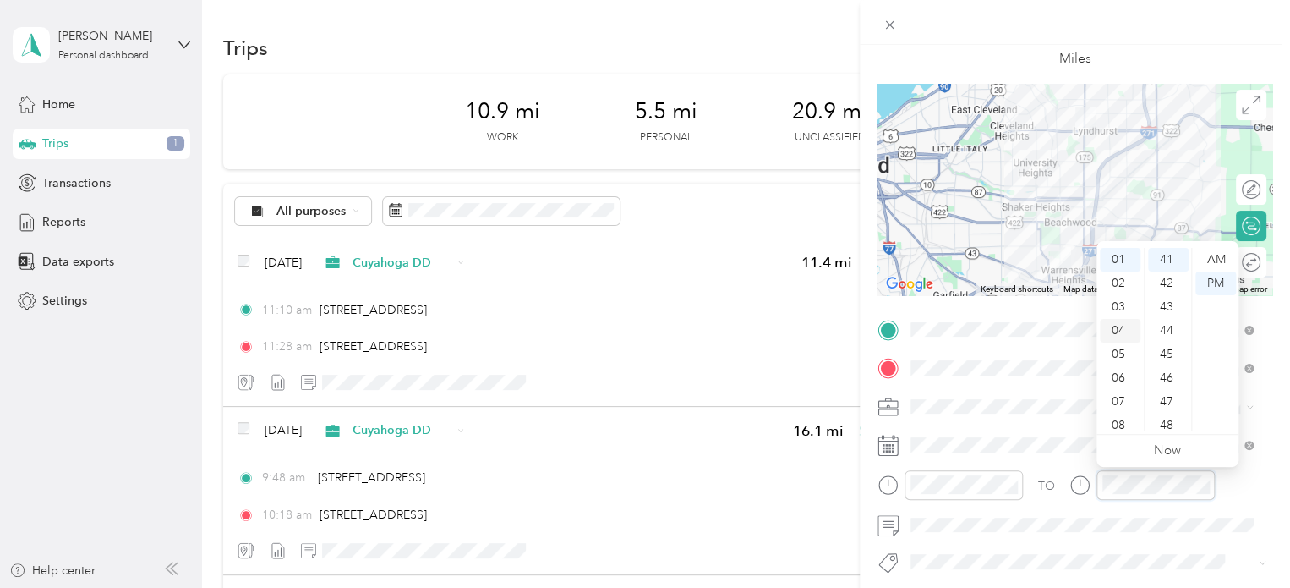
scroll to position [0, 0]
click at [1123, 260] on div "12" at bounding box center [1120, 260] width 41 height 24
click at [1166, 269] on div "35" at bounding box center [1168, 267] width 41 height 24
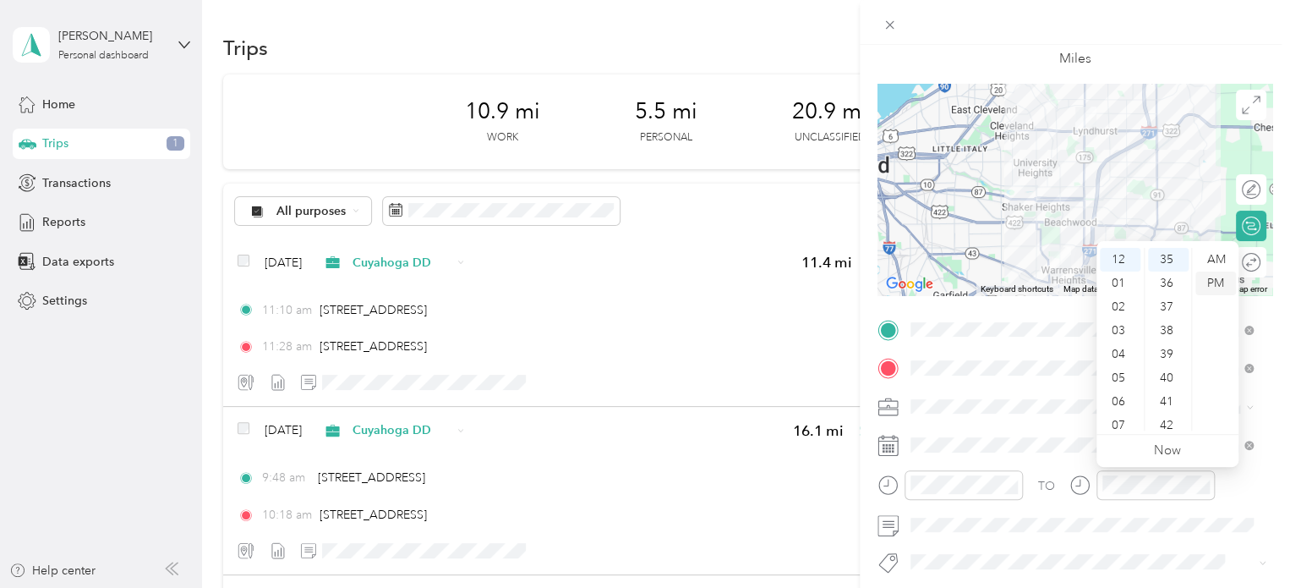
click at [1221, 280] on div "PM" at bounding box center [1216, 283] width 41 height 24
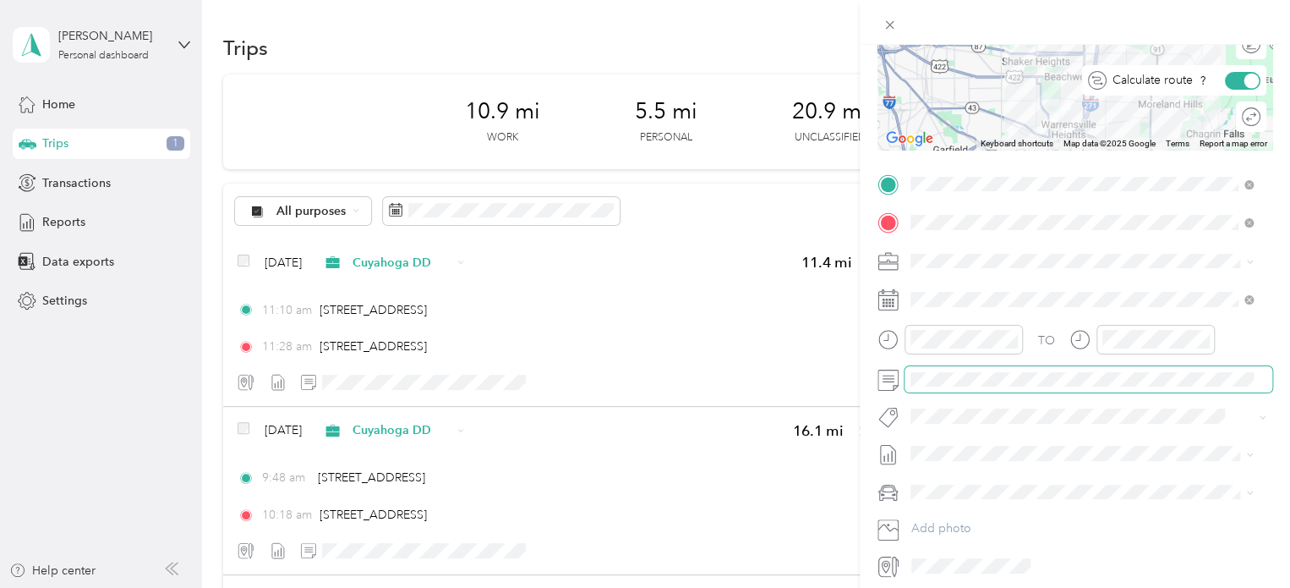
scroll to position [0, 0]
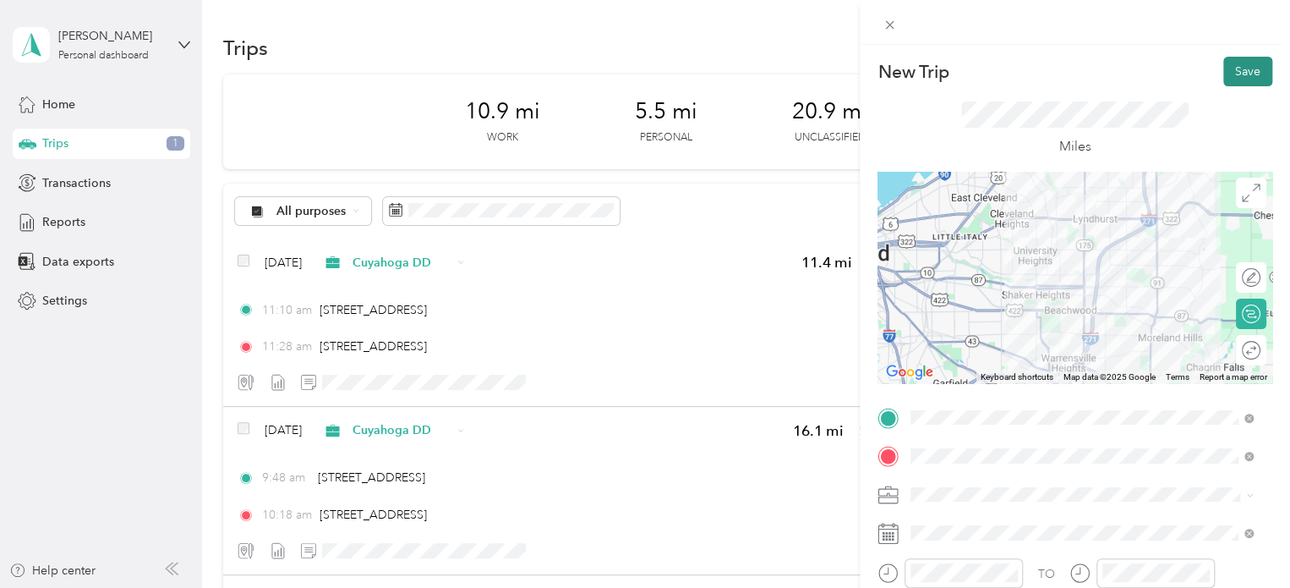
click at [1224, 73] on button "Save" at bounding box center [1248, 72] width 49 height 30
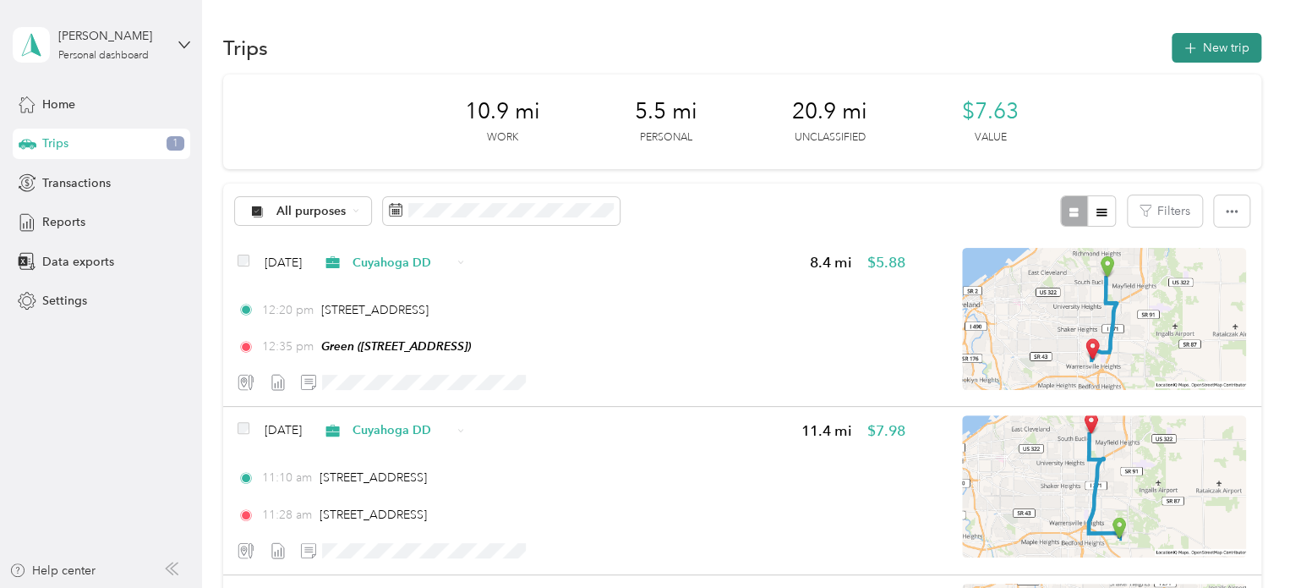
drag, startPoint x: 1194, startPoint y: 60, endPoint x: 1213, endPoint y: 53, distance: 20.6
click at [1213, 53] on button "New trip" at bounding box center [1217, 48] width 90 height 30
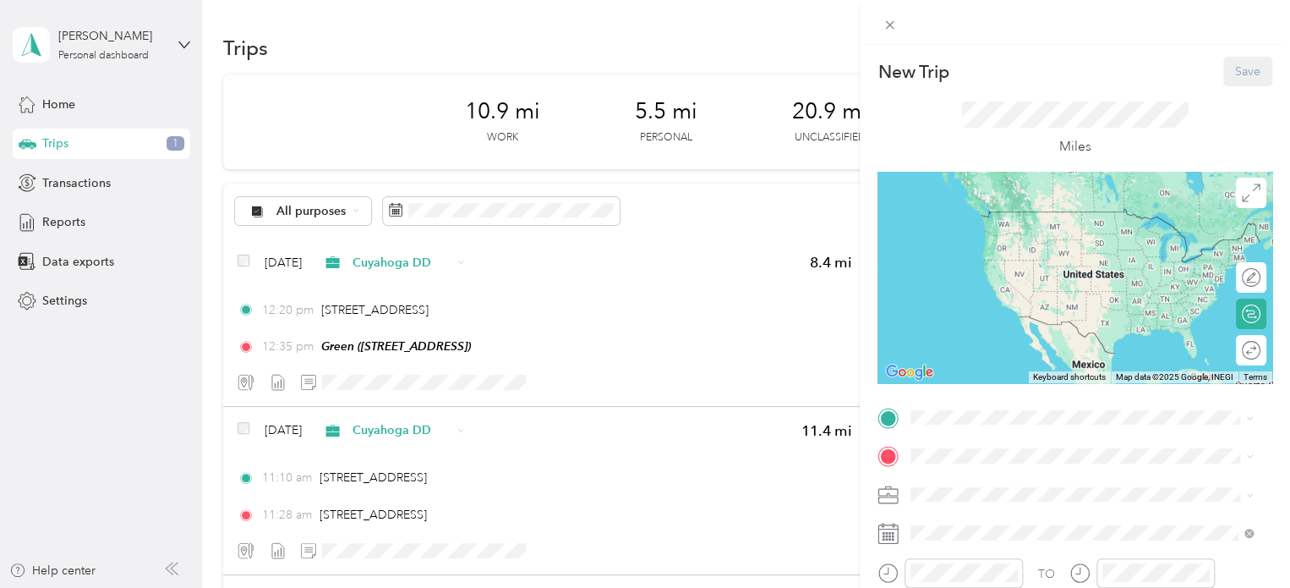
click at [953, 510] on span "[STREET_ADDRESS]" at bounding box center [996, 503] width 107 height 14
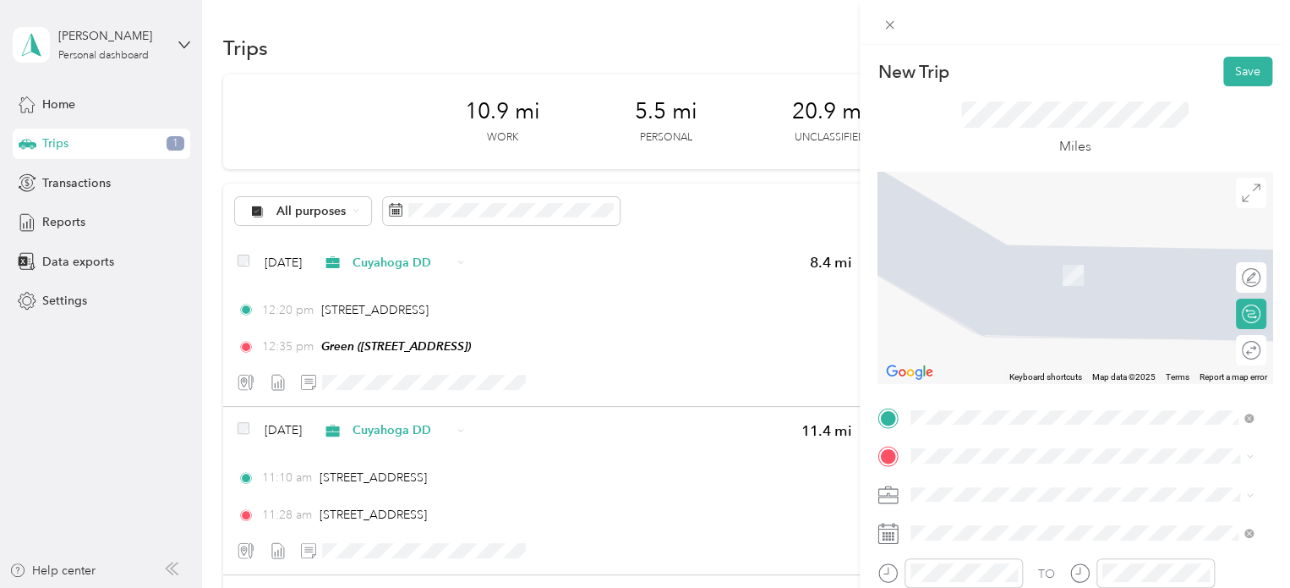
click at [988, 265] on li "[STREET_ADDRESS][US_STATE]" at bounding box center [1082, 247] width 354 height 35
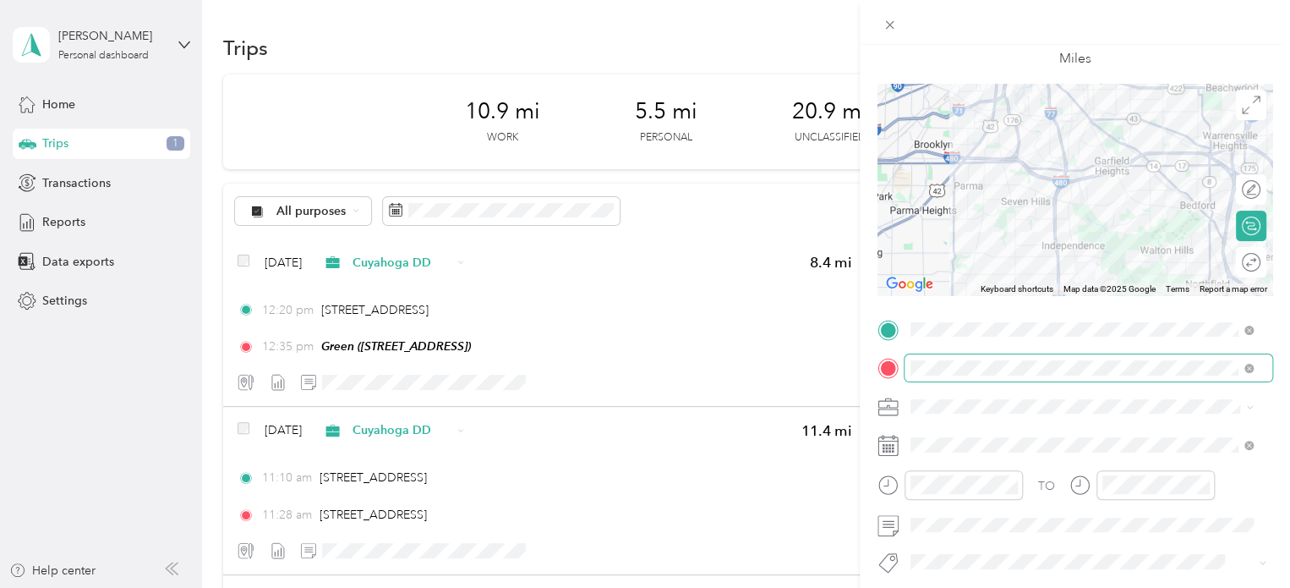
scroll to position [101, 0]
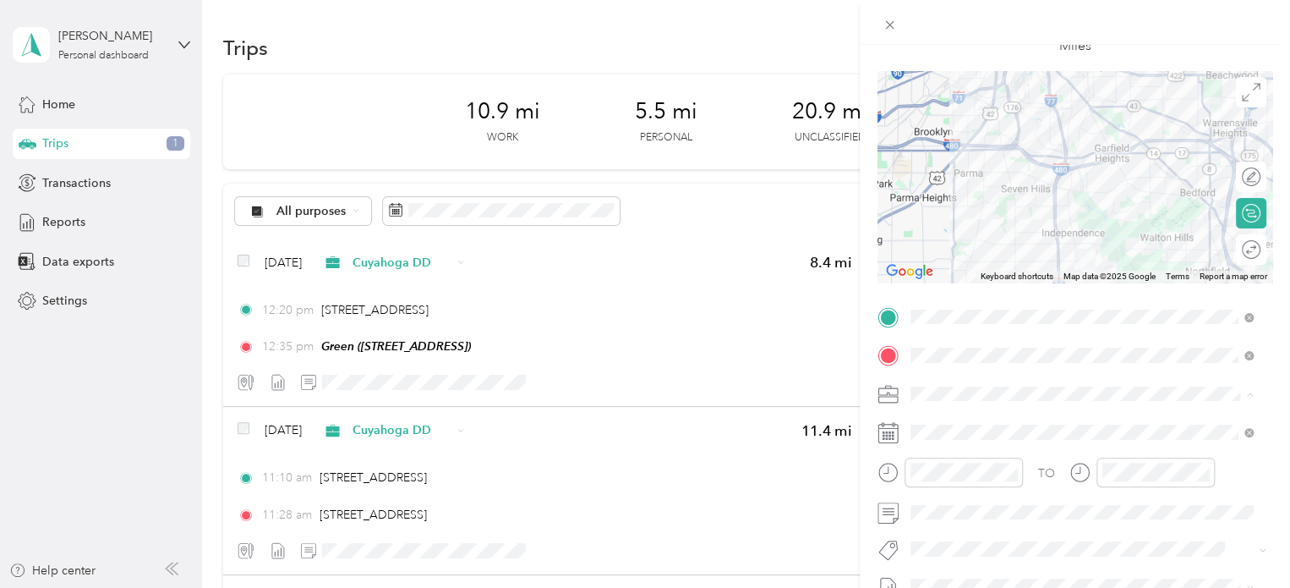
click at [944, 452] on div "Personal" at bounding box center [1082, 453] width 331 height 18
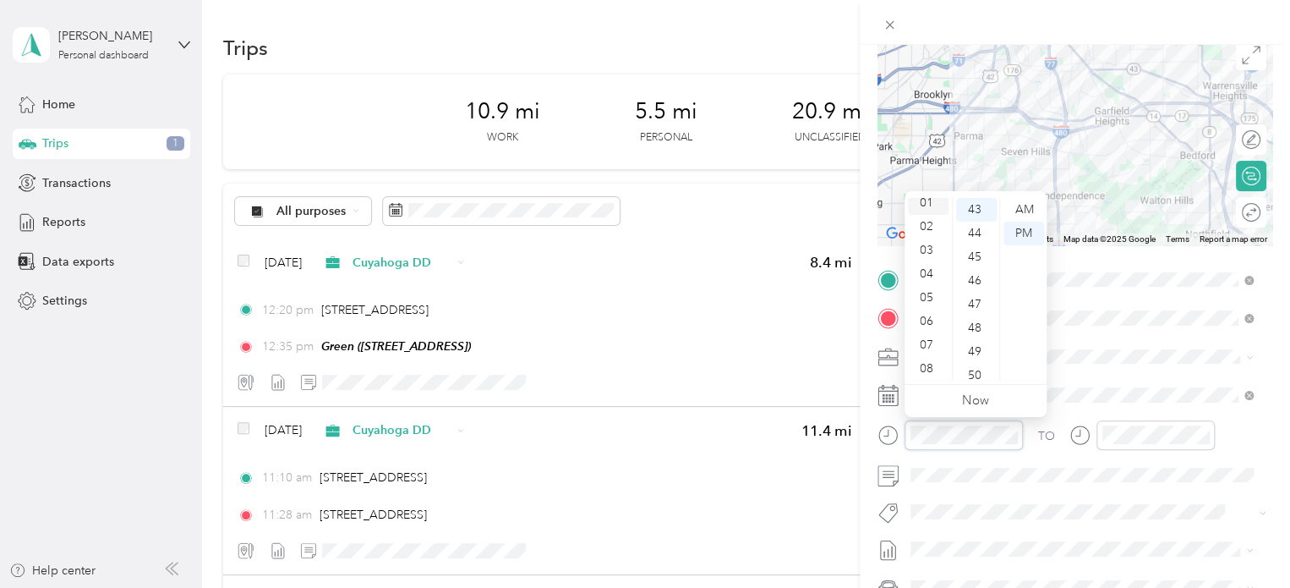
scroll to position [0, 0]
click at [928, 213] on div "12" at bounding box center [928, 210] width 41 height 24
click at [984, 253] on div "45" at bounding box center [976, 257] width 41 height 24
click at [1021, 234] on div "PM" at bounding box center [1024, 234] width 41 height 24
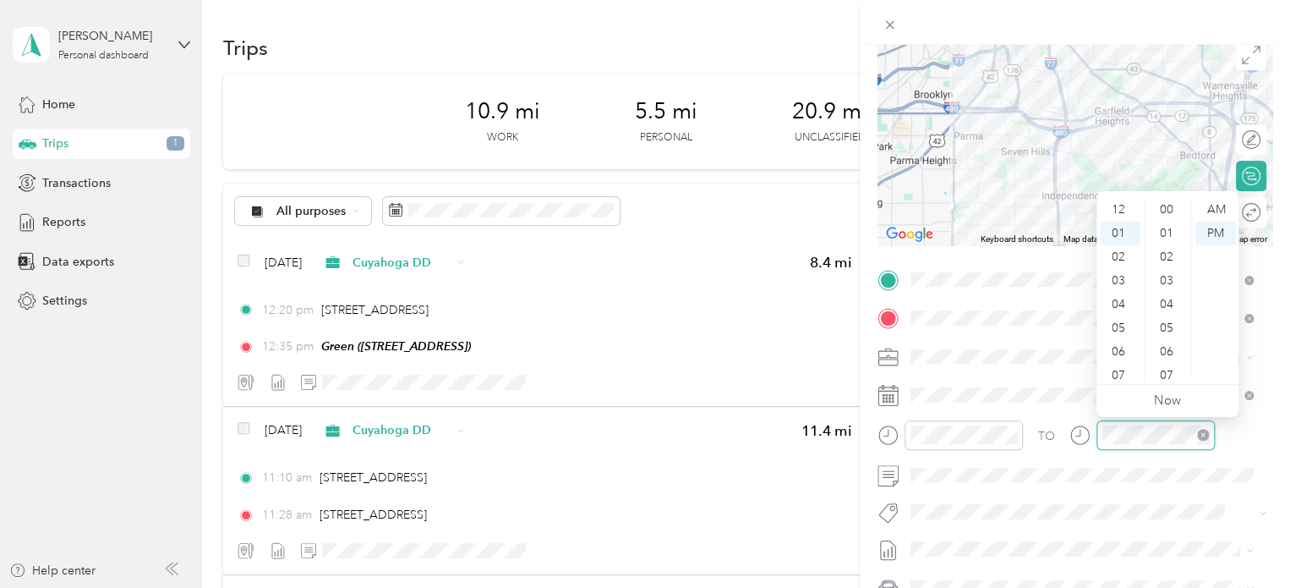
scroll to position [1018, 0]
click at [1126, 206] on div "01" at bounding box center [1120, 210] width 41 height 24
click at [1174, 279] on div "04" at bounding box center [1168, 271] width 41 height 24
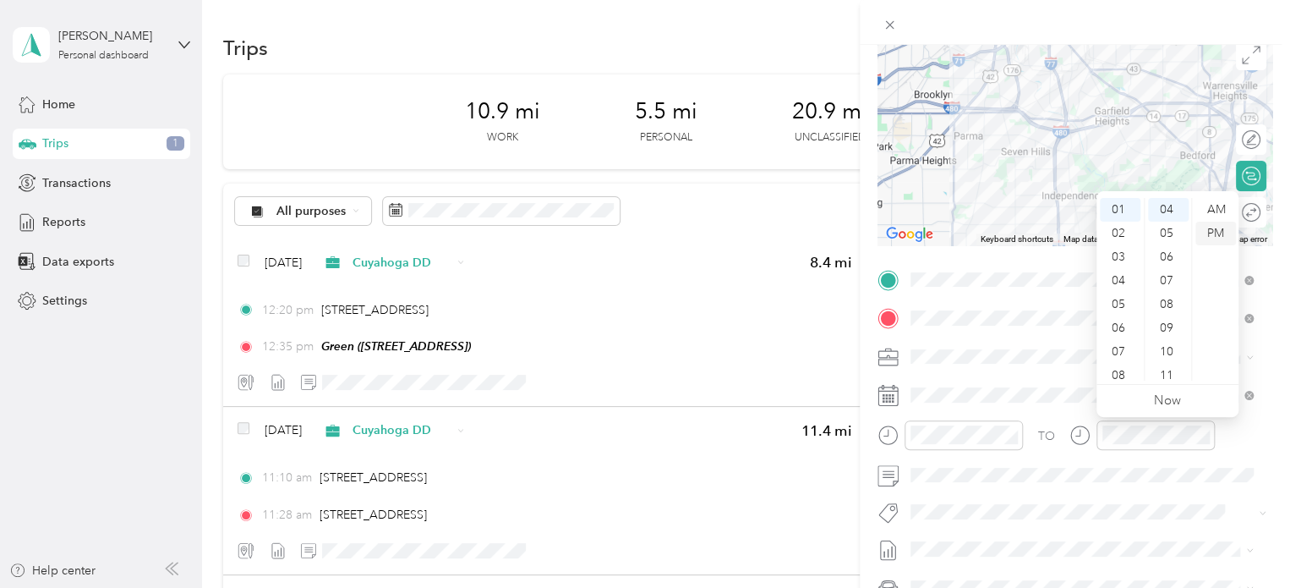
click at [1222, 228] on div "PM" at bounding box center [1216, 234] width 41 height 24
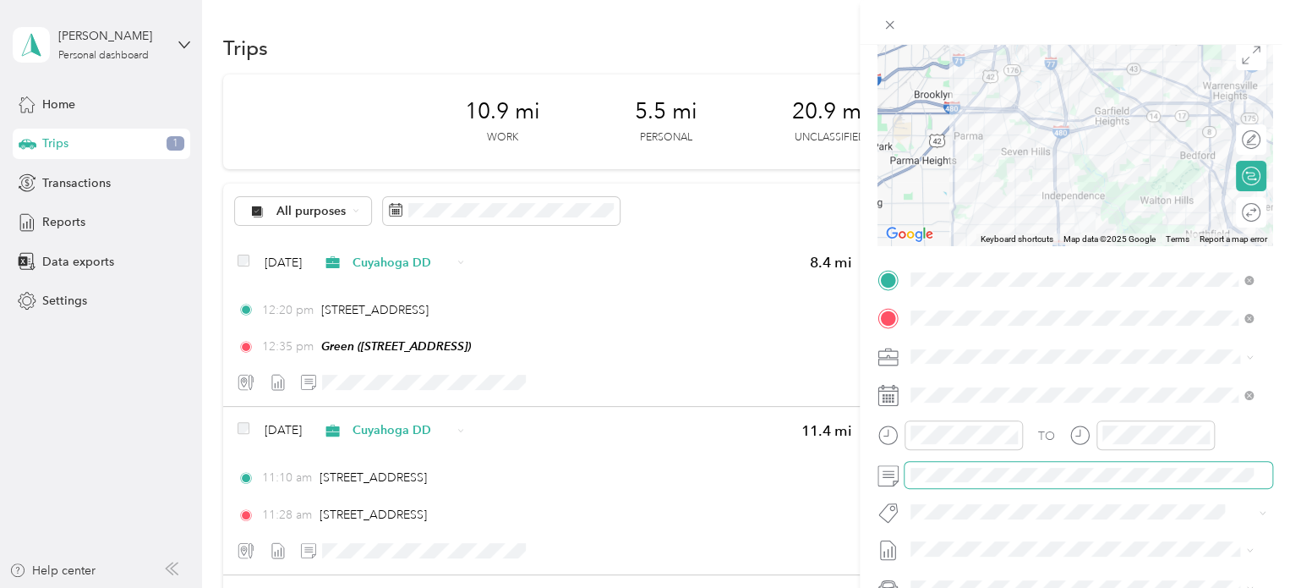
scroll to position [0, 0]
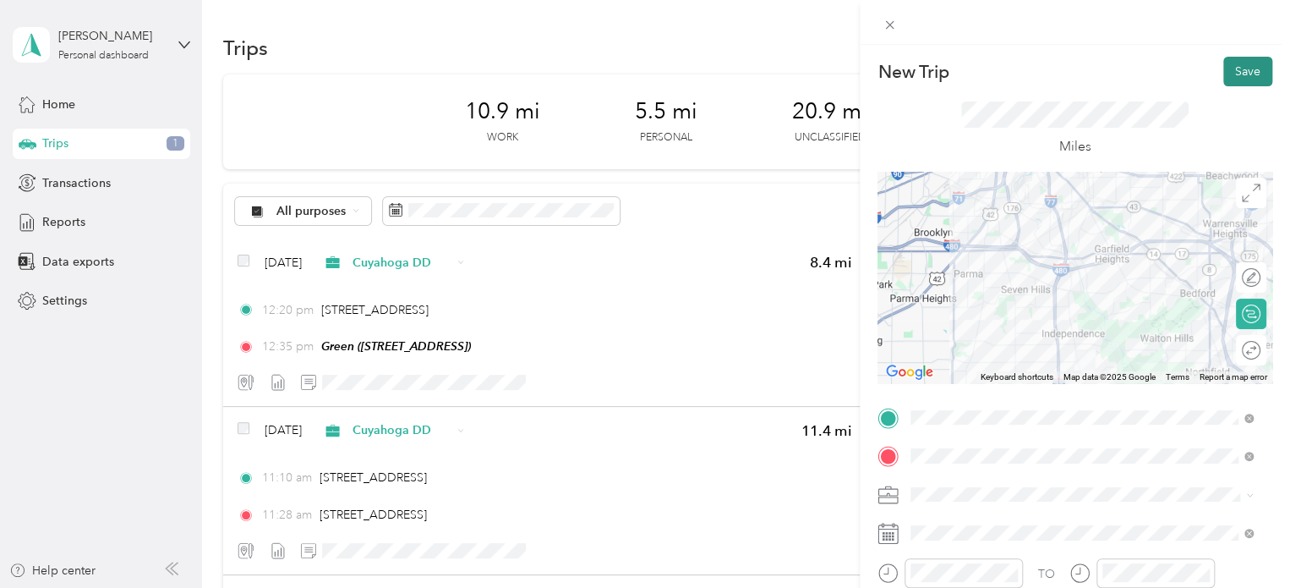
click at [1224, 70] on button "Save" at bounding box center [1248, 72] width 49 height 30
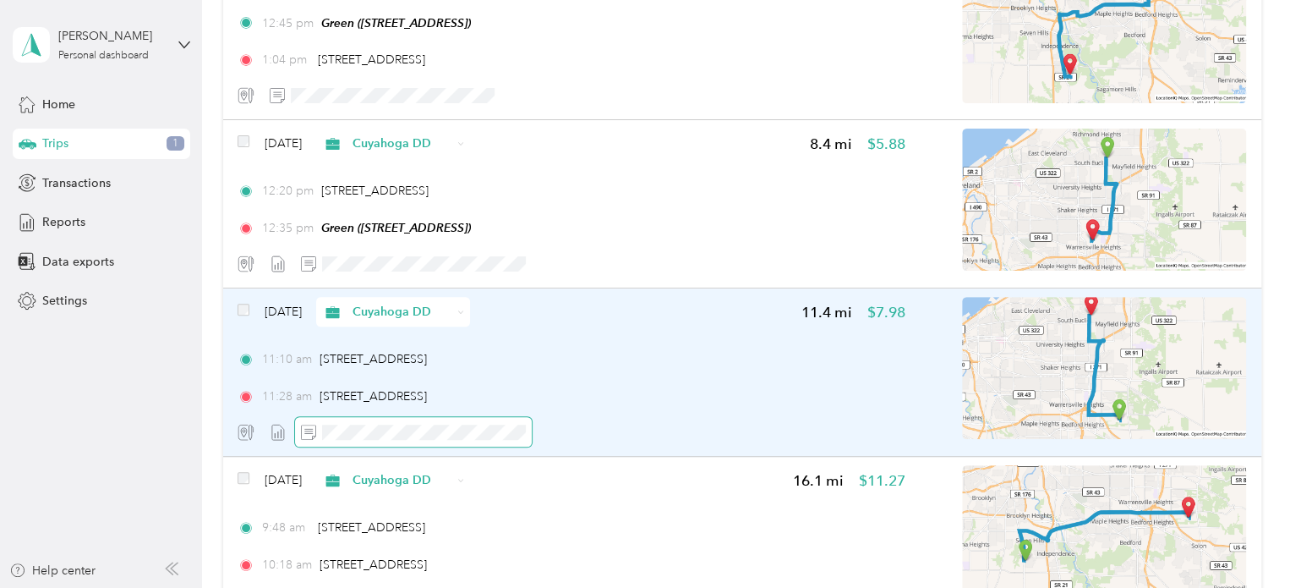
scroll to position [276, 0]
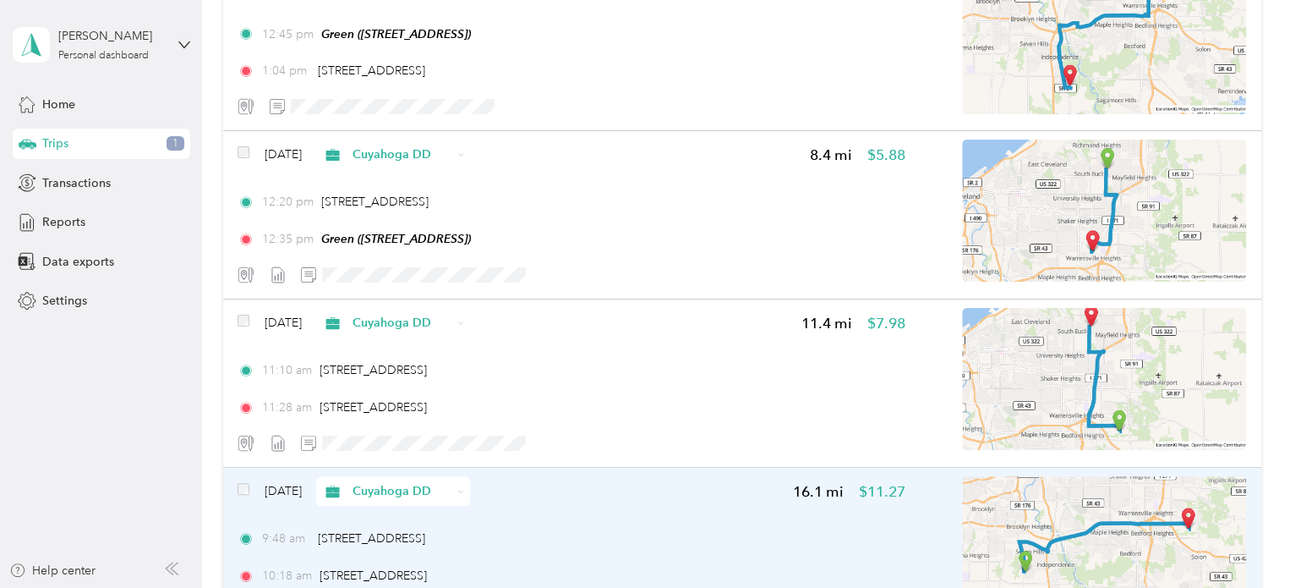
click at [507, 516] on div "[DATE] Cuyahoga DD 16.1 mi $11.27 9:48 am [STREET_ADDRESS] 10:18 am [STREET_ADD…" at bounding box center [571, 551] width 667 height 150
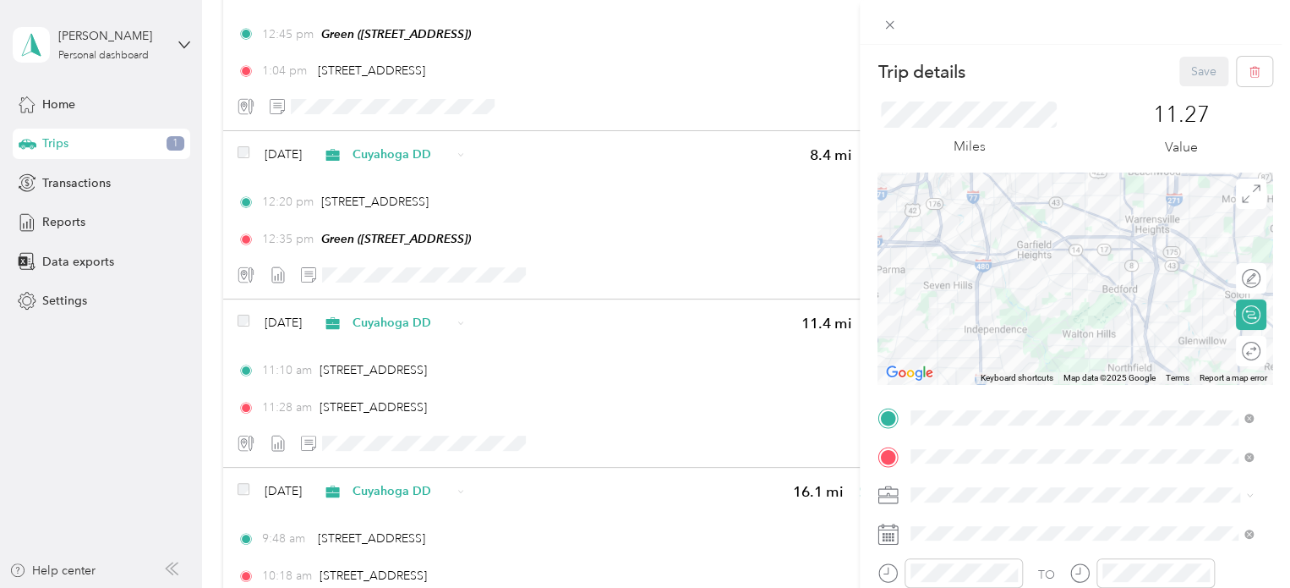
click at [1027, 5] on div at bounding box center [1075, 22] width 430 height 45
click at [890, 30] on icon at bounding box center [890, 25] width 14 height 14
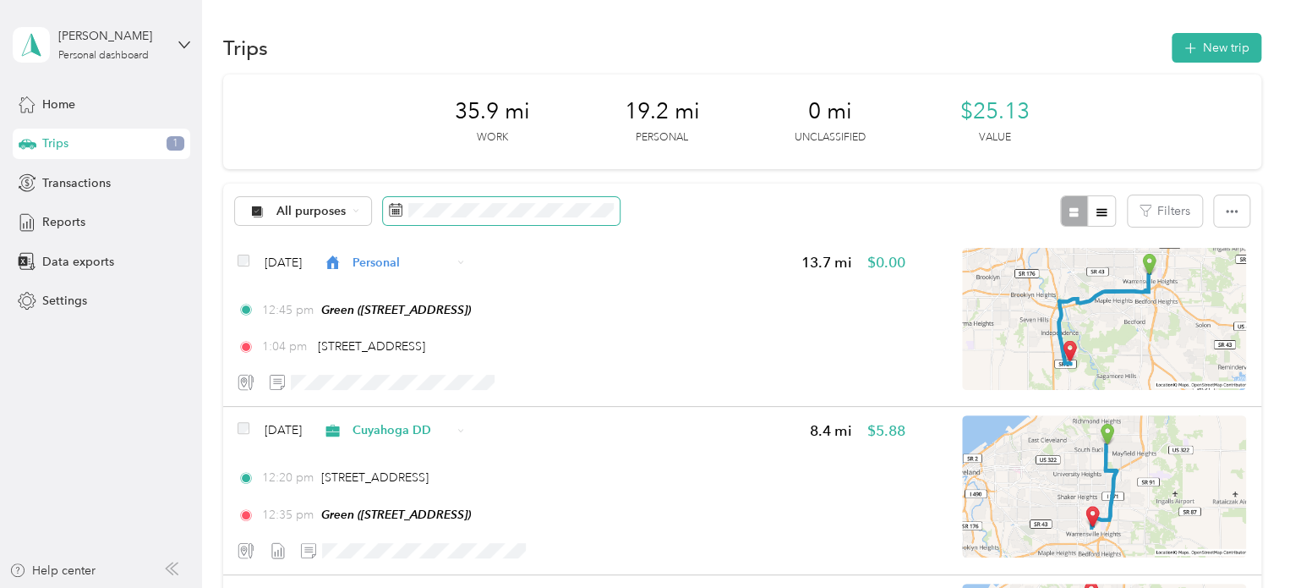
click at [406, 212] on span at bounding box center [501, 211] width 237 height 29
click at [396, 211] on rect at bounding box center [397, 212] width 2 height 2
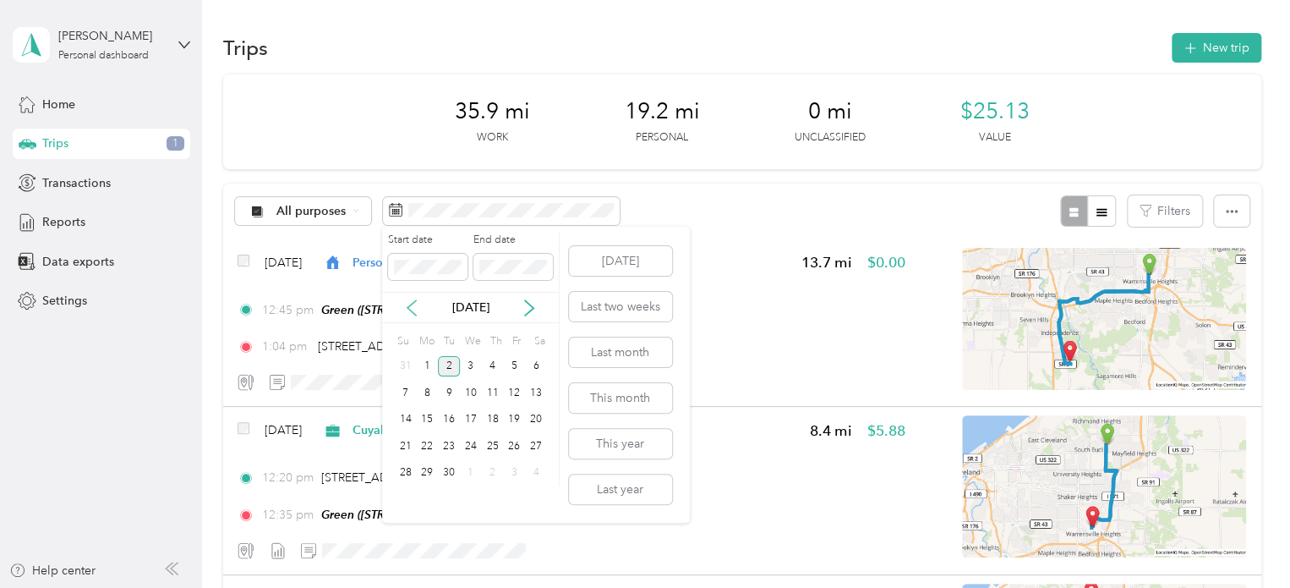
click at [412, 315] on icon at bounding box center [411, 307] width 17 height 17
click at [443, 418] on div "12" at bounding box center [449, 419] width 22 height 21
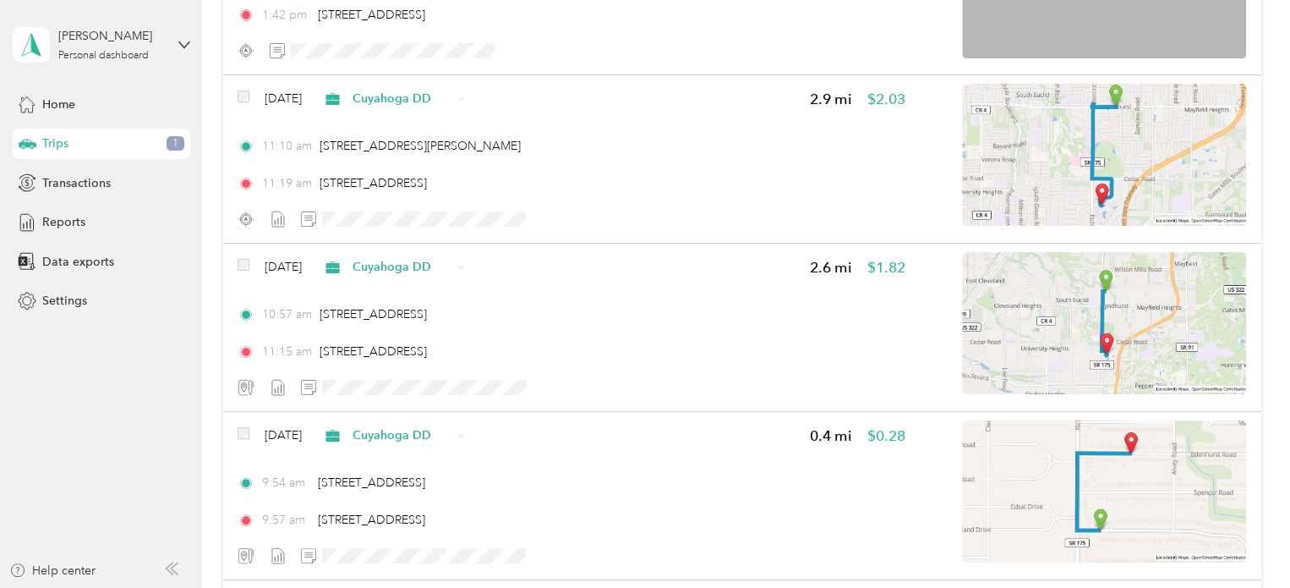
scroll to position [331, 0]
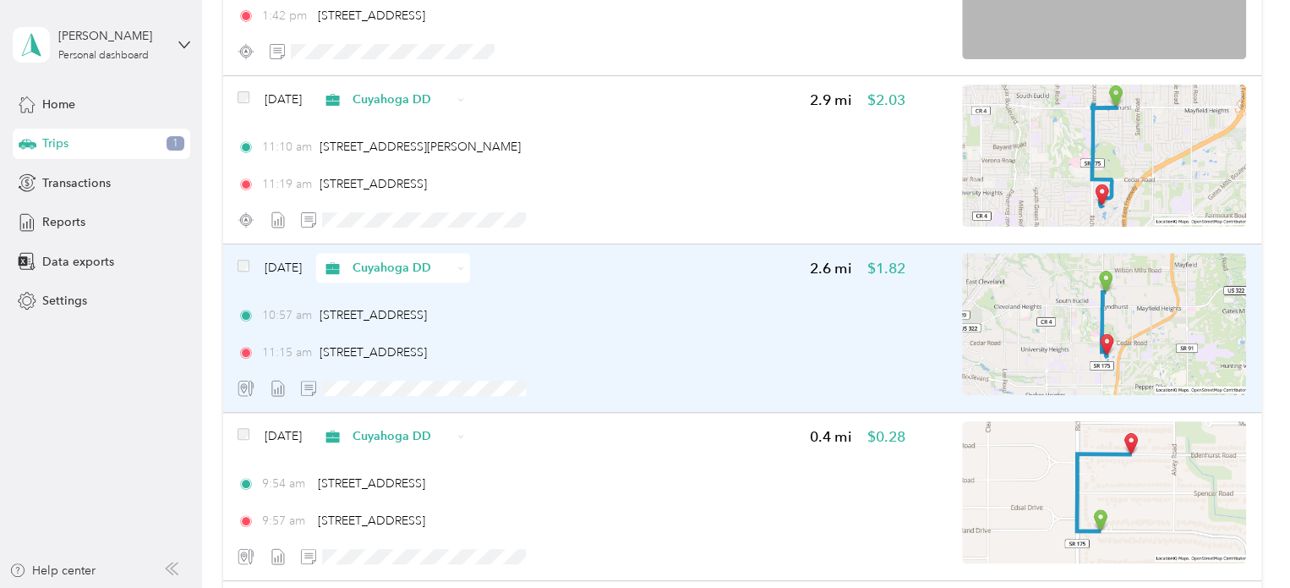
click at [1120, 340] on img at bounding box center [1104, 324] width 284 height 142
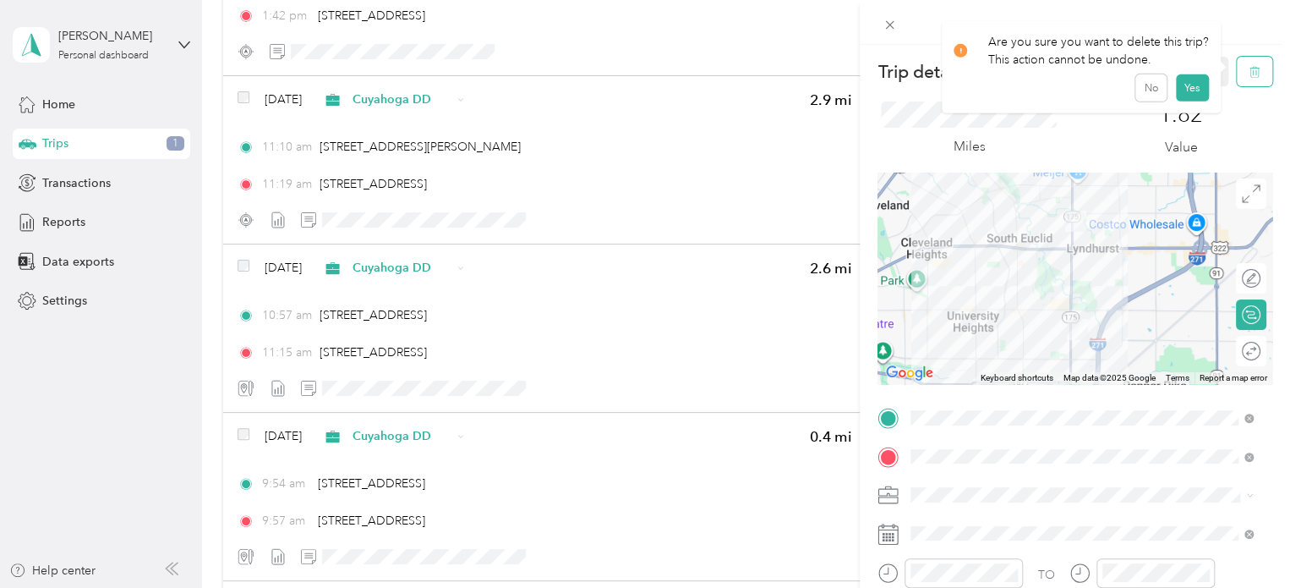
click at [1237, 74] on button "button" at bounding box center [1255, 72] width 36 height 30
click at [1178, 98] on button "Yes" at bounding box center [1191, 92] width 33 height 27
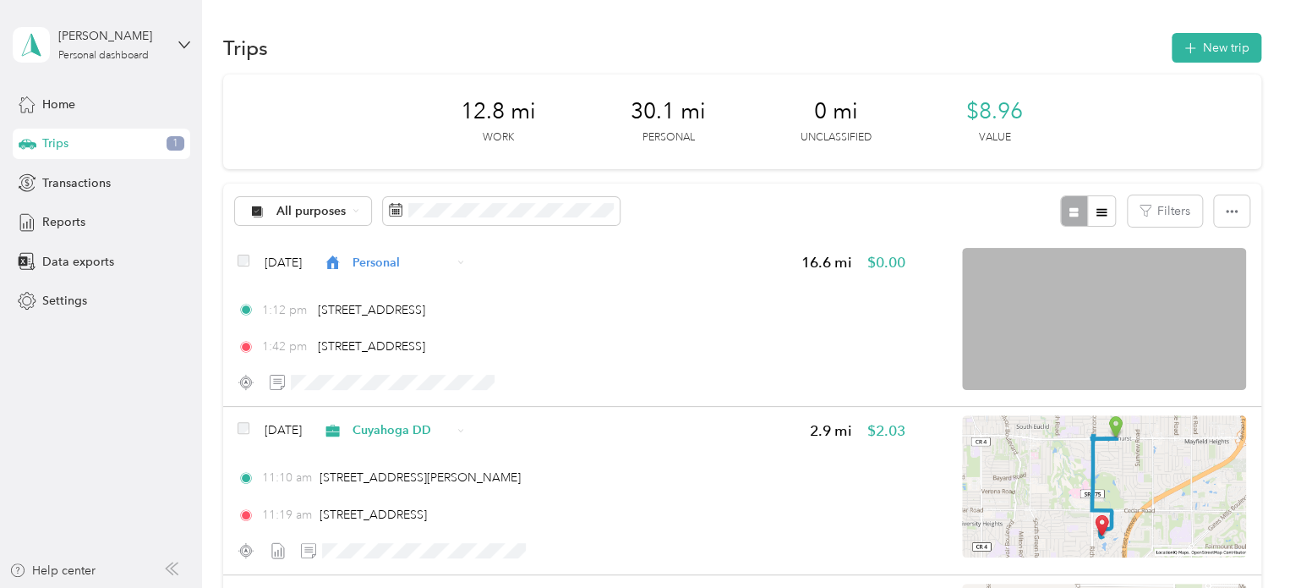
click at [150, 141] on div "Trips 1" at bounding box center [102, 144] width 178 height 30
click at [349, 214] on div "All purposes" at bounding box center [303, 211] width 137 height 29
click at [313, 239] on span "All purposes" at bounding box center [318, 236] width 82 height 18
click at [358, 207] on icon at bounding box center [356, 210] width 7 height 7
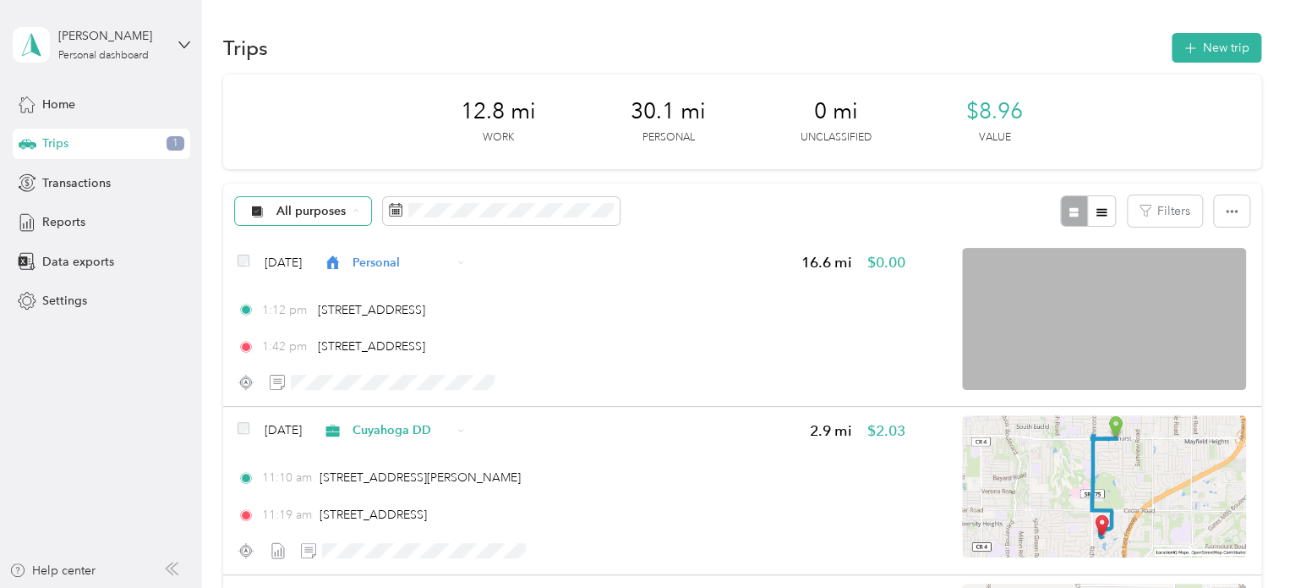
click at [292, 263] on span "Unclassified" at bounding box center [318, 271] width 82 height 18
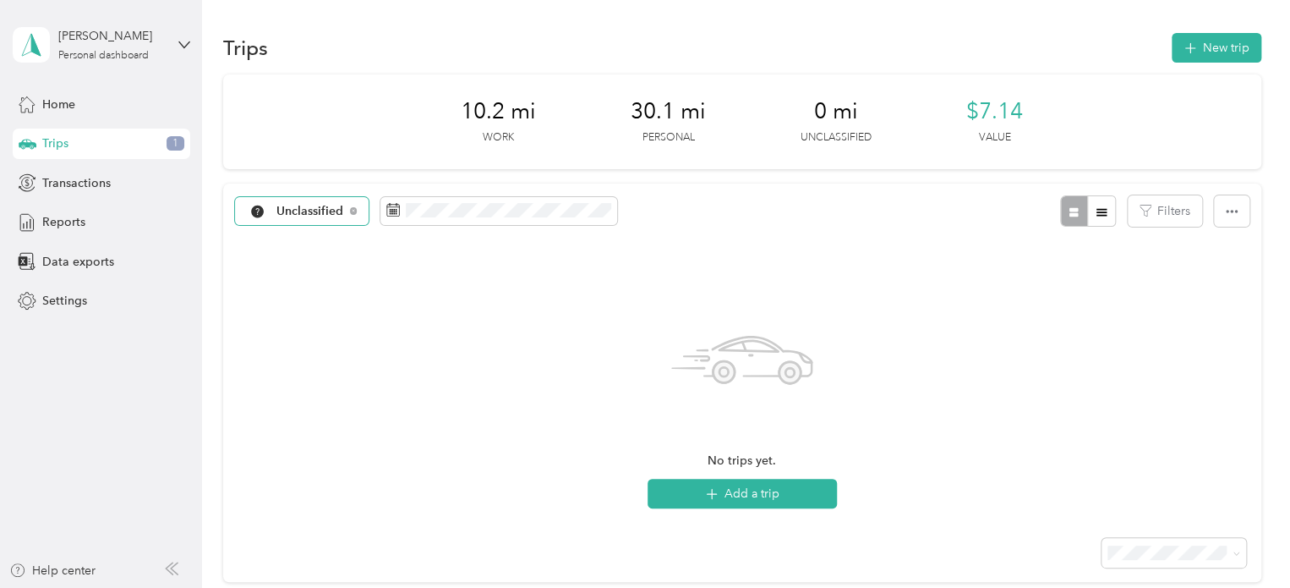
click at [326, 205] on span "Unclassified" at bounding box center [311, 211] width 68 height 12
click at [287, 239] on span "All purposes" at bounding box center [321, 242] width 88 height 18
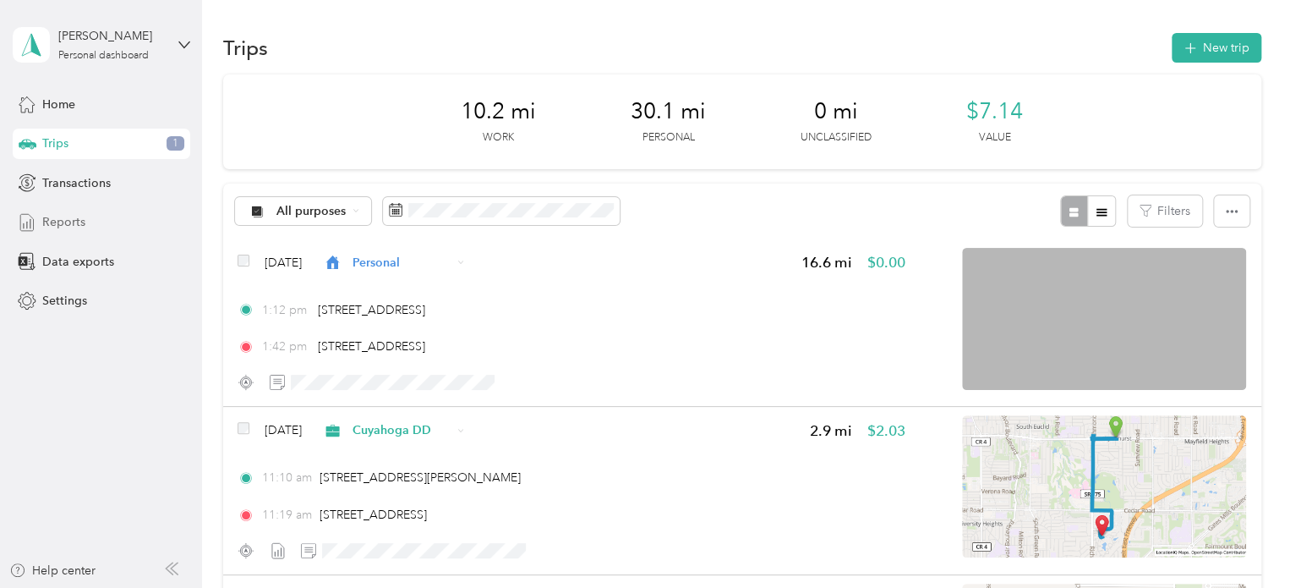
click at [78, 218] on span "Reports" at bounding box center [63, 222] width 43 height 18
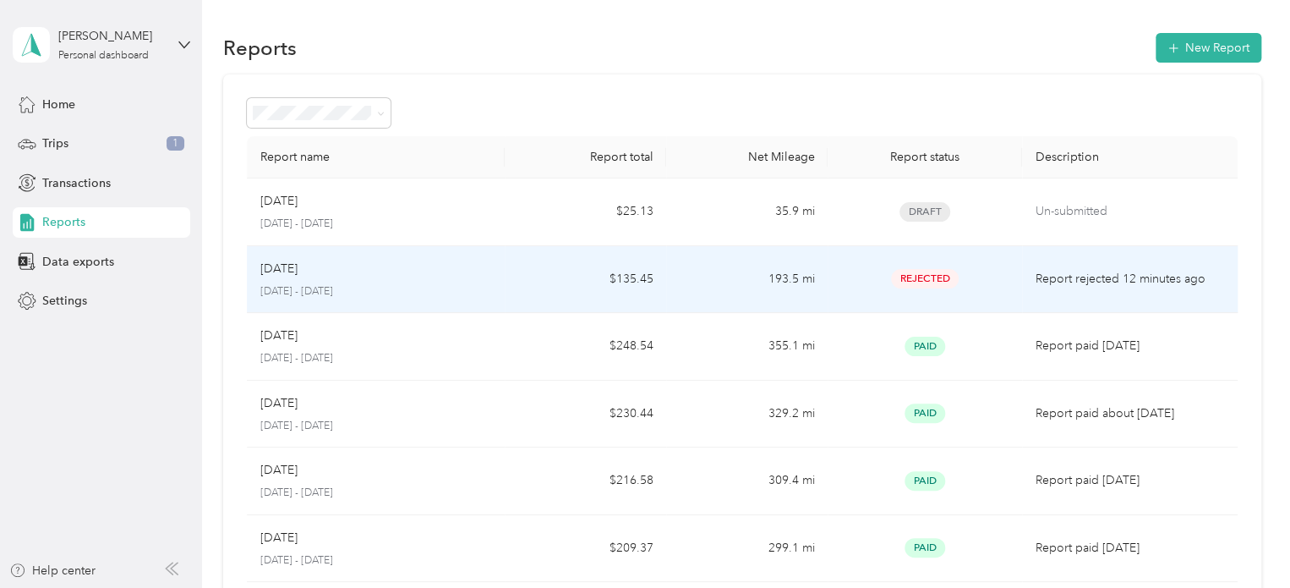
click at [885, 273] on div "Rejected" at bounding box center [924, 278] width 167 height 19
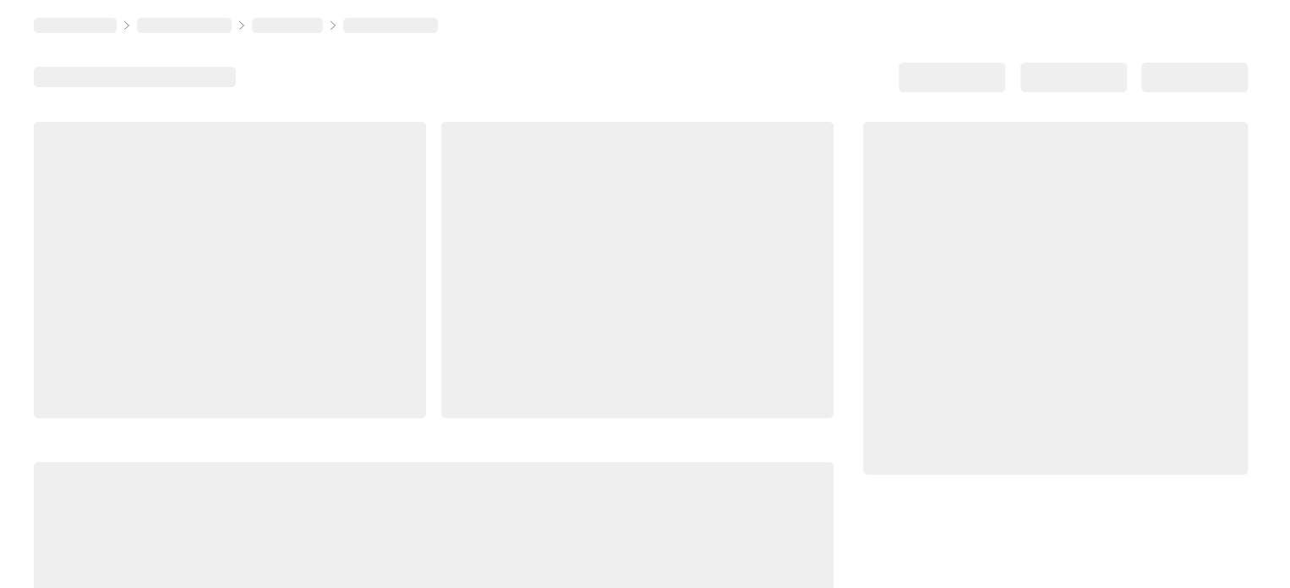
click at [885, 273] on div at bounding box center [1055, 298] width 385 height 353
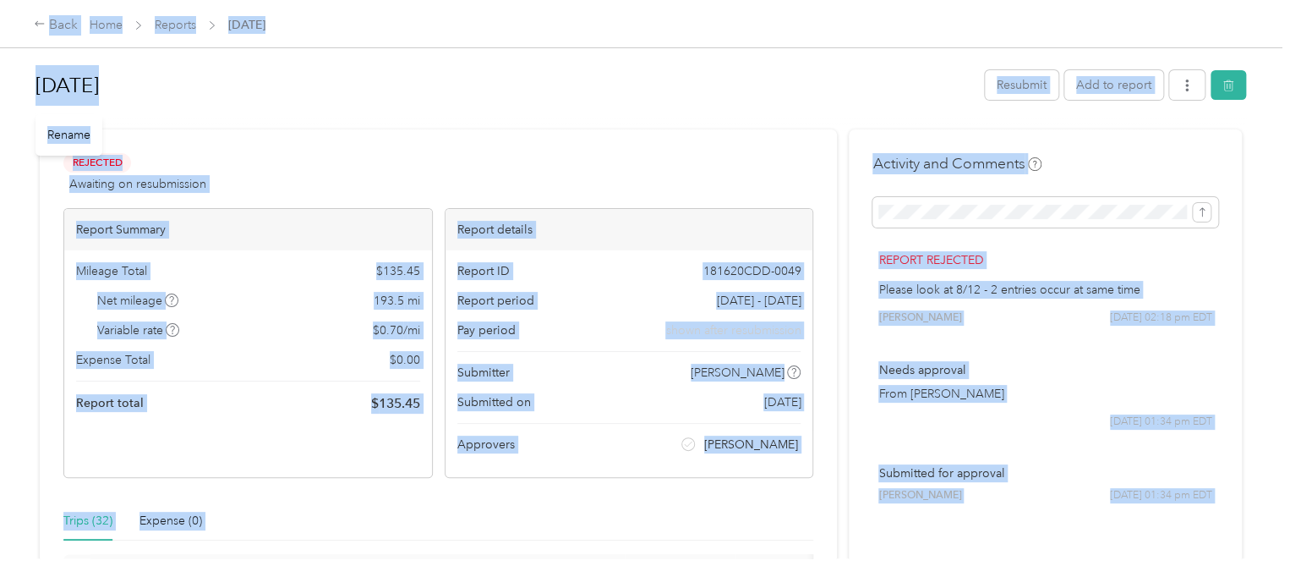
click at [729, 70] on h1 "[DATE]" at bounding box center [505, 85] width 938 height 41
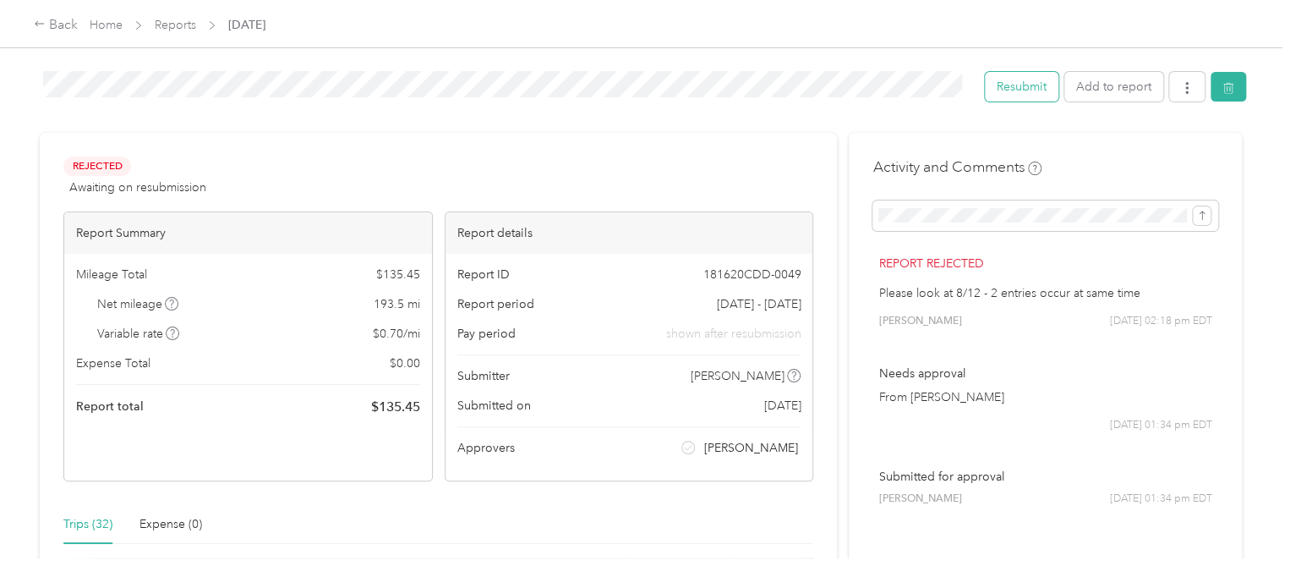
click at [1033, 90] on button "Resubmit" at bounding box center [1022, 87] width 74 height 30
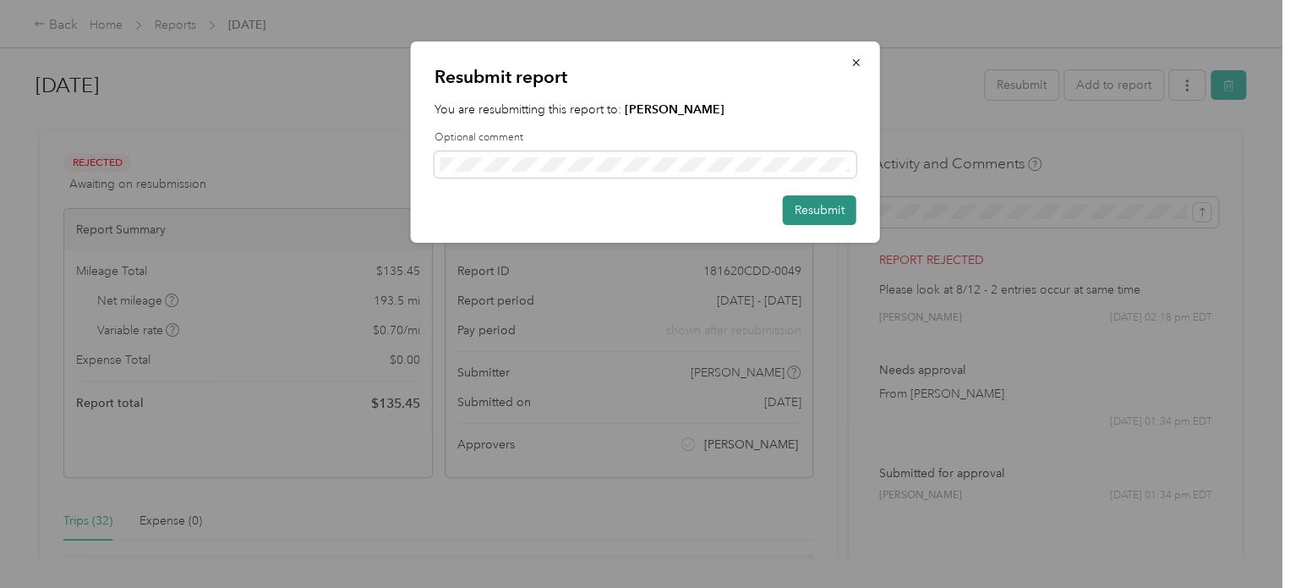
click at [819, 217] on button "Resubmit" at bounding box center [820, 210] width 74 height 30
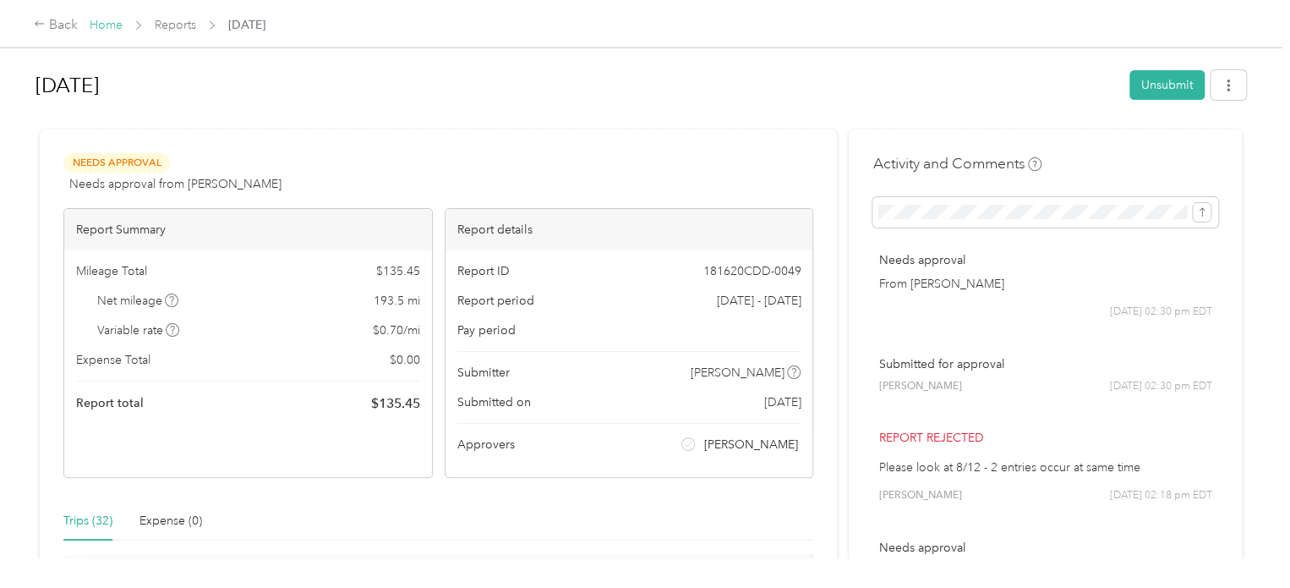
drag, startPoint x: 168, startPoint y: 31, endPoint x: 117, endPoint y: 30, distance: 51.6
click at [117, 30] on link "Home" at bounding box center [106, 25] width 33 height 14
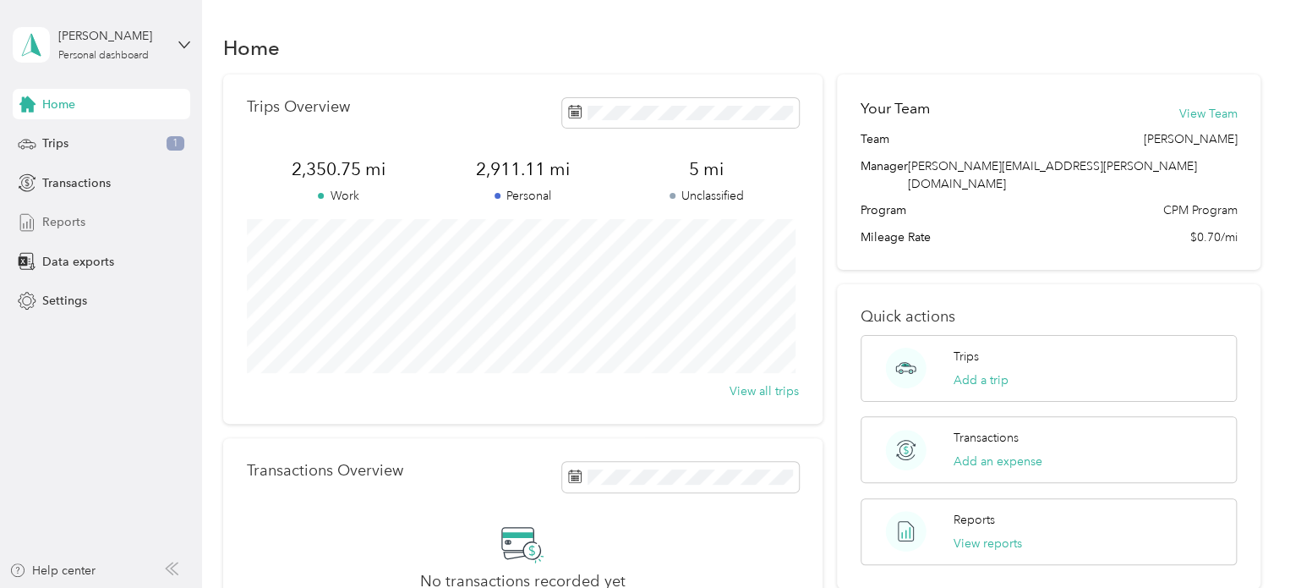
click at [102, 223] on div "Reports" at bounding box center [102, 222] width 178 height 30
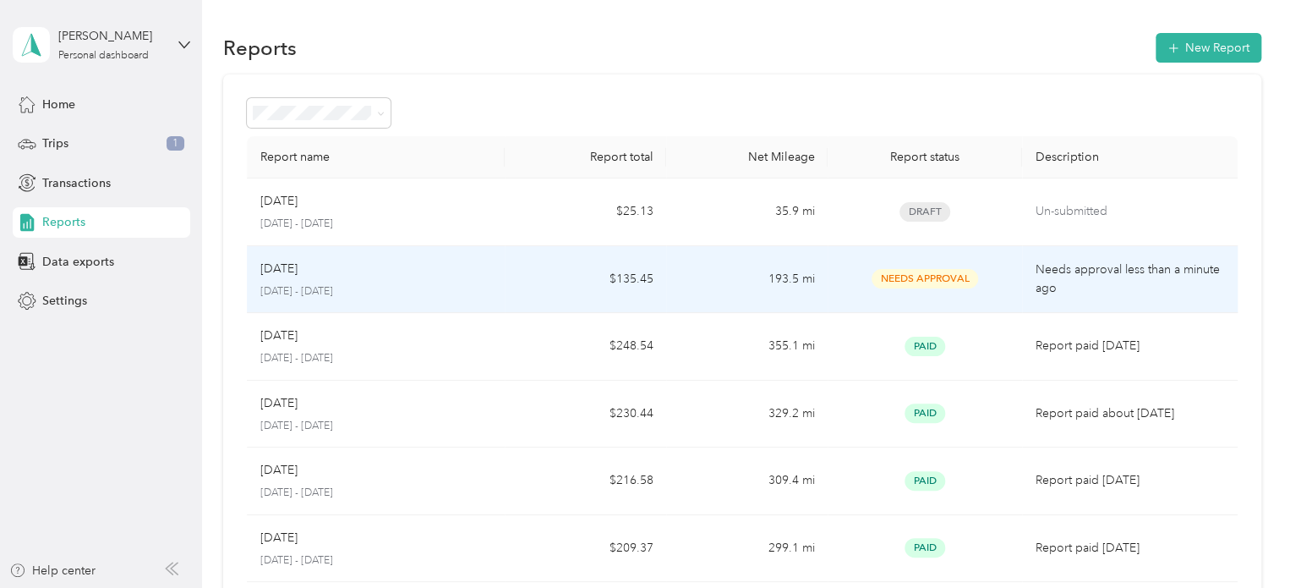
click at [1028, 273] on td "Needs approval less than a minute ago" at bounding box center [1130, 280] width 216 height 68
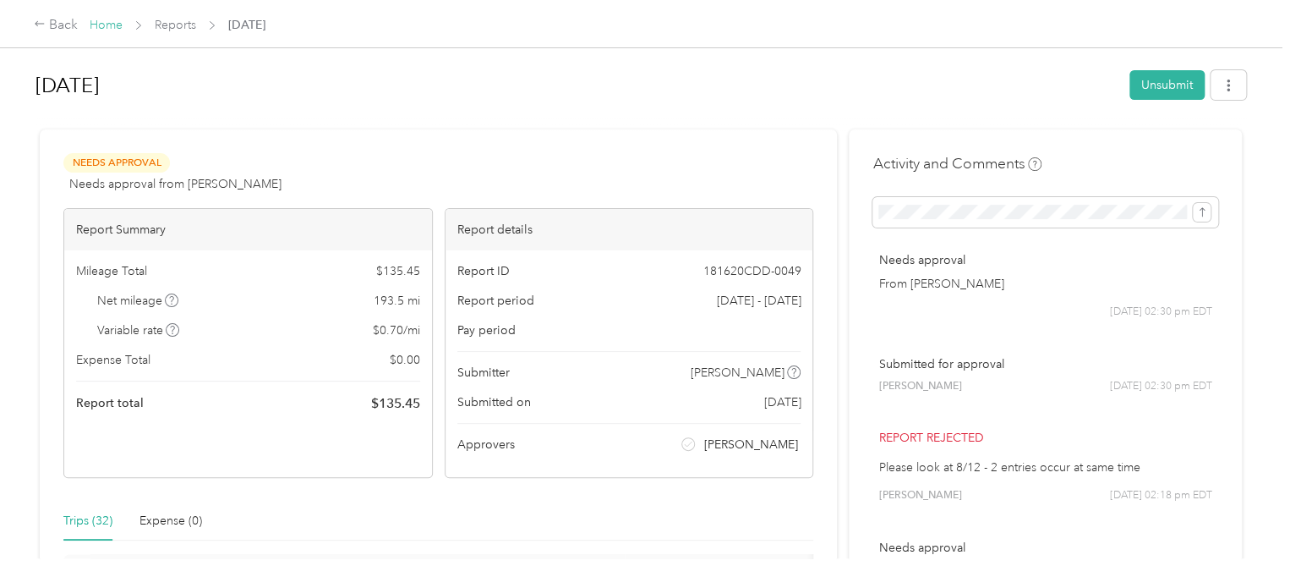
click at [113, 29] on link "Home" at bounding box center [106, 25] width 33 height 14
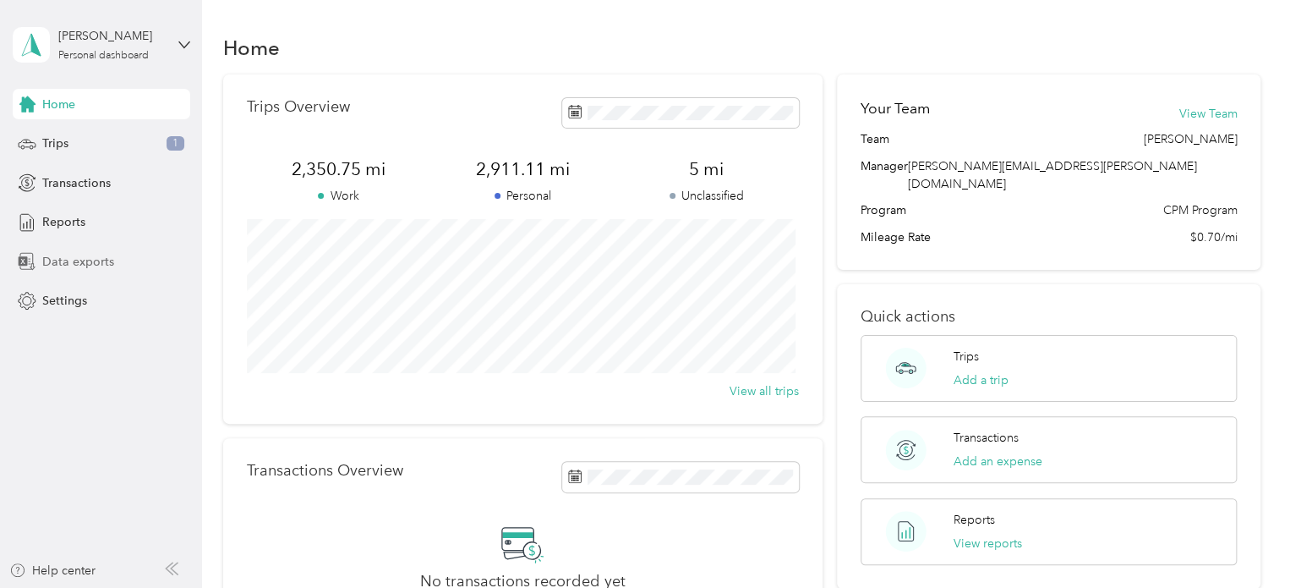
click at [85, 270] on div "Data exports" at bounding box center [102, 261] width 178 height 30
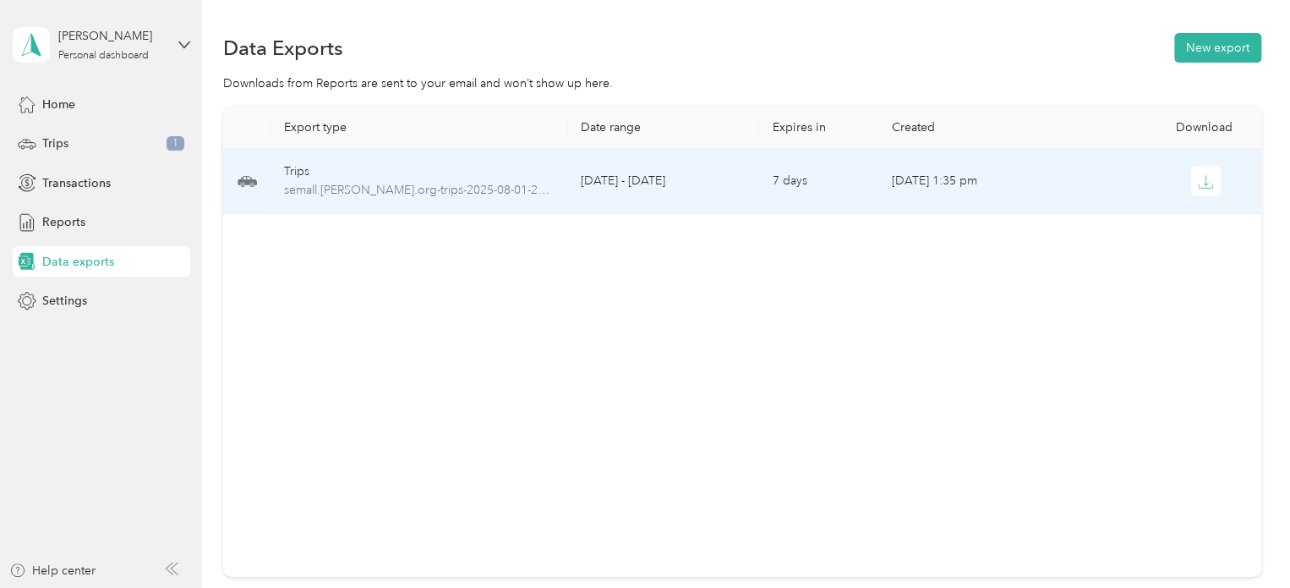
click at [712, 197] on td "[DATE] - [DATE]" at bounding box center [662, 181] width 191 height 65
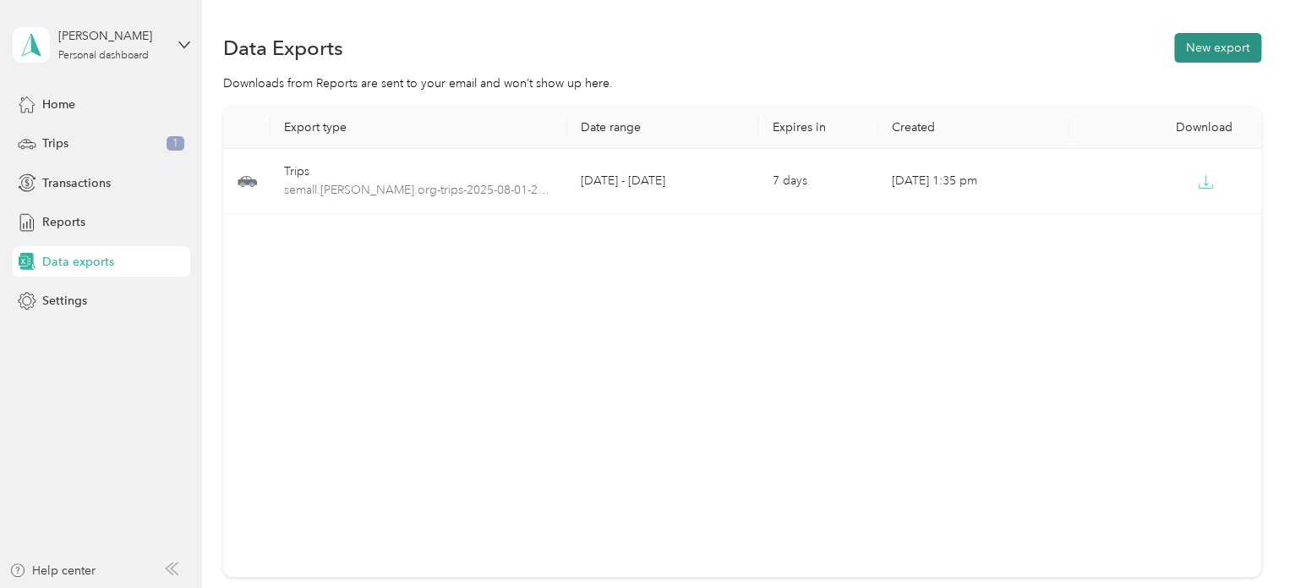
click at [1216, 51] on button "New export" at bounding box center [1218, 48] width 87 height 30
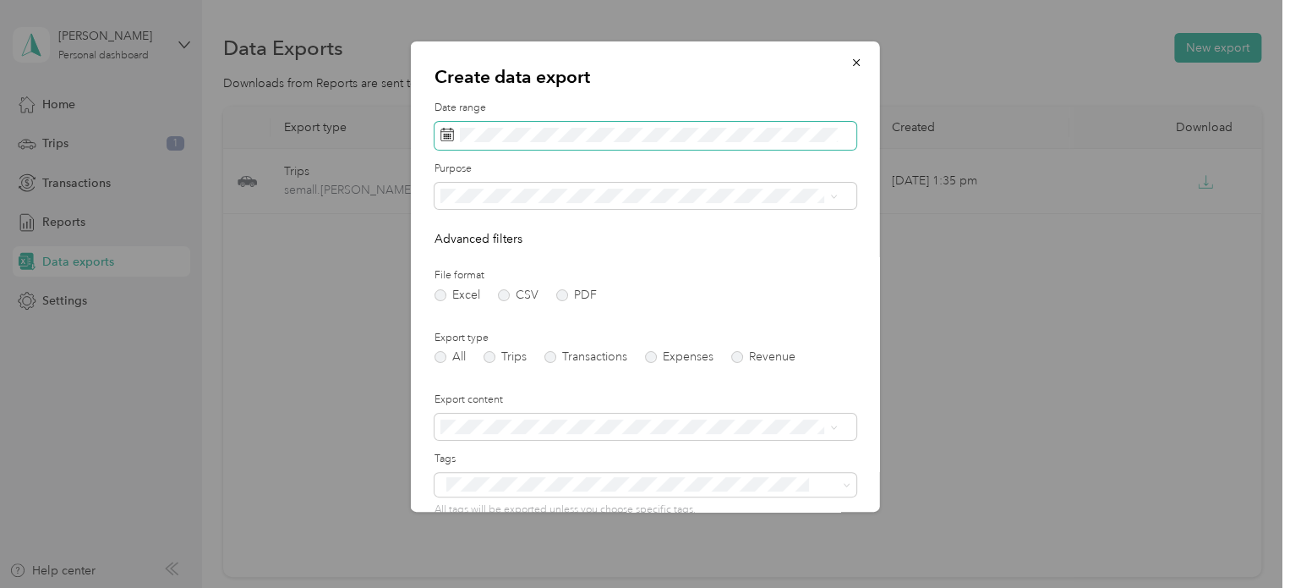
click at [450, 138] on icon at bounding box center [448, 135] width 14 height 14
click at [477, 145] on span at bounding box center [646, 136] width 422 height 29
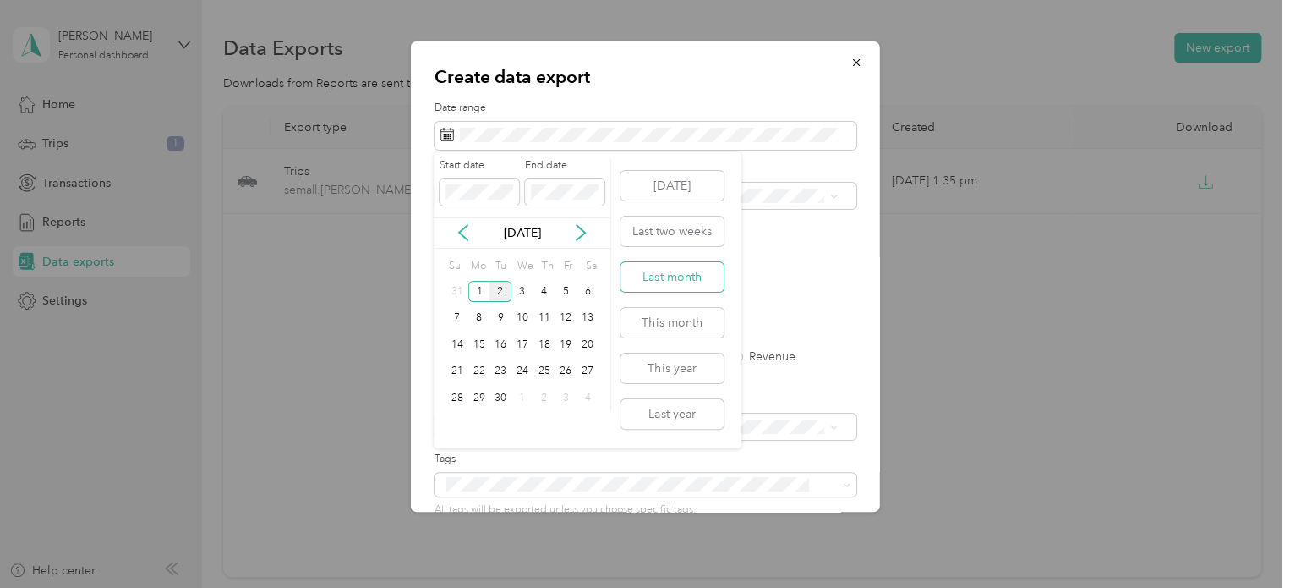
click at [704, 276] on button "Last month" at bounding box center [672, 277] width 103 height 30
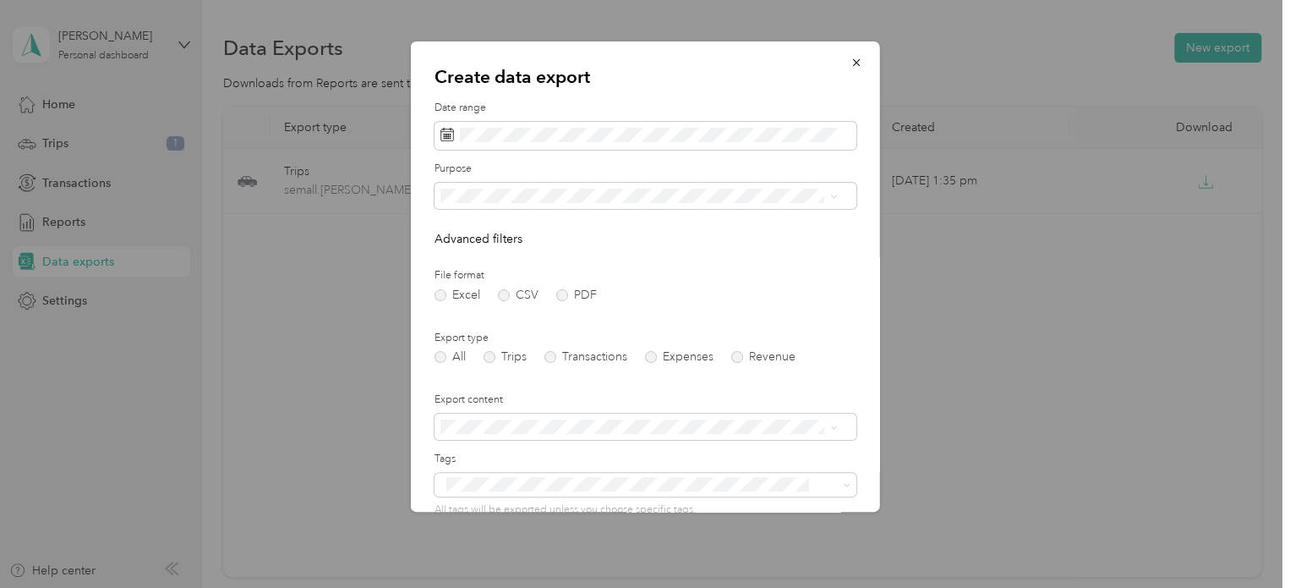
scroll to position [20, 0]
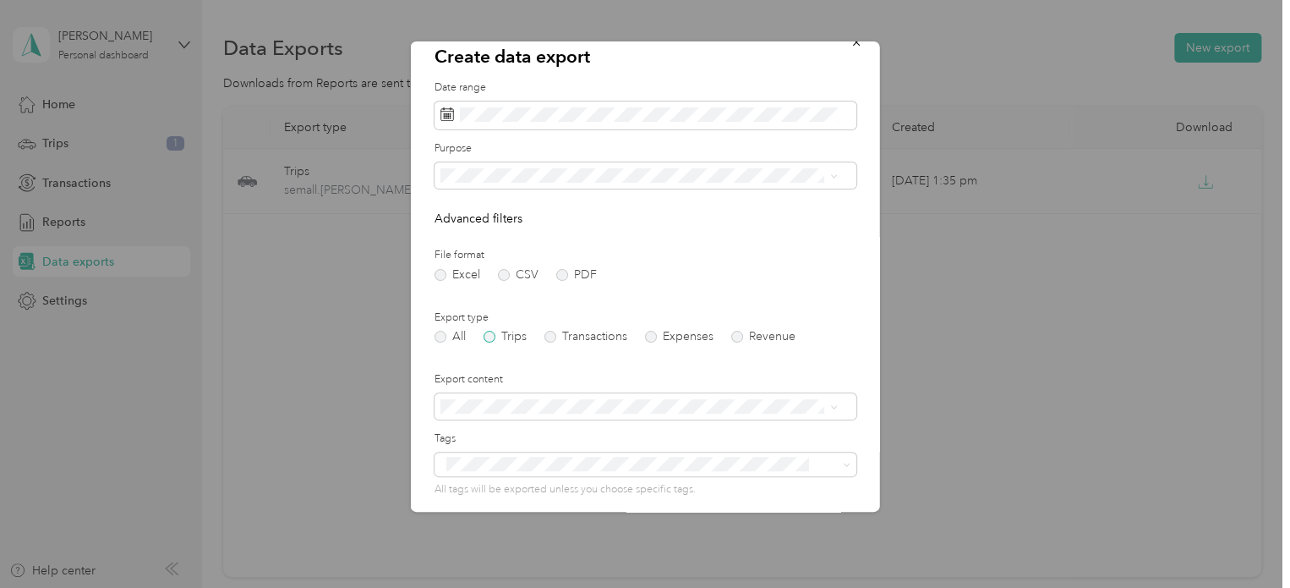
click at [493, 338] on label "Trips" at bounding box center [505, 337] width 43 height 12
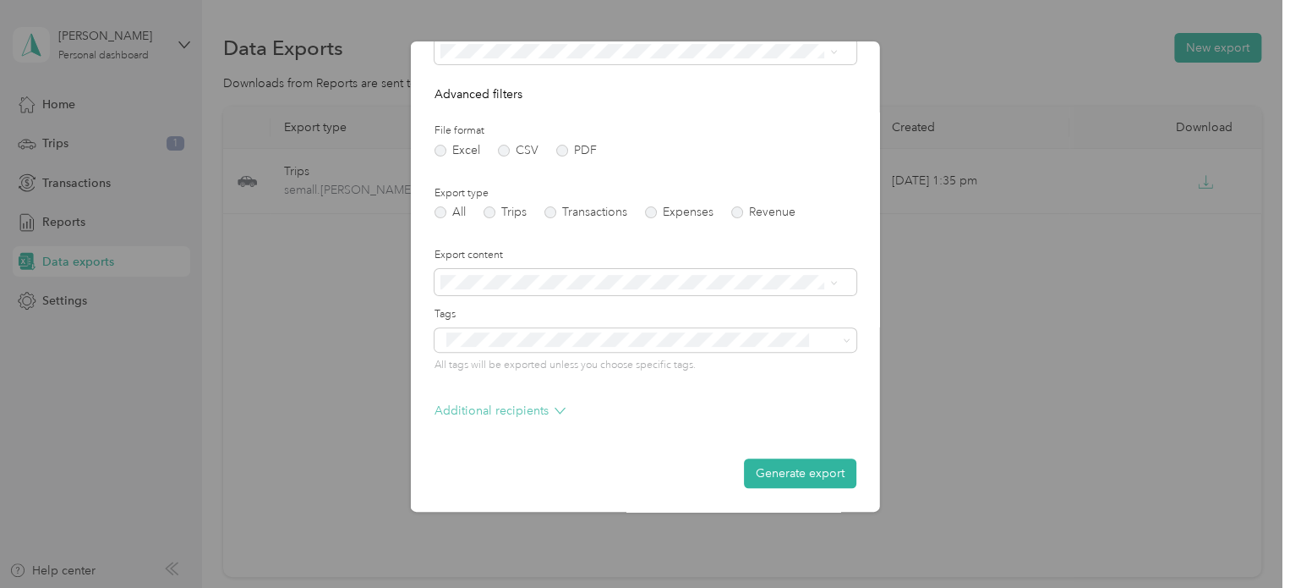
click at [521, 409] on p "Additional recipients" at bounding box center [500, 411] width 131 height 18
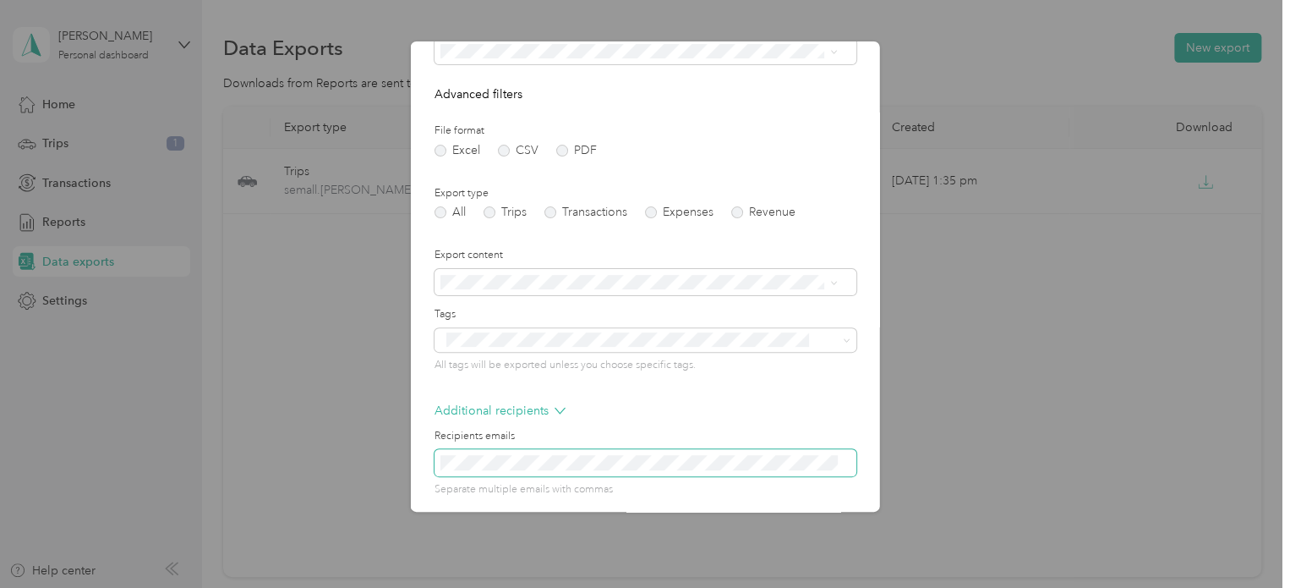
scroll to position [213, 0]
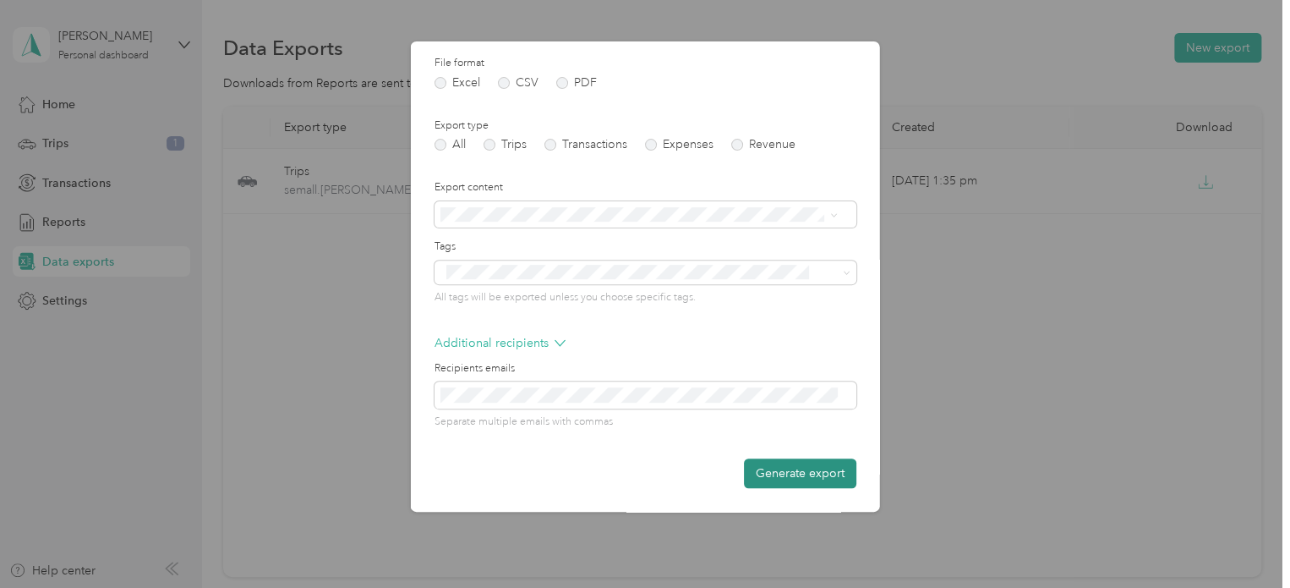
click at [782, 479] on button "Generate export" at bounding box center [800, 473] width 112 height 30
